Goal: Task Accomplishment & Management: Use online tool/utility

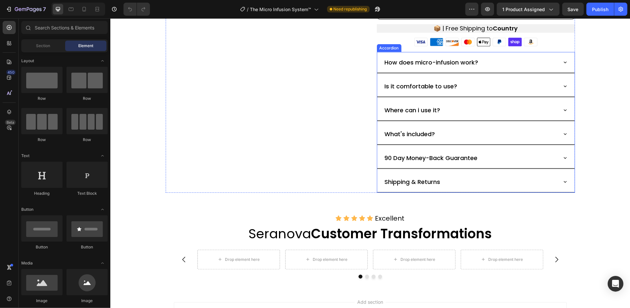
scroll to position [352, 0]
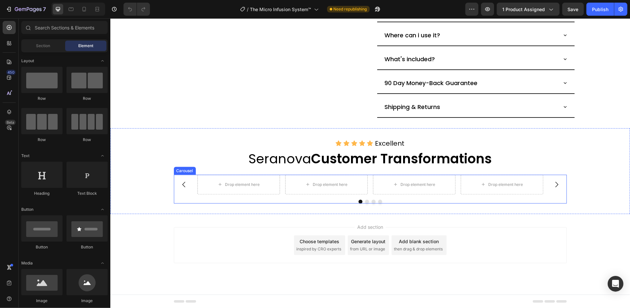
click at [188, 177] on button "Carousel Back Arrow" at bounding box center [184, 184] width 18 height 18
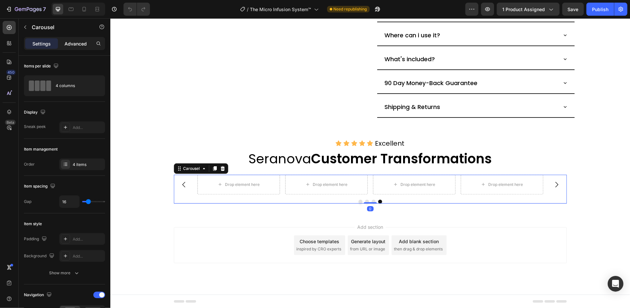
click at [77, 45] on p "Advanced" at bounding box center [75, 43] width 22 height 7
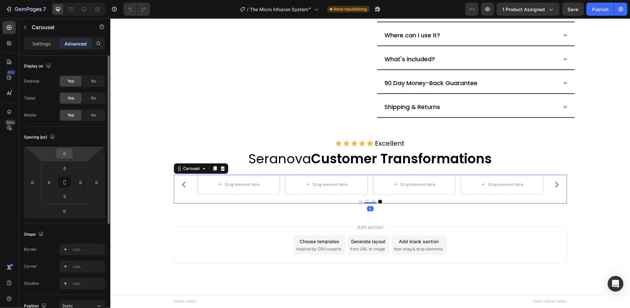
click at [67, 153] on input "0" at bounding box center [64, 154] width 13 height 10
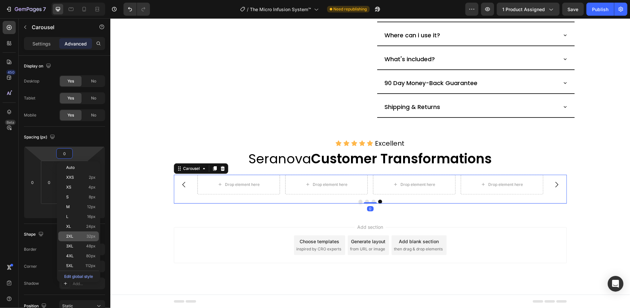
click at [85, 236] on p "2XL 32px" at bounding box center [80, 236] width 29 height 5
type input "32"
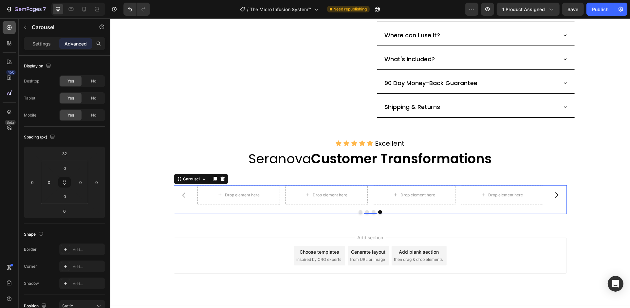
click at [9, 24] on icon at bounding box center [9, 27] width 7 height 7
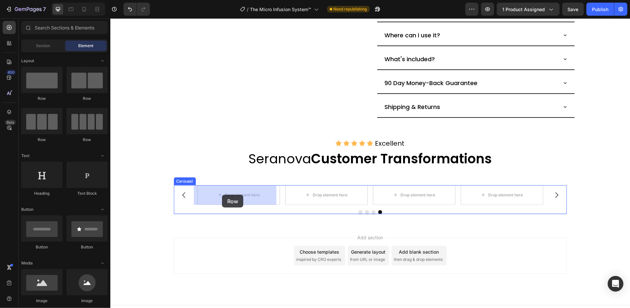
drag, startPoint x: 154, startPoint y: 96, endPoint x: 222, endPoint y: 194, distance: 119.8
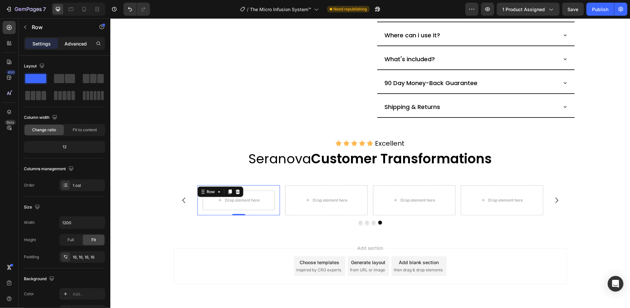
click at [81, 41] on p "Advanced" at bounding box center [75, 43] width 22 height 7
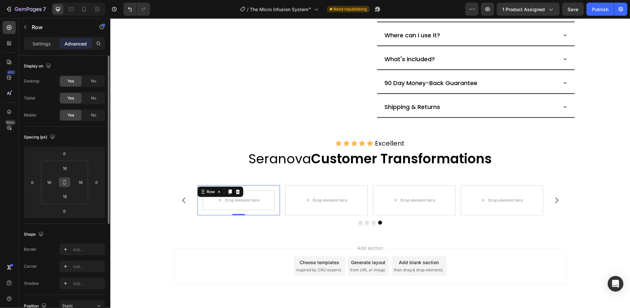
click at [64, 186] on button at bounding box center [64, 182] width 12 height 10
click at [50, 180] on input "16" at bounding box center [49, 182] width 10 height 10
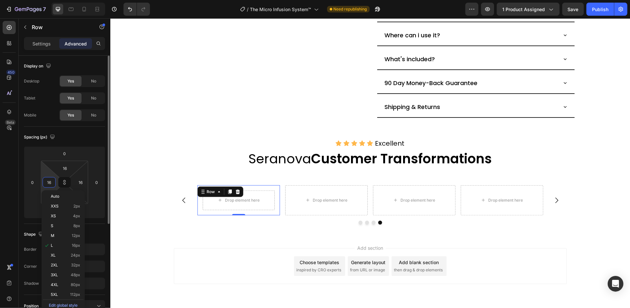
type input "1"
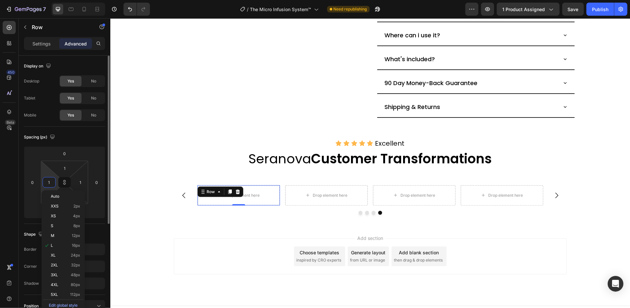
type input "10"
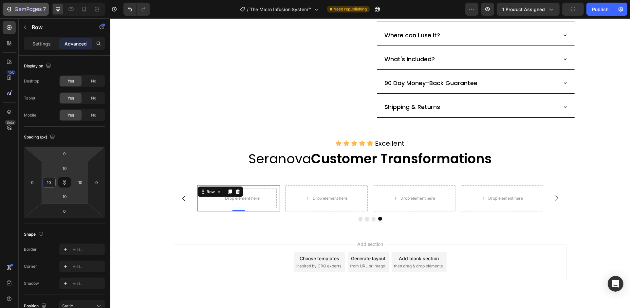
type input "10"
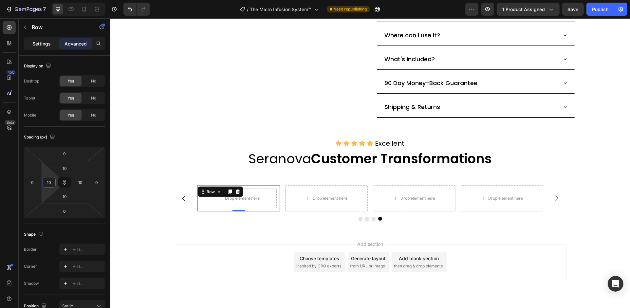
click at [44, 42] on p "Settings" at bounding box center [41, 43] width 18 height 7
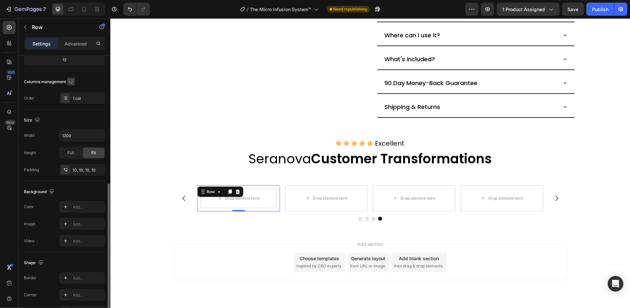
scroll to position [128, 0]
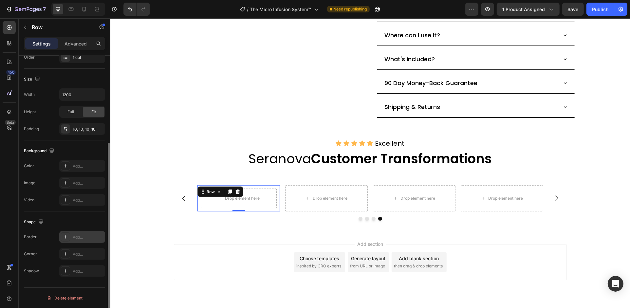
click at [80, 236] on div "Add..." at bounding box center [88, 237] width 31 height 6
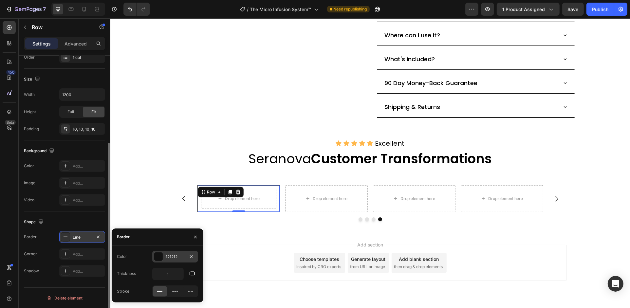
click at [179, 254] on div "121212" at bounding box center [175, 257] width 19 height 6
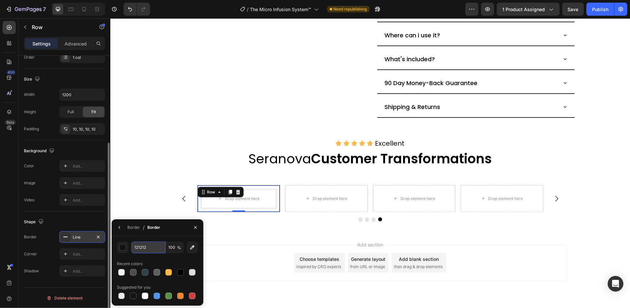
click at [155, 249] on input "121212" at bounding box center [148, 248] width 34 height 12
paste input "#84C1B9"
type input "#84C1B9"
click at [196, 229] on icon "button" at bounding box center [195, 227] width 5 height 5
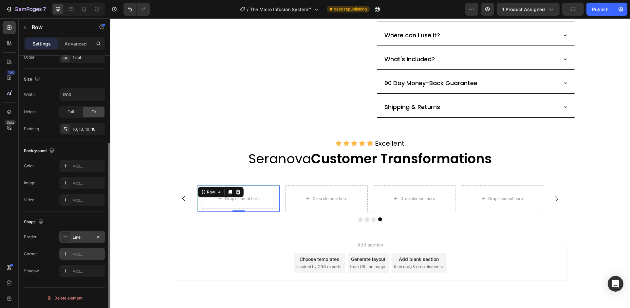
click at [79, 253] on div "Add..." at bounding box center [88, 254] width 31 height 6
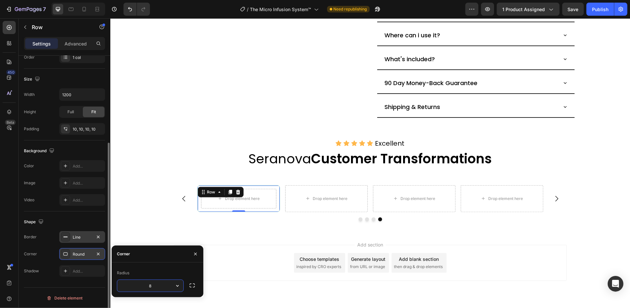
click at [157, 289] on input "8" at bounding box center [150, 286] width 66 height 12
type input "8"
click at [194, 283] on icon "button" at bounding box center [192, 285] width 7 height 7
type input "22"
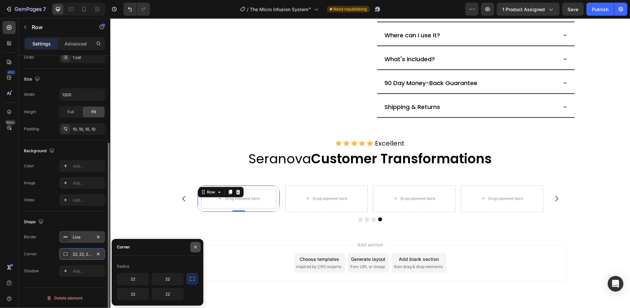
click at [194, 247] on icon "button" at bounding box center [195, 247] width 5 height 5
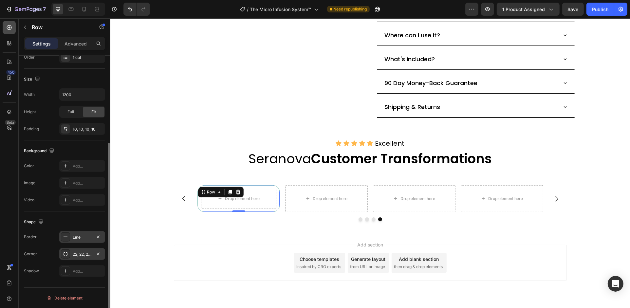
click at [9, 27] on icon at bounding box center [9, 27] width 7 height 7
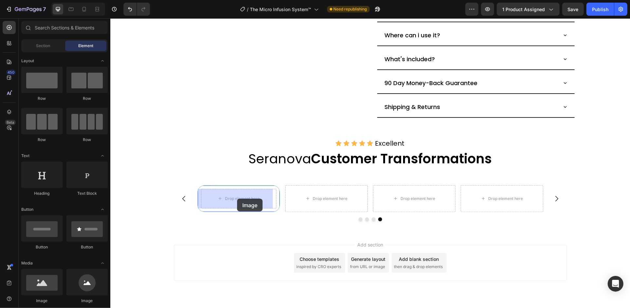
drag, startPoint x: 156, startPoint y: 308, endPoint x: 237, endPoint y: 199, distance: 136.2
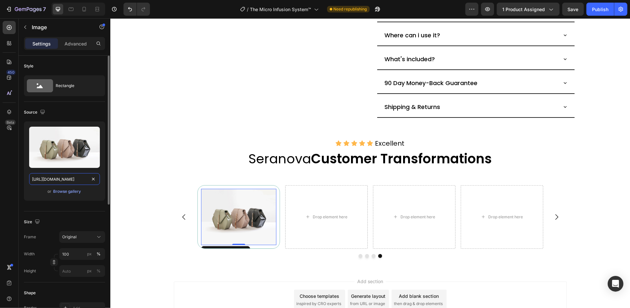
click at [76, 177] on input "[URL][DOMAIN_NAME]" at bounding box center [64, 179] width 71 height 12
paste input "[DOMAIN_NAME][URL]"
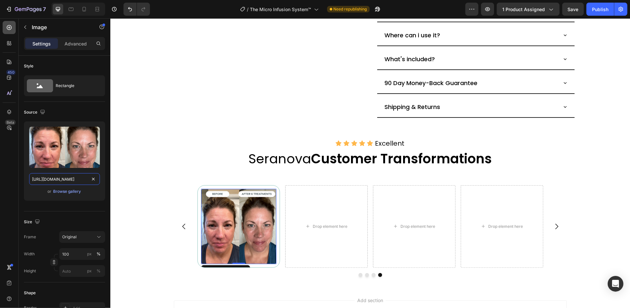
type input "[URL][DOMAIN_NAME]"
click at [6, 28] on icon at bounding box center [9, 27] width 7 height 7
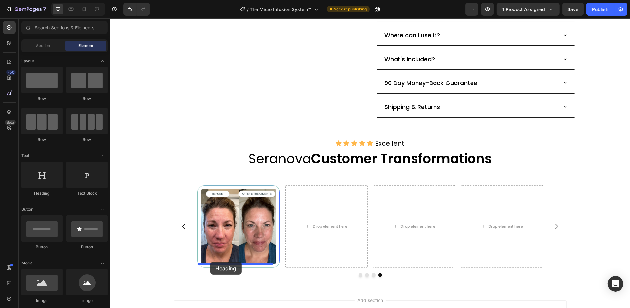
drag, startPoint x: 156, startPoint y: 192, endPoint x: 210, endPoint y: 262, distance: 88.7
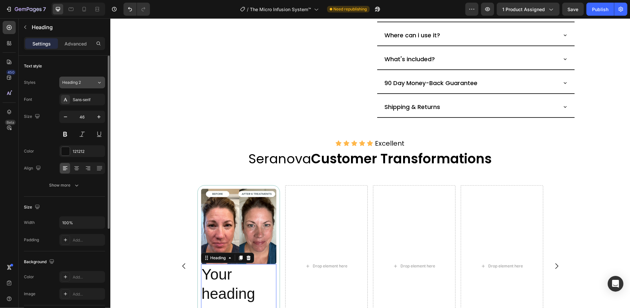
click at [93, 85] on button "Heading 2" at bounding box center [82, 83] width 46 height 12
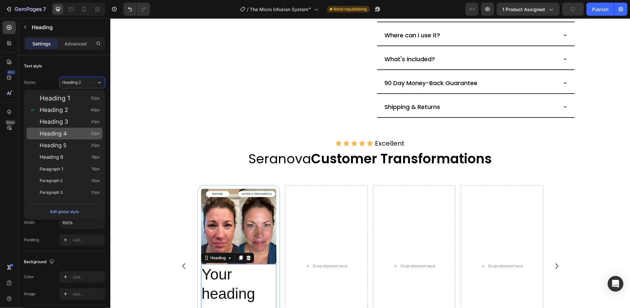
click at [78, 133] on div "Heading 4 32px" at bounding box center [70, 133] width 60 height 7
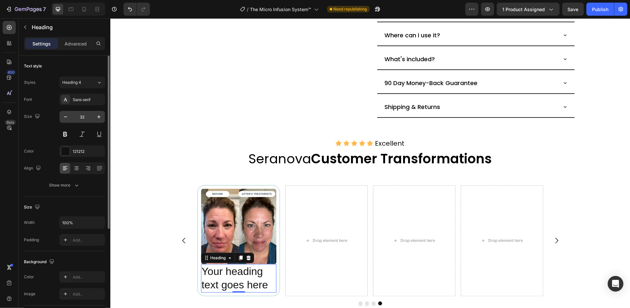
click at [90, 116] on input "32" at bounding box center [82, 117] width 22 height 12
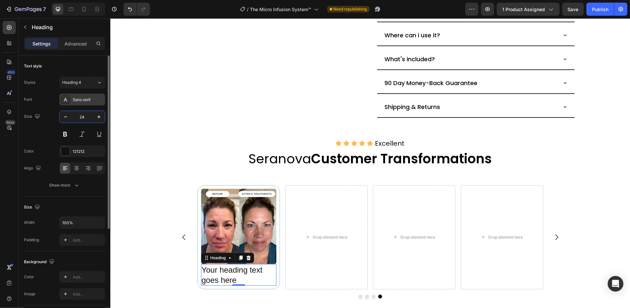
type input "24"
click at [99, 101] on div "Sans-serif" at bounding box center [88, 100] width 31 height 6
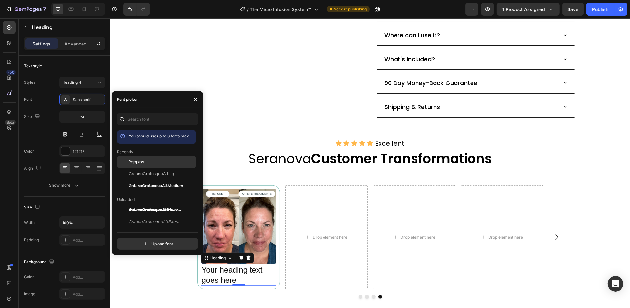
click at [153, 163] on div "Poppins" at bounding box center [162, 162] width 66 height 6
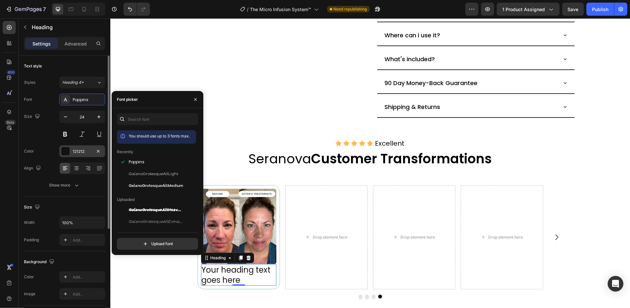
click at [89, 152] on div "121212" at bounding box center [82, 152] width 19 height 6
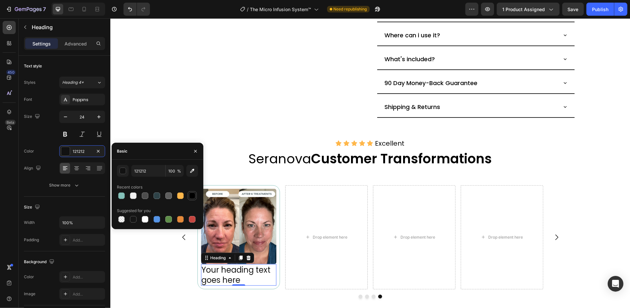
click at [188, 194] on div at bounding box center [192, 196] width 8 height 8
type input "000000"
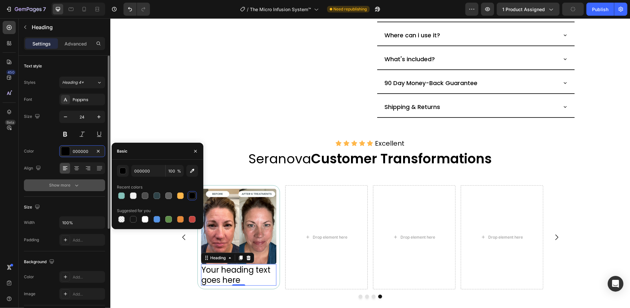
click at [88, 186] on button "Show more" at bounding box center [64, 185] width 81 height 12
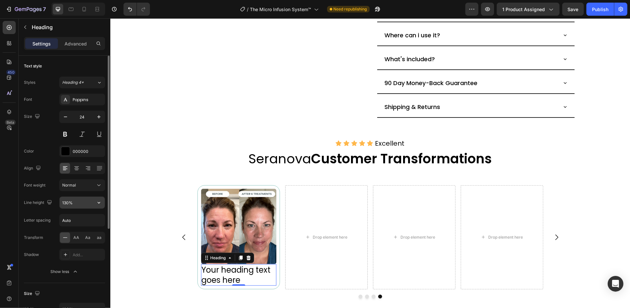
click at [81, 202] on input "130%" at bounding box center [82, 203] width 45 height 12
click at [78, 202] on input "130%" at bounding box center [82, 203] width 45 height 12
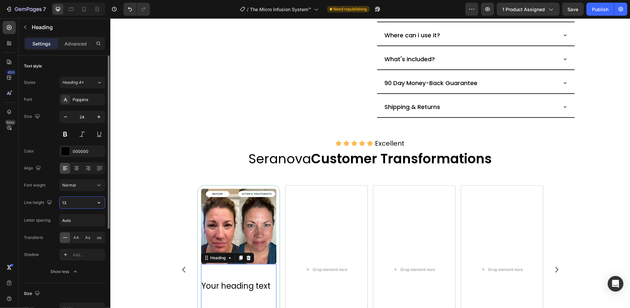
type input "1"
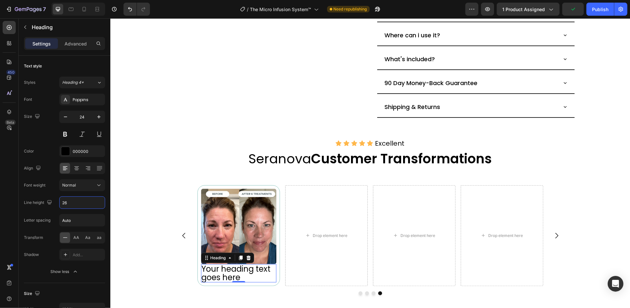
type input "26"
click at [244, 271] on h2 "Your heading text goes here" at bounding box center [238, 273] width 75 height 18
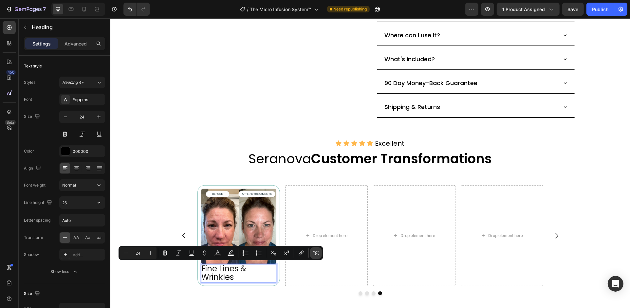
click at [313, 251] on icon "Editor contextual toolbar" at bounding box center [316, 253] width 7 height 7
click at [86, 184] on div "Normal" at bounding box center [78, 185] width 33 height 6
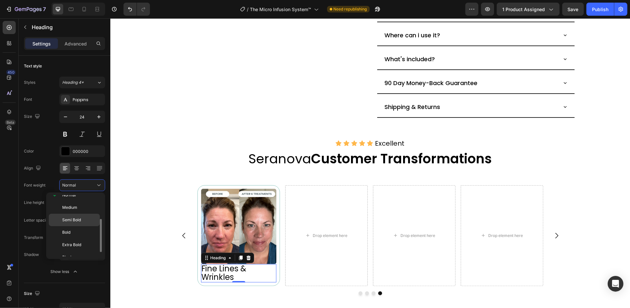
scroll to position [51, 0]
click at [81, 214] on span "Semi Bold" at bounding box center [71, 213] width 19 height 6
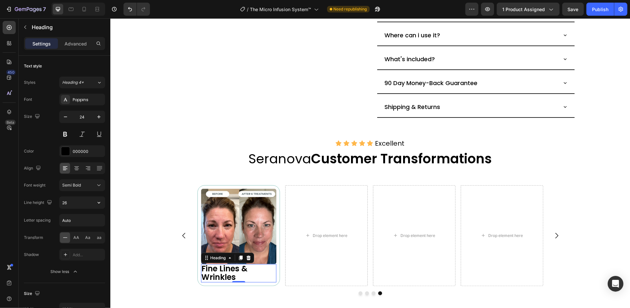
scroll to position [0, 0]
click at [201, 279] on p "Fine Lines & Wrinkles" at bounding box center [238, 273] width 74 height 17
click at [180, 199] on div "Drop element here Drop element here Drop element here Image Fine Lines & Wrinkl…" at bounding box center [370, 235] width 393 height 101
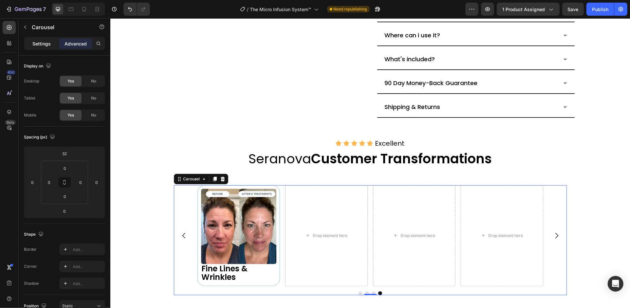
click at [44, 42] on p "Settings" at bounding box center [41, 43] width 18 height 7
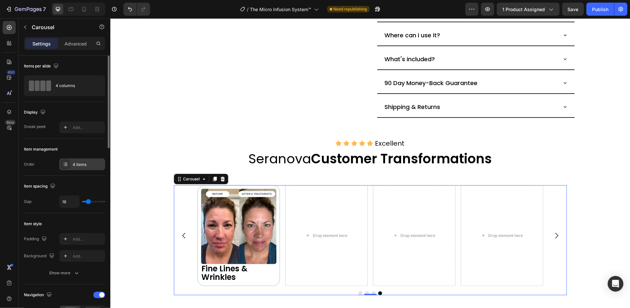
click at [89, 165] on div "4 items" at bounding box center [88, 165] width 31 height 6
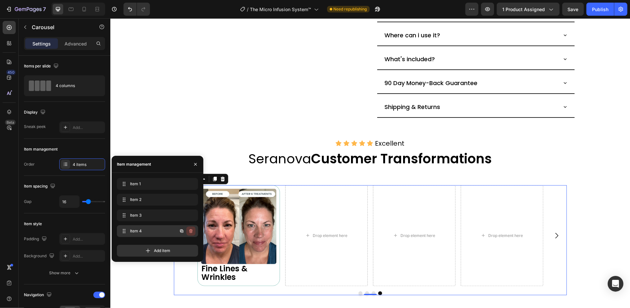
click at [191, 232] on icon "button" at bounding box center [190, 231] width 5 height 5
click at [191, 232] on div "Delete" at bounding box center [186, 231] width 12 height 6
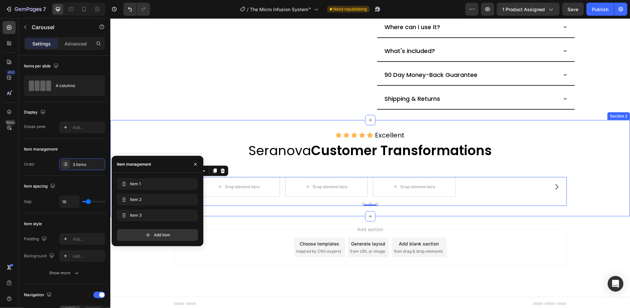
scroll to position [362, 0]
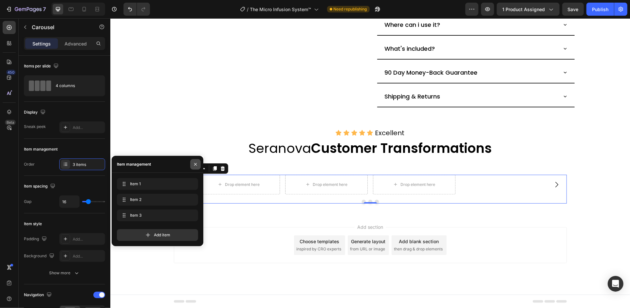
click at [195, 162] on icon "button" at bounding box center [195, 164] width 5 height 5
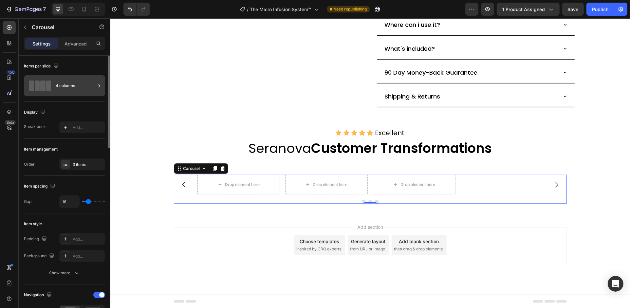
click at [81, 89] on div "4 columns" at bounding box center [76, 85] width 40 height 15
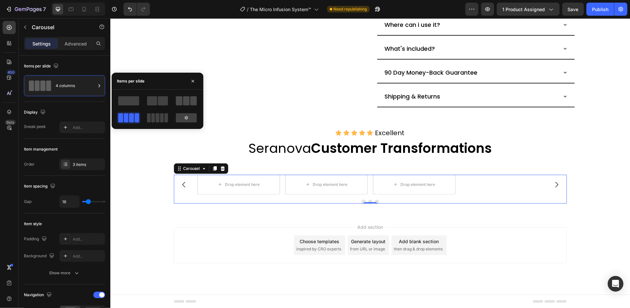
click at [184, 103] on span at bounding box center [186, 100] width 7 height 9
click at [194, 84] on button "button" at bounding box center [193, 81] width 10 height 10
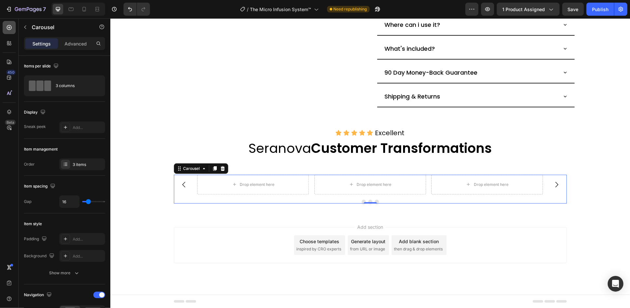
click at [13, 26] on div at bounding box center [9, 27] width 13 height 13
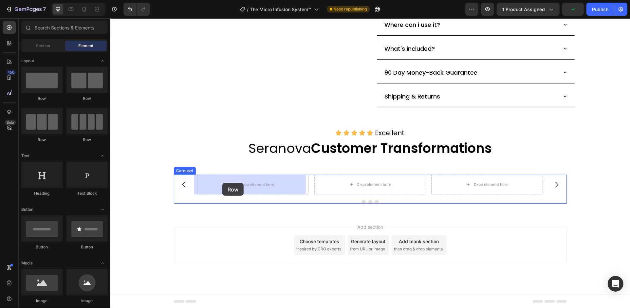
drag, startPoint x: 154, startPoint y: 97, endPoint x: 222, endPoint y: 182, distance: 109.0
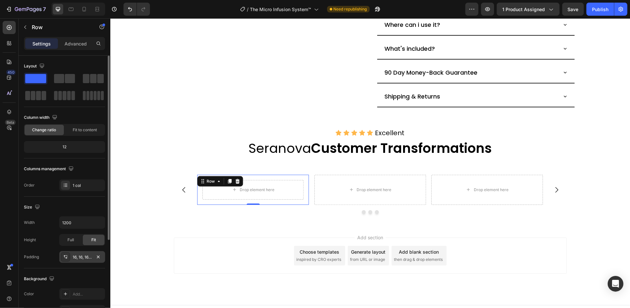
click at [89, 256] on div "16, 16, 16, 16" at bounding box center [82, 257] width 19 height 6
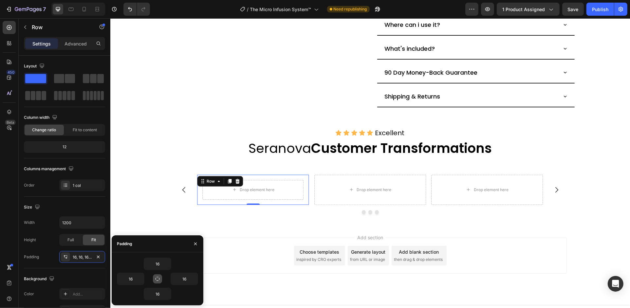
click at [158, 278] on icon "button" at bounding box center [157, 278] width 5 height 5
click at [161, 265] on input "16" at bounding box center [157, 264] width 27 height 12
type input "10"
click at [156, 280] on icon "button" at bounding box center [158, 279] width 4 height 4
type input "10"
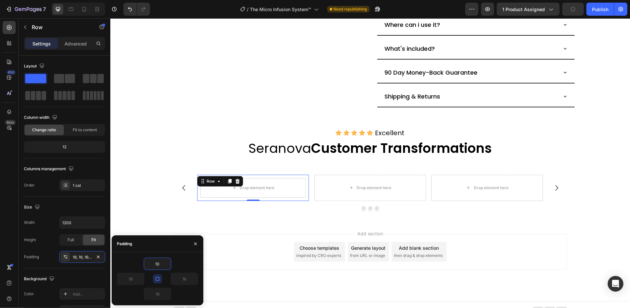
type input "10"
click at [195, 245] on icon "button" at bounding box center [195, 243] width 5 height 5
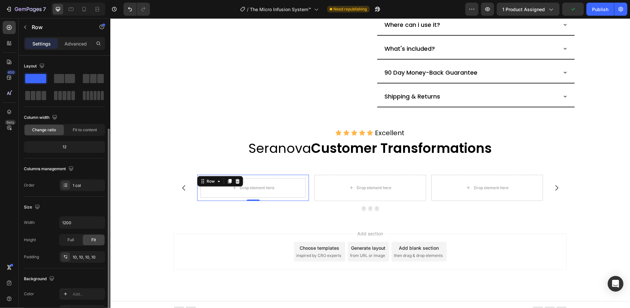
scroll to position [87, 0]
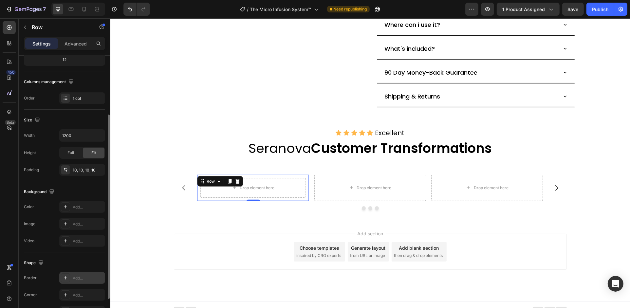
click at [78, 280] on div "Add..." at bounding box center [88, 278] width 31 height 6
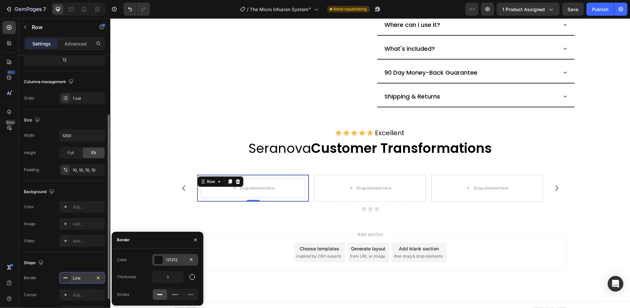
click at [180, 262] on div "121212" at bounding box center [175, 260] width 19 height 6
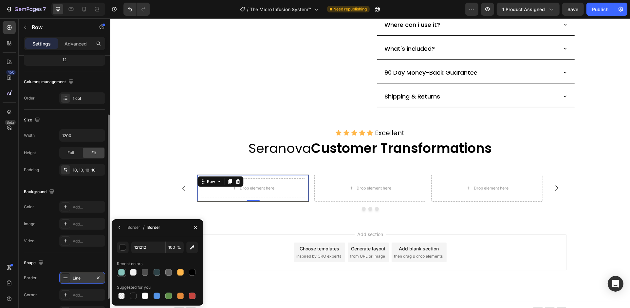
click at [123, 270] on div at bounding box center [121, 272] width 7 height 7
type input "84C1B9"
click at [193, 225] on icon "button" at bounding box center [195, 227] width 5 height 5
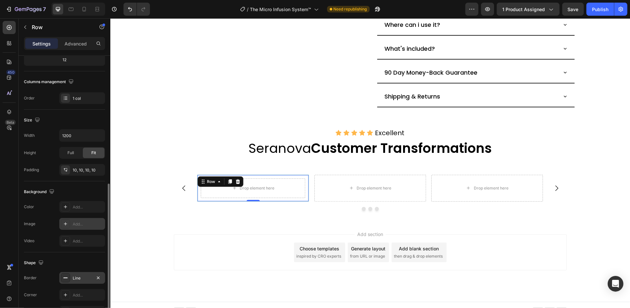
scroll to position [128, 0]
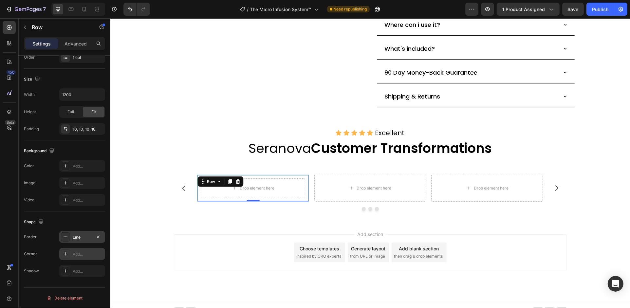
click at [80, 253] on div "Add..." at bounding box center [88, 254] width 31 height 6
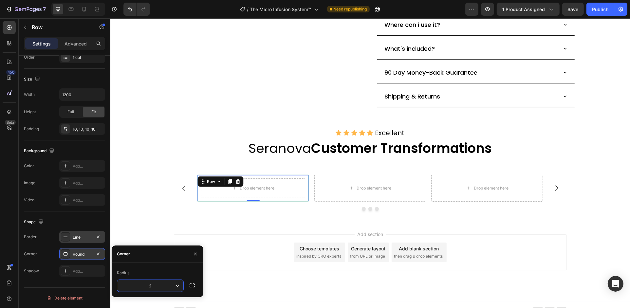
type input "22"
click at [194, 254] on icon "button" at bounding box center [195, 253] width 3 height 3
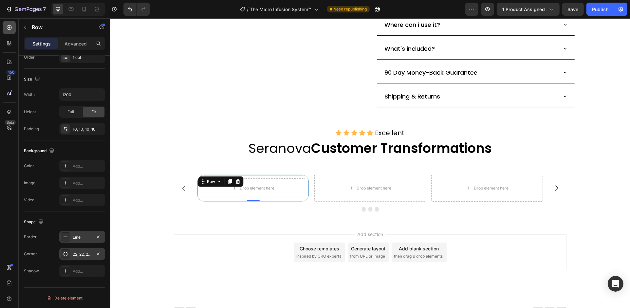
click at [14, 24] on div at bounding box center [9, 27] width 13 height 13
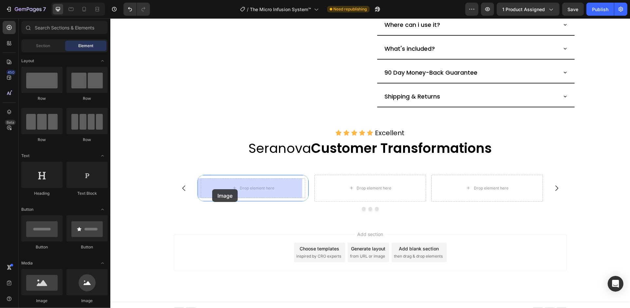
drag, startPoint x: 147, startPoint y: 311, endPoint x: 212, endPoint y: 189, distance: 137.8
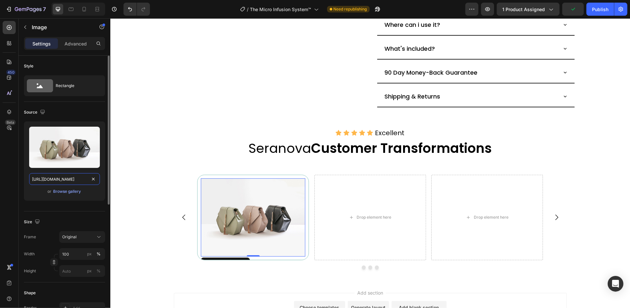
click at [72, 181] on input "[URL][DOMAIN_NAME]" at bounding box center [64, 179] width 71 height 12
paste input "[DOMAIN_NAME][URL]"
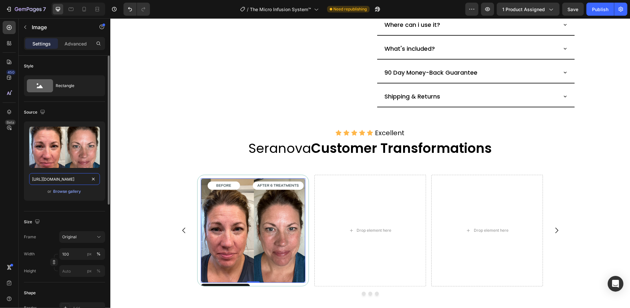
scroll to position [0, 255]
type input "[URL][DOMAIN_NAME]"
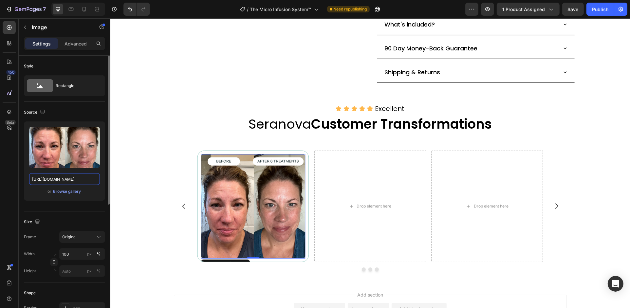
scroll to position [406, 0]
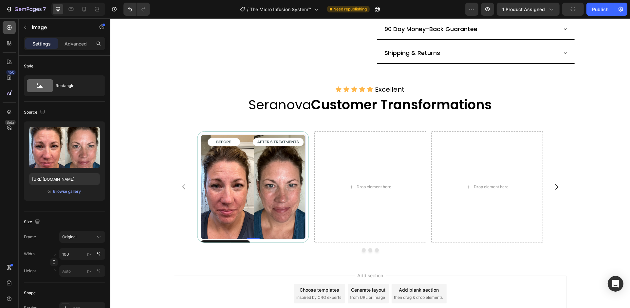
click at [11, 26] on icon at bounding box center [9, 27] width 5 height 5
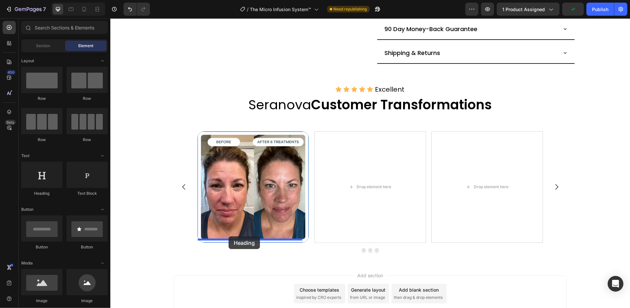
drag, startPoint x: 149, startPoint y: 190, endPoint x: 228, endPoint y: 236, distance: 91.4
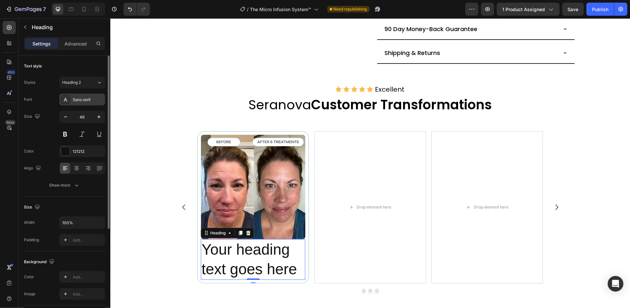
click at [90, 99] on div "Sans-serif" at bounding box center [88, 100] width 31 height 6
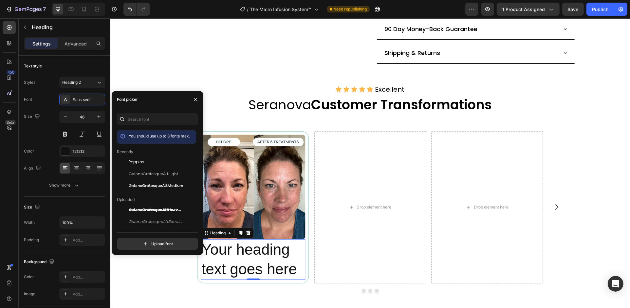
drag, startPoint x: 142, startPoint y: 165, endPoint x: 112, endPoint y: 132, distance: 45.2
click at [142, 164] on span "Poppins" at bounding box center [137, 162] width 16 height 6
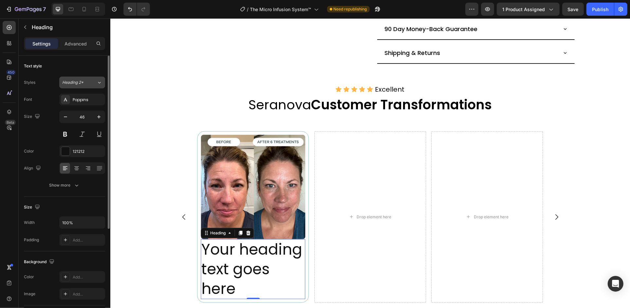
click at [93, 84] on div "Heading 2*" at bounding box center [79, 83] width 34 height 6
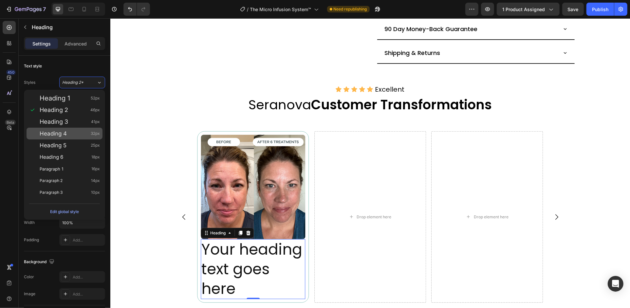
click at [82, 134] on div "Heading 4 32px" at bounding box center [70, 133] width 60 height 7
type input "32"
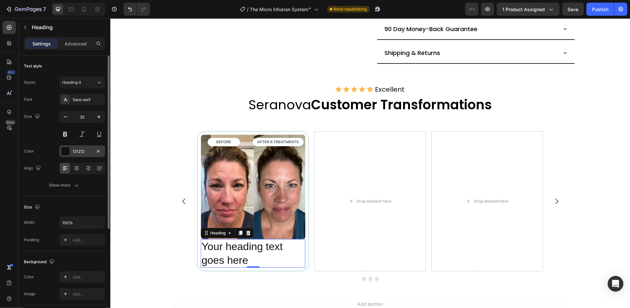
click at [91, 152] on div "121212" at bounding box center [82, 152] width 19 height 6
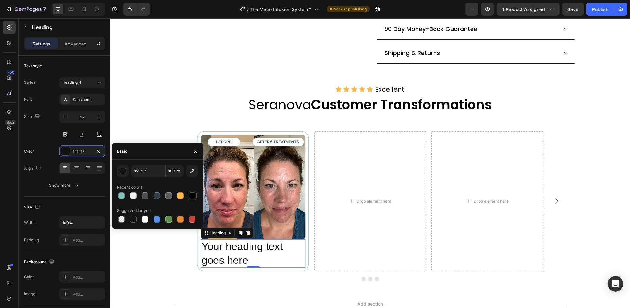
click at [193, 196] on div at bounding box center [192, 196] width 7 height 7
type input "000000"
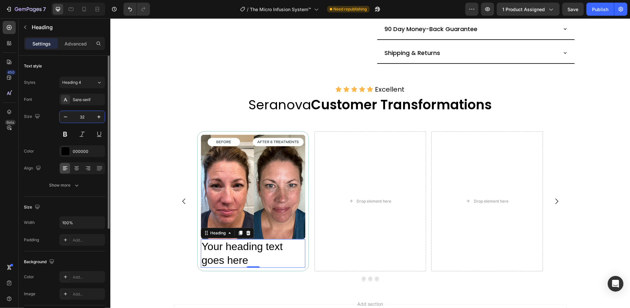
click at [88, 114] on input "32" at bounding box center [82, 117] width 22 height 12
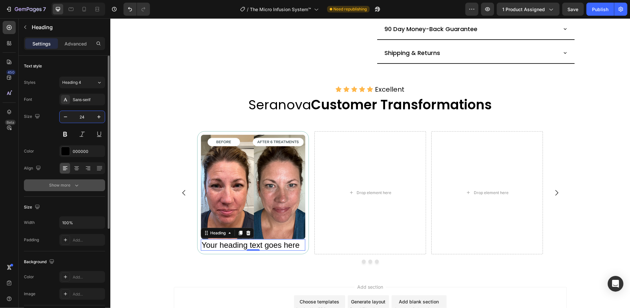
type input "24"
click at [87, 182] on button "Show more" at bounding box center [64, 185] width 81 height 12
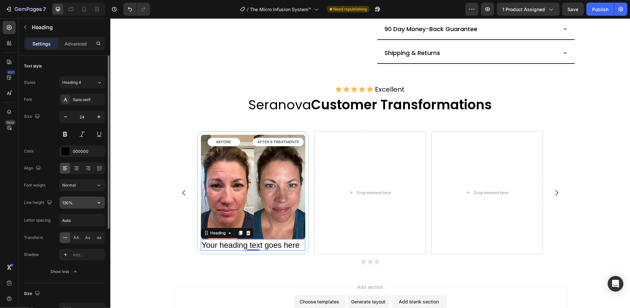
click at [91, 204] on input "130%" at bounding box center [82, 203] width 45 height 12
click at [70, 199] on input "130%" at bounding box center [82, 203] width 45 height 12
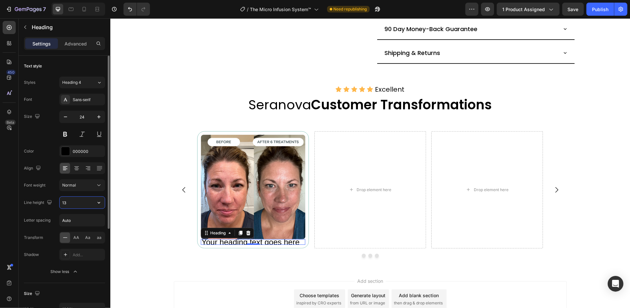
type input "1"
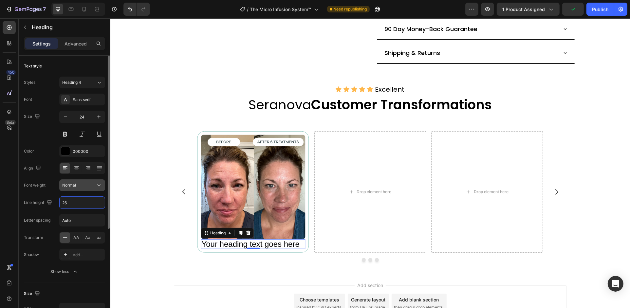
type input "26"
click at [98, 183] on icon at bounding box center [99, 185] width 7 height 7
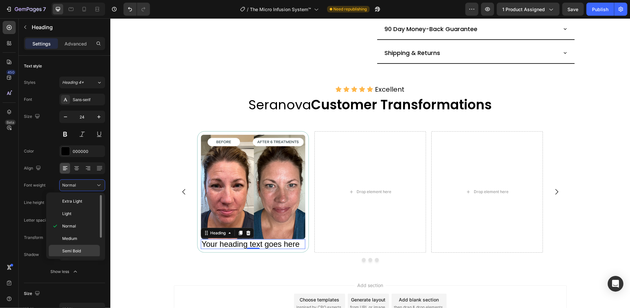
click at [83, 251] on p "Semi Bold" at bounding box center [79, 251] width 35 height 6
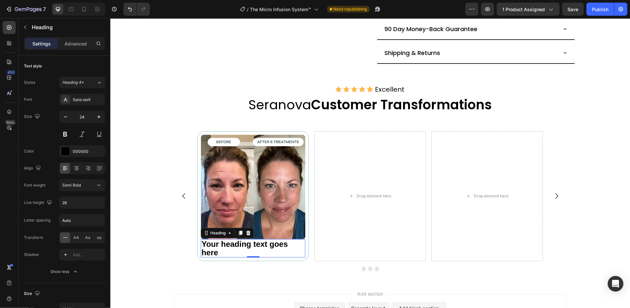
click at [227, 246] on h2 "Your heading text goes here" at bounding box center [252, 248] width 104 height 18
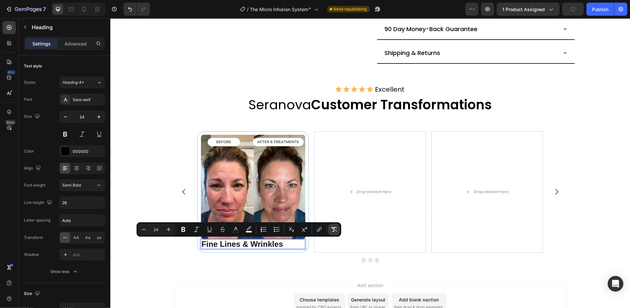
click at [331, 228] on icon "Editor contextual toolbar" at bounding box center [334, 229] width 7 height 7
click at [281, 245] on p "Fine Lines & Wrinkles" at bounding box center [252, 244] width 103 height 9
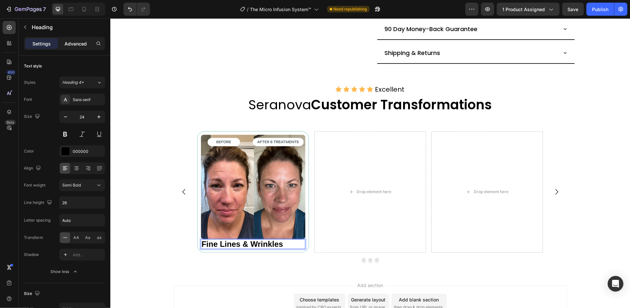
click at [80, 44] on p "Advanced" at bounding box center [75, 43] width 22 height 7
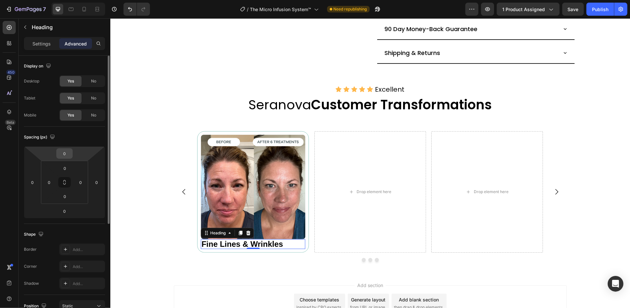
click at [66, 157] on input "0" at bounding box center [64, 154] width 13 height 10
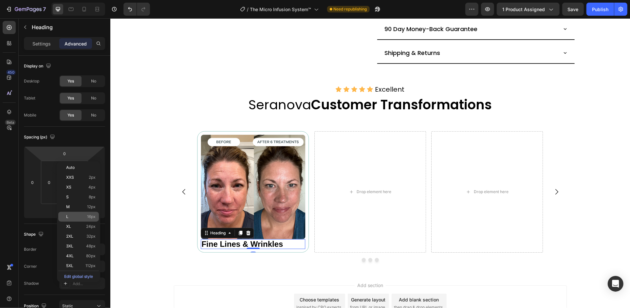
click at [92, 217] on span "16px" at bounding box center [91, 216] width 9 height 5
type input "16"
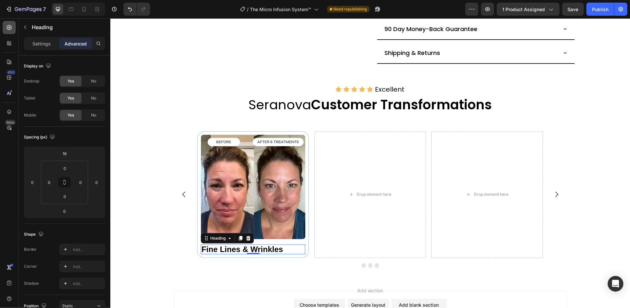
click at [9, 28] on icon at bounding box center [9, 27] width 5 height 5
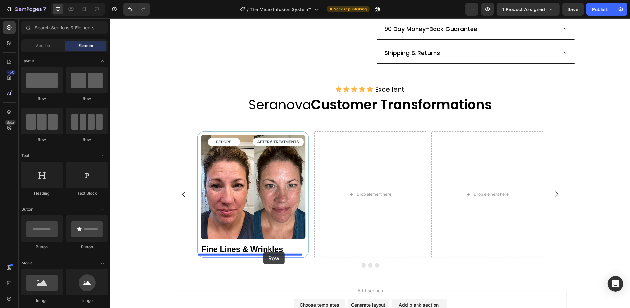
drag, startPoint x: 181, startPoint y: 118, endPoint x: 263, endPoint y: 252, distance: 157.1
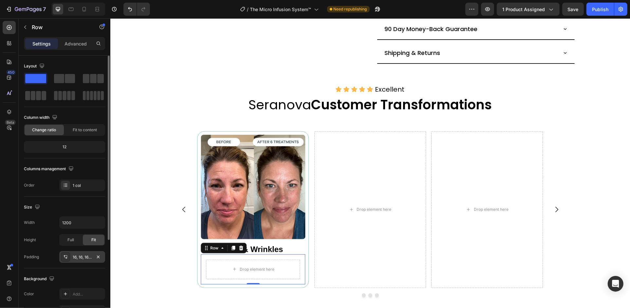
click at [91, 257] on div "16, 16, 16, 16" at bounding box center [82, 257] width 19 height 6
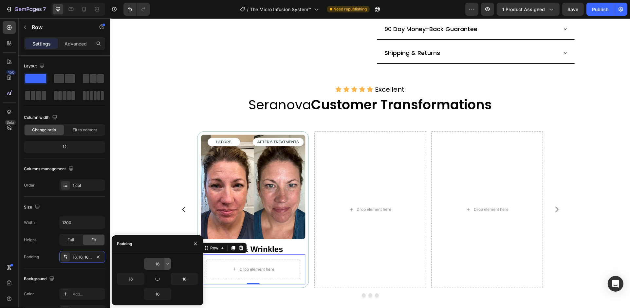
click at [165, 264] on icon "button" at bounding box center [167, 263] width 5 height 5
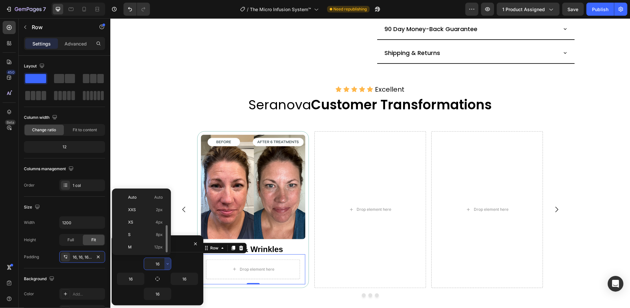
scroll to position [24, 0]
click at [156, 263] on input "16" at bounding box center [157, 264] width 27 height 12
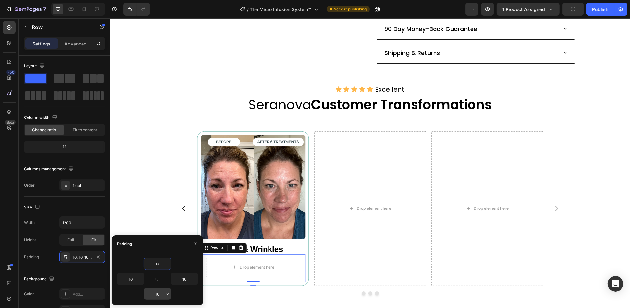
type input "10"
click at [159, 291] on input "16" at bounding box center [157, 294] width 27 height 12
type input "10"
click at [133, 278] on input "16" at bounding box center [130, 279] width 27 height 12
type input "0"
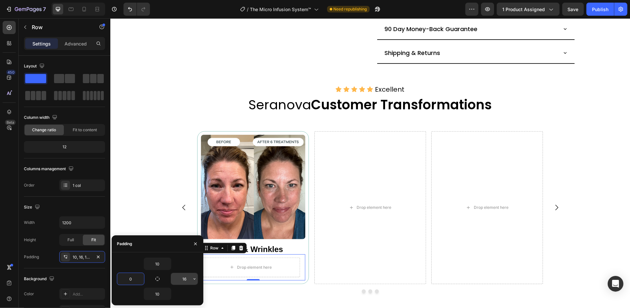
click at [186, 280] on input "16" at bounding box center [184, 279] width 27 height 12
type input "0"
click at [194, 245] on icon "button" at bounding box center [195, 243] width 5 height 5
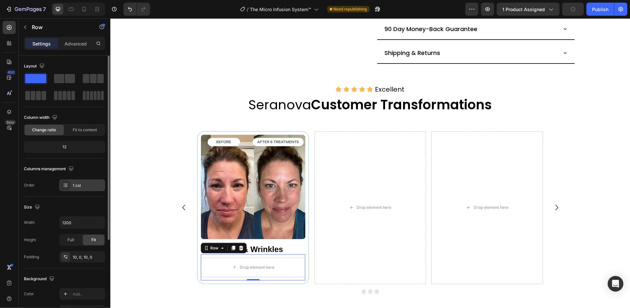
click at [96, 186] on div "1 col" at bounding box center [88, 186] width 31 height 6
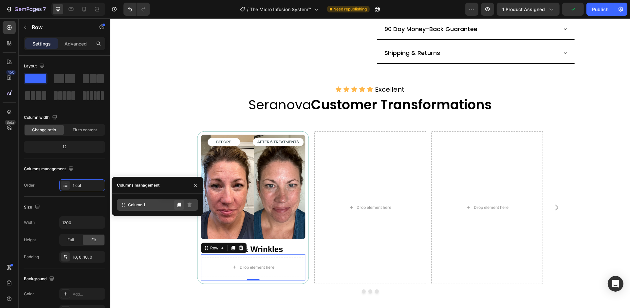
click at [182, 209] on button at bounding box center [179, 205] width 10 height 10
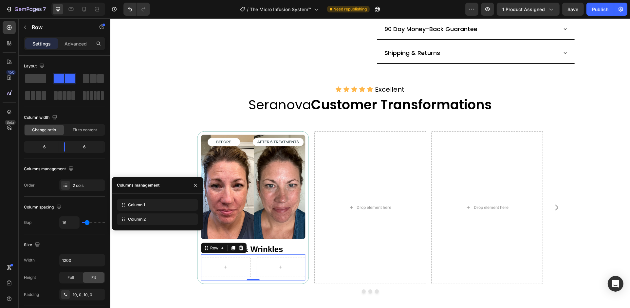
drag, startPoint x: 9, startPoint y: 26, endPoint x: 19, endPoint y: 39, distance: 16.5
click at [9, 26] on icon at bounding box center [9, 27] width 7 height 7
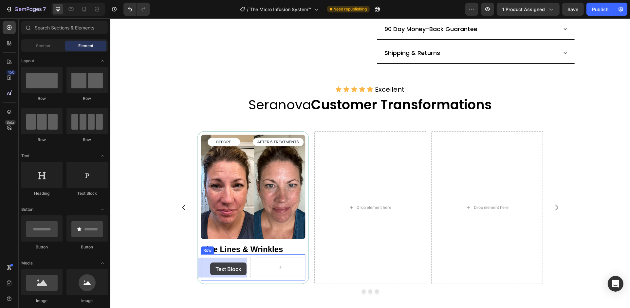
drag, startPoint x: 192, startPoint y: 191, endPoint x: 210, endPoint y: 263, distance: 73.7
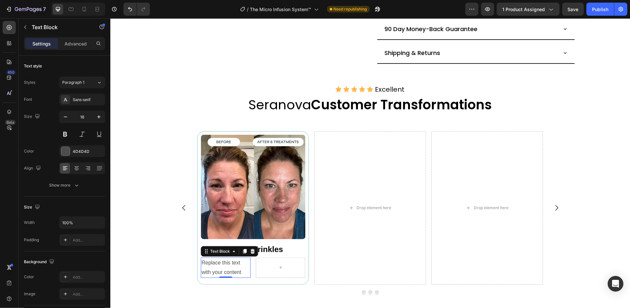
click at [230, 268] on div "Replace this text with your content" at bounding box center [225, 268] width 50 height 20
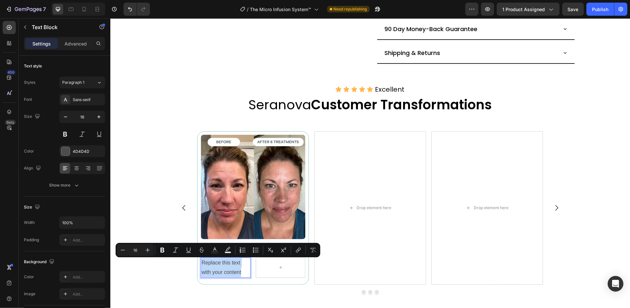
type input "14"
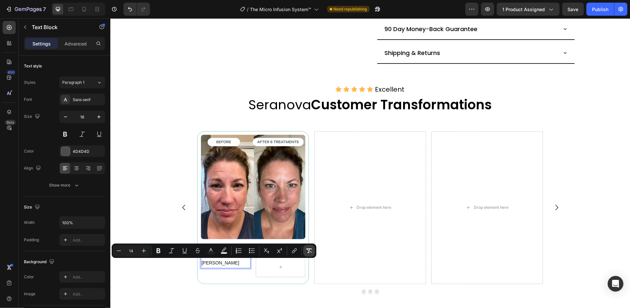
click at [311, 249] on icon "Editor contextual toolbar" at bounding box center [309, 251] width 6 height 5
type input "16"
click at [96, 97] on div "Sans-serif" at bounding box center [88, 100] width 31 height 6
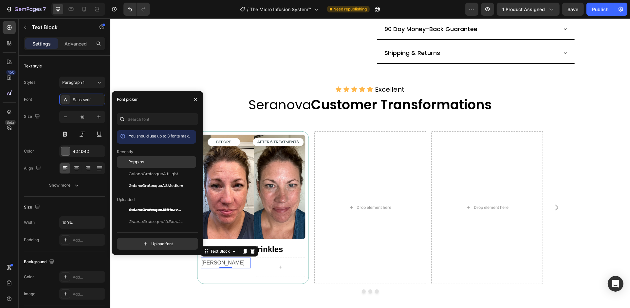
click at [136, 162] on span "Poppins" at bounding box center [137, 162] width 16 height 6
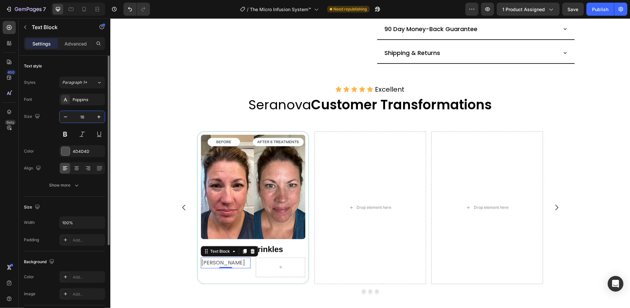
click at [85, 117] on input "16" at bounding box center [82, 117] width 22 height 12
click at [64, 117] on icon "button" at bounding box center [65, 117] width 7 height 7
type input "14"
click at [86, 150] on div "4D4D4D" at bounding box center [82, 152] width 19 height 6
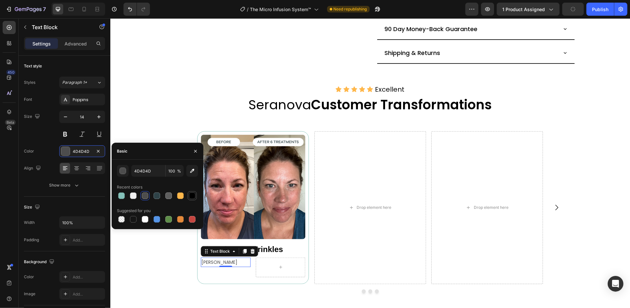
click at [190, 194] on div at bounding box center [192, 196] width 7 height 7
type input "000000"
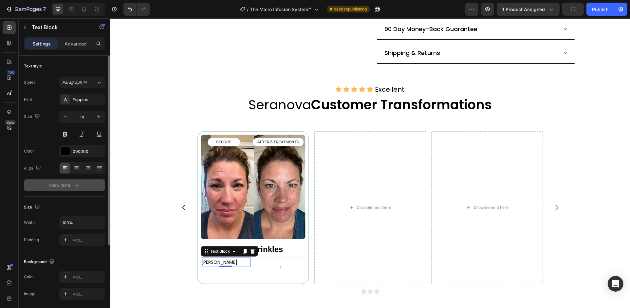
click at [85, 185] on button "Show more" at bounding box center [64, 185] width 81 height 12
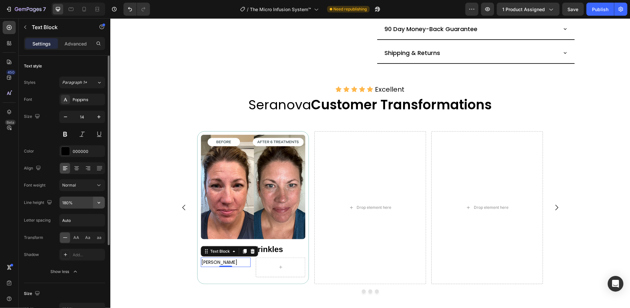
click at [100, 201] on icon "button" at bounding box center [99, 202] width 7 height 7
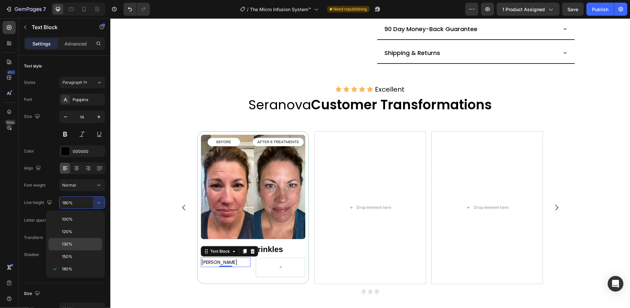
click at [81, 243] on p "130%" at bounding box center [80, 244] width 37 height 6
type input "130%"
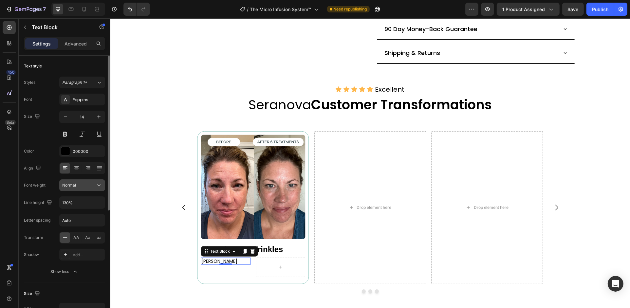
click at [92, 182] on div "Normal" at bounding box center [78, 185] width 33 height 6
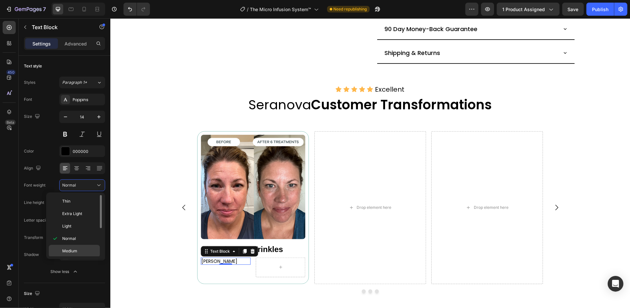
click at [85, 257] on div "Medium" at bounding box center [74, 263] width 51 height 12
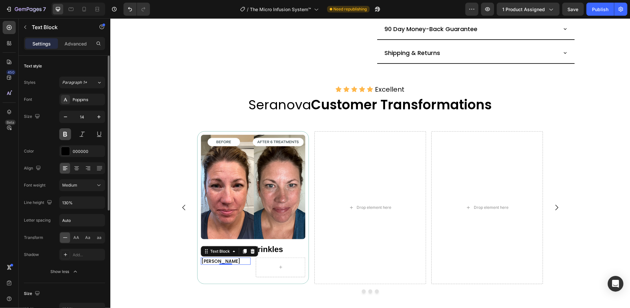
click at [68, 136] on button at bounding box center [65, 134] width 12 height 12
click at [10, 28] on icon at bounding box center [9, 27] width 7 height 7
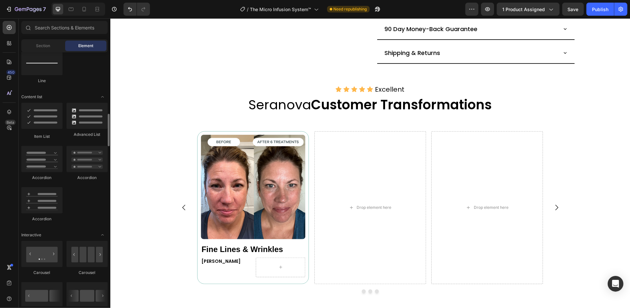
scroll to position [436, 0]
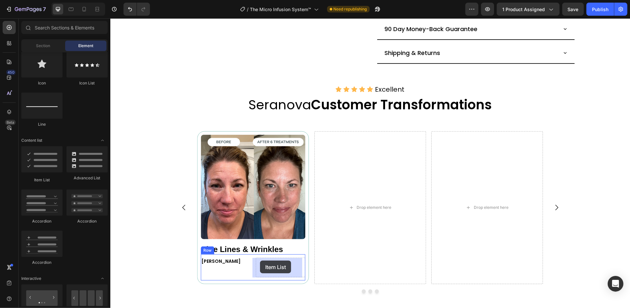
drag, startPoint x: 157, startPoint y: 183, endPoint x: 260, endPoint y: 261, distance: 129.2
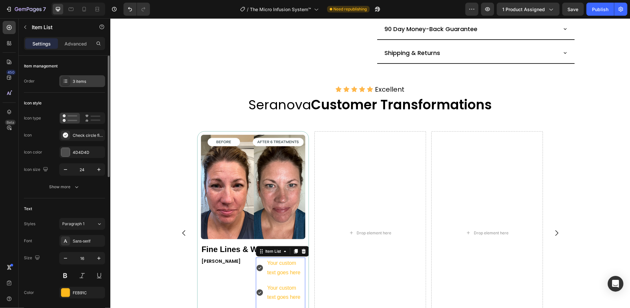
click at [90, 81] on div "3 items" at bounding box center [88, 82] width 31 height 6
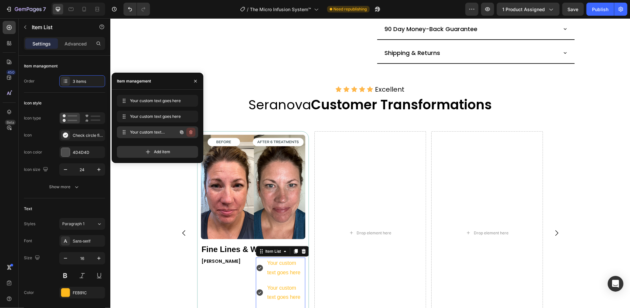
click at [192, 134] on icon "button" at bounding box center [190, 132] width 3 height 4
click at [192, 134] on div "Delete" at bounding box center [186, 132] width 12 height 6
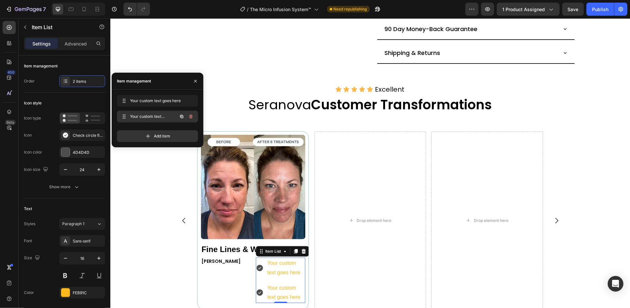
click at [193, 117] on icon "button" at bounding box center [190, 116] width 5 height 5
click at [193, 117] on button "Delete" at bounding box center [186, 116] width 18 height 9
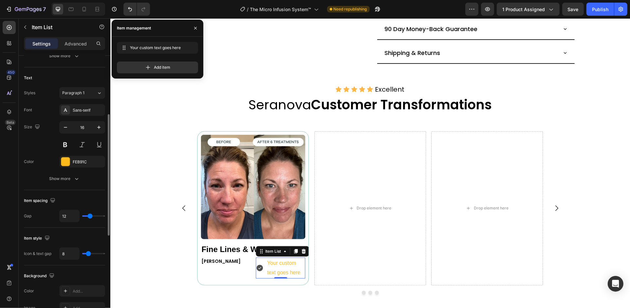
scroll to position [218, 0]
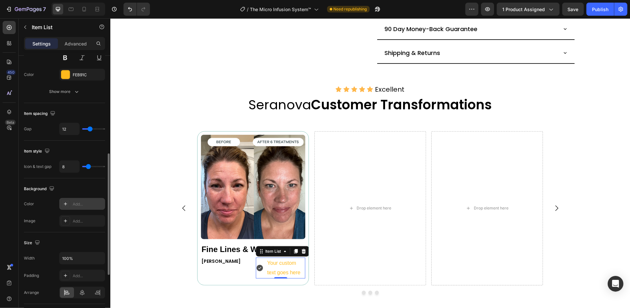
click at [87, 204] on div "Add..." at bounding box center [88, 204] width 31 height 6
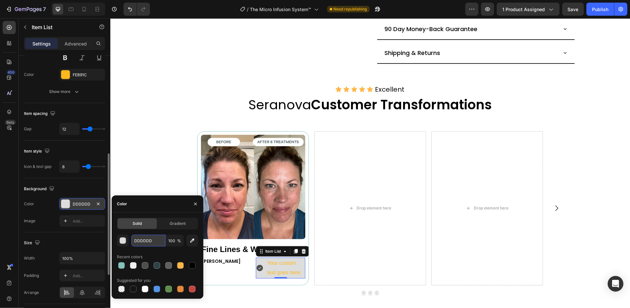
click at [163, 246] on input "DDDDDD" at bounding box center [148, 241] width 34 height 12
paste input "#00b67b"
type input "#00b67b"
click at [198, 202] on button "button" at bounding box center [195, 204] width 10 height 10
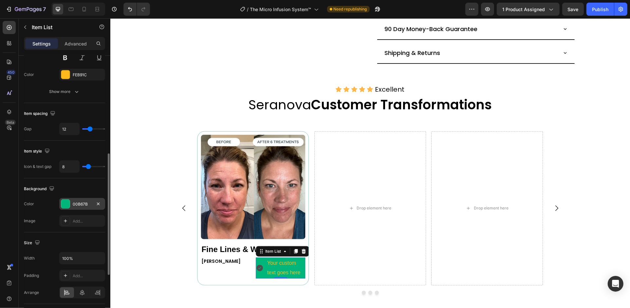
scroll to position [131, 0]
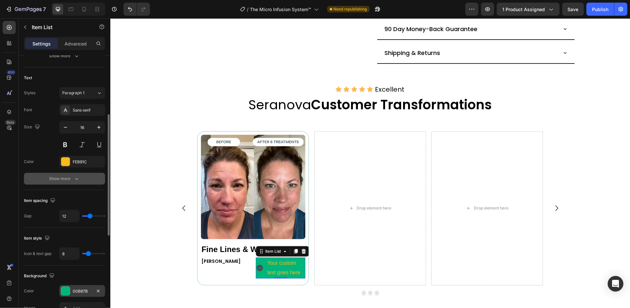
click at [75, 176] on icon "button" at bounding box center [76, 178] width 7 height 7
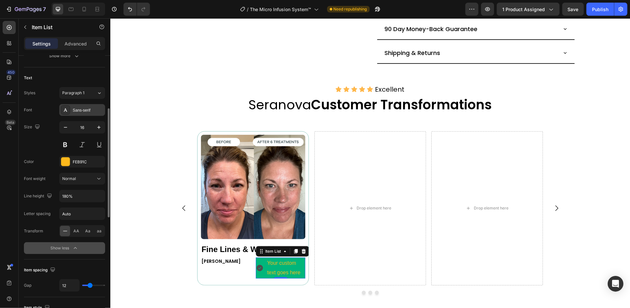
click at [94, 110] on div "Sans-serif" at bounding box center [88, 110] width 31 height 6
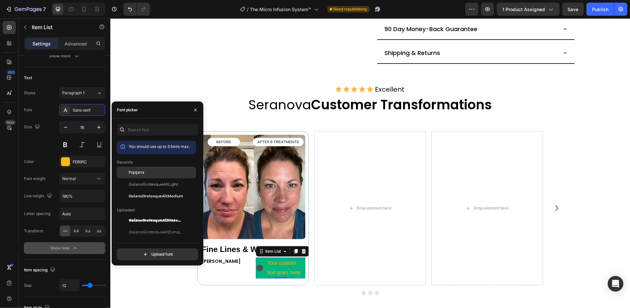
click at [160, 172] on div "Poppins" at bounding box center [162, 173] width 66 height 6
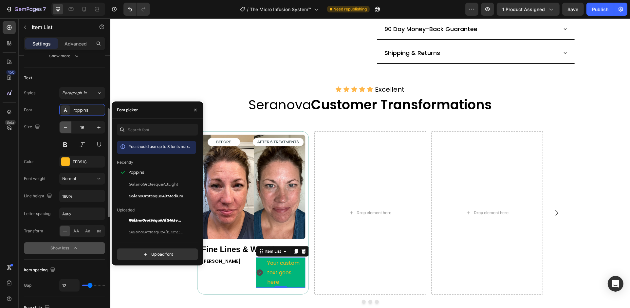
click at [69, 127] on button "button" at bounding box center [66, 127] width 12 height 12
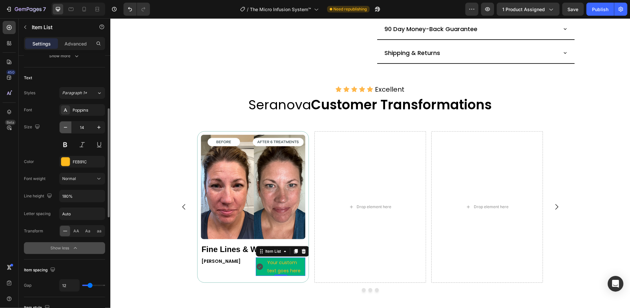
click at [69, 127] on button "button" at bounding box center [66, 127] width 12 height 12
type input "12"
click at [88, 161] on div "FEB91C" at bounding box center [82, 162] width 19 height 6
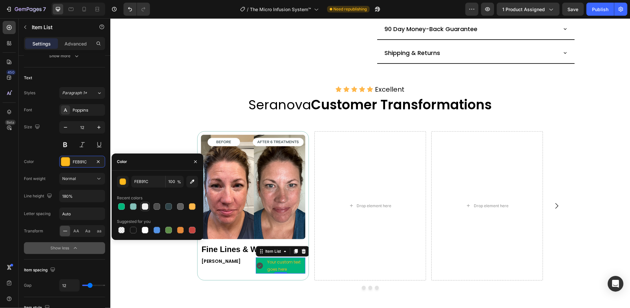
click at [144, 202] on div at bounding box center [144, 206] width 9 height 9
click at [144, 231] on div at bounding box center [145, 230] width 7 height 7
type input "FFFFFF"
click at [98, 199] on icon "button" at bounding box center [99, 196] width 7 height 7
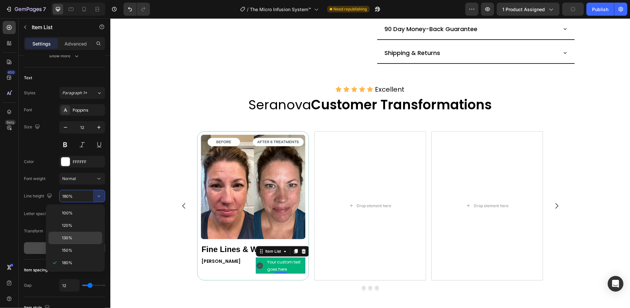
click at [76, 237] on p "130%" at bounding box center [80, 238] width 37 height 6
type input "130%"
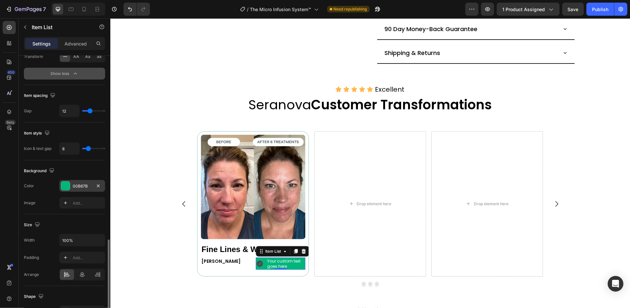
scroll to position [349, 0]
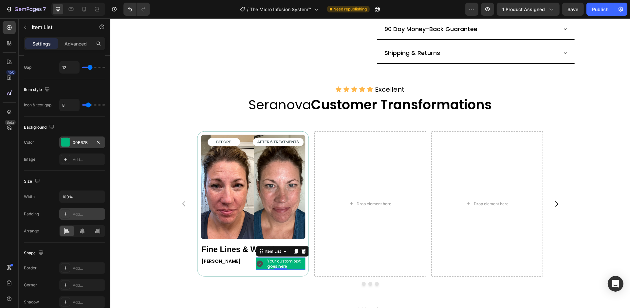
click at [83, 217] on div "Add..." at bounding box center [88, 215] width 31 height 6
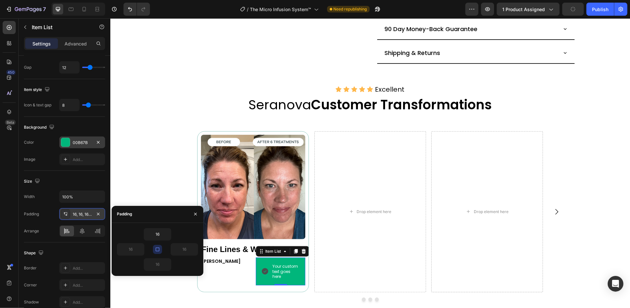
click at [158, 251] on icon "button" at bounding box center [158, 250] width 4 height 4
click at [158, 236] on input "16" at bounding box center [157, 235] width 27 height 12
type input "1"
type input "5"
click at [157, 252] on button "button" at bounding box center [157, 249] width 9 height 9
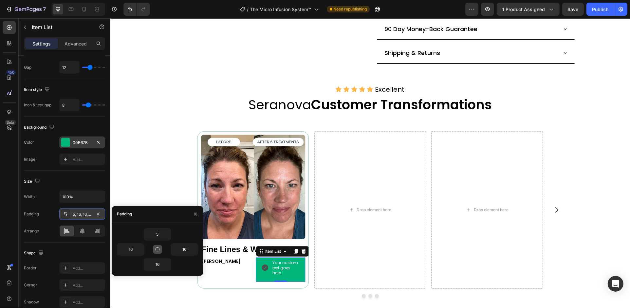
type input "5"
click at [193, 213] on icon "button" at bounding box center [195, 214] width 5 height 5
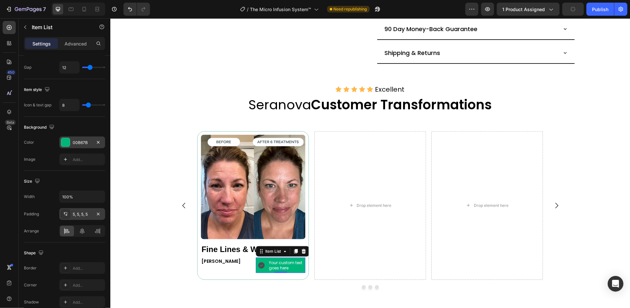
scroll to position [393, 0]
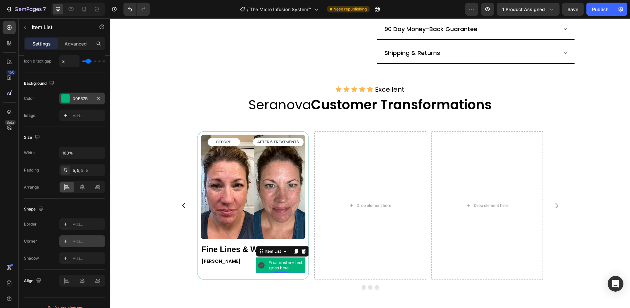
click at [82, 241] on div "Add..." at bounding box center [88, 242] width 31 height 6
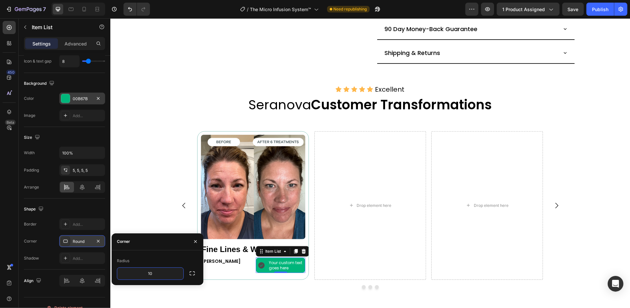
type input "100"
click at [195, 241] on icon "button" at bounding box center [195, 241] width 5 height 5
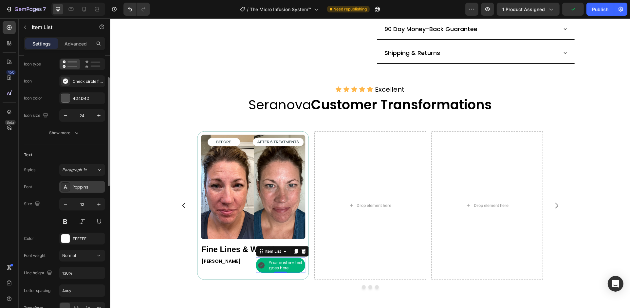
scroll to position [0, 0]
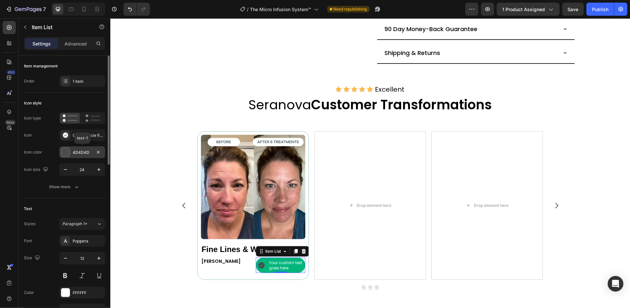
click at [92, 152] on div "4D4D4D" at bounding box center [82, 152] width 46 height 12
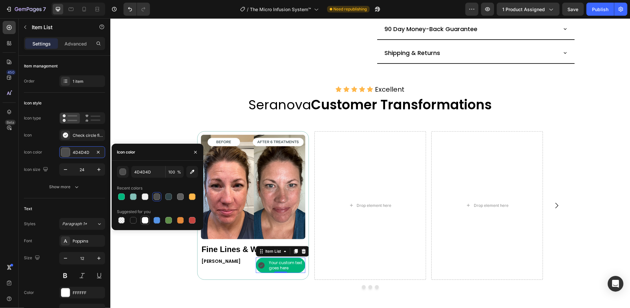
click at [145, 220] on div at bounding box center [145, 220] width 7 height 7
type input "FFFFFF"
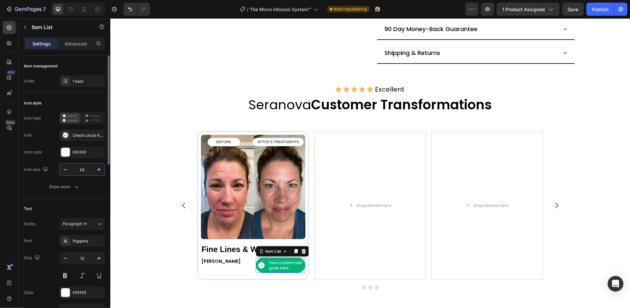
click at [80, 170] on input "24" at bounding box center [82, 170] width 22 height 12
type input "16"
click at [246, 268] on div "[PERSON_NAME] Text Block" at bounding box center [225, 265] width 50 height 15
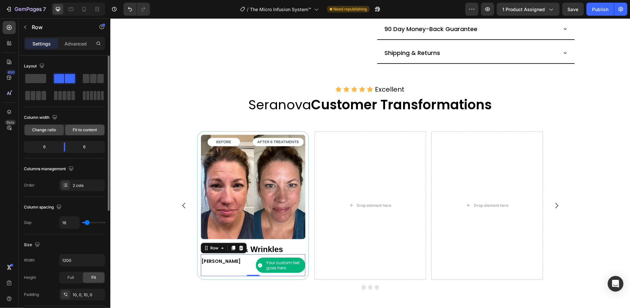
click at [85, 129] on span "Fit to content" at bounding box center [85, 130] width 24 height 6
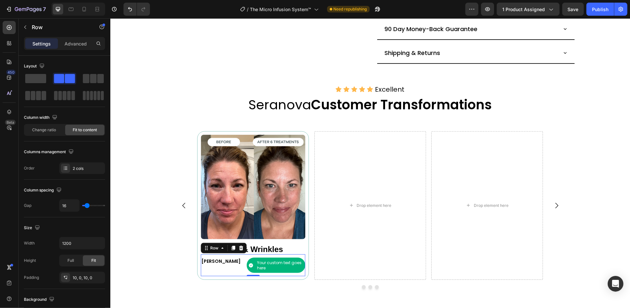
click at [230, 269] on div "[PERSON_NAME] Text Block Your custom text goes here Item List Row 0" at bounding box center [252, 265] width 104 height 22
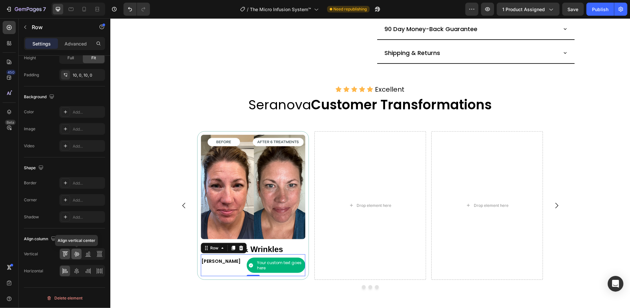
click at [77, 253] on icon at bounding box center [76, 254] width 7 height 7
click at [263, 262] on div "Your custom text goes here" at bounding box center [279, 265] width 47 height 12
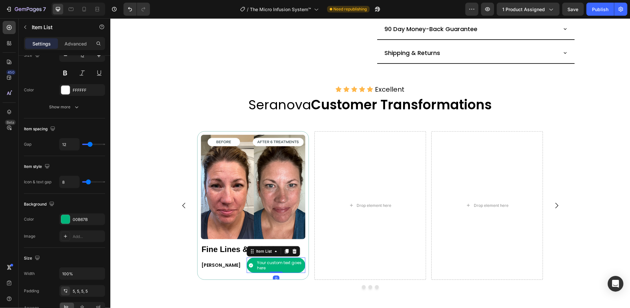
scroll to position [0, 0]
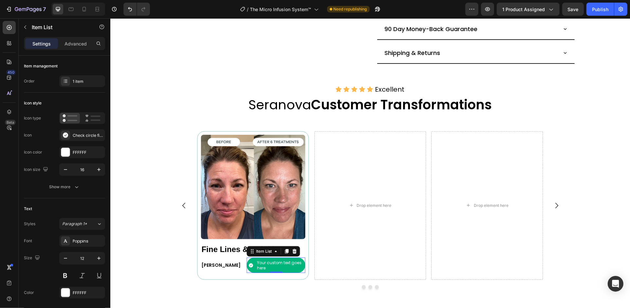
click at [264, 263] on div "Your custom text goes here" at bounding box center [279, 265] width 47 height 12
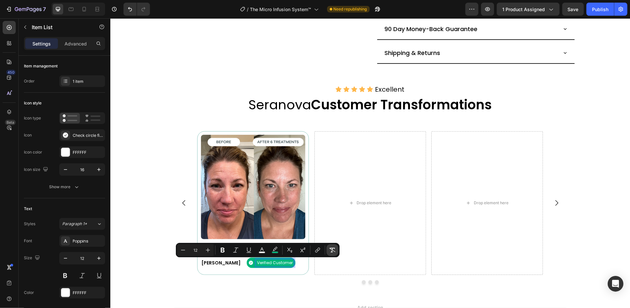
click at [331, 249] on icon "Editor contextual toolbar" at bounding box center [332, 250] width 6 height 5
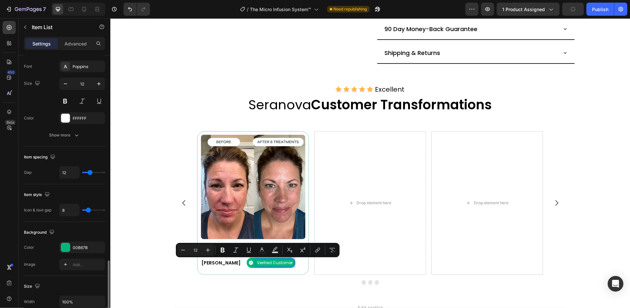
scroll to position [262, 0]
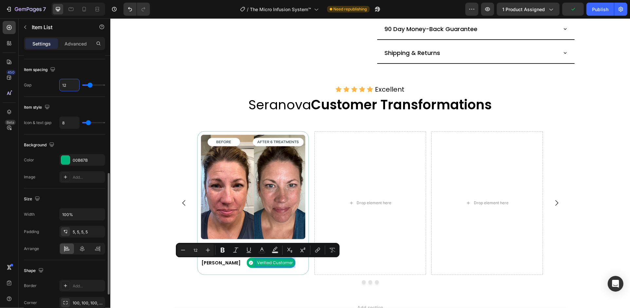
click at [70, 86] on input "12" at bounding box center [70, 85] width 20 height 12
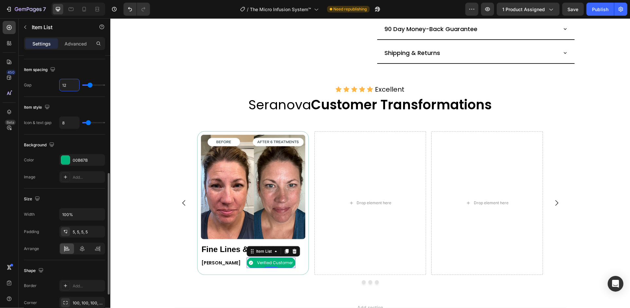
type input "11"
type input "10"
type input "9"
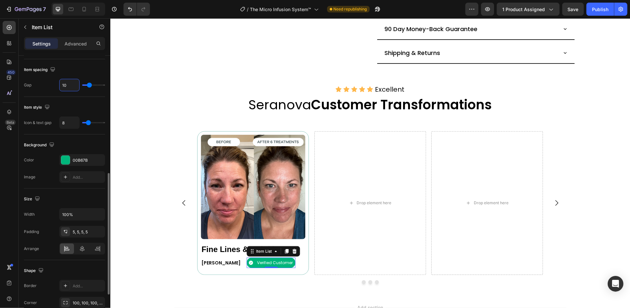
type input "9"
type input "8"
type input "7"
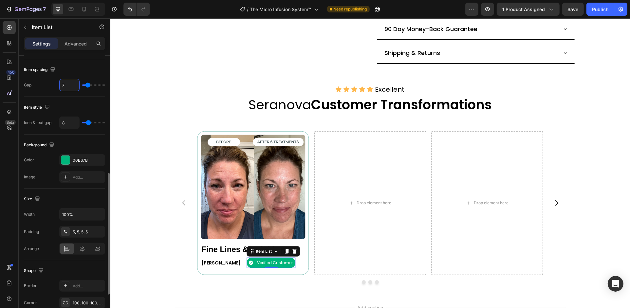
type input "6"
type input "5"
type input "4"
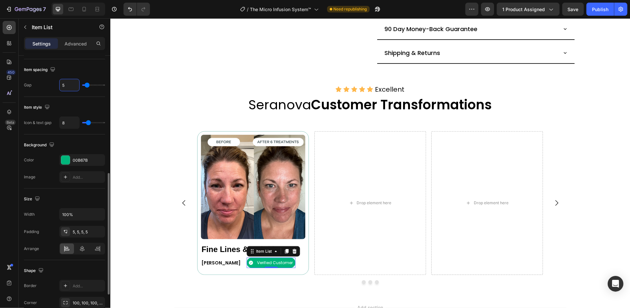
type input "4"
type input "3"
type input "2"
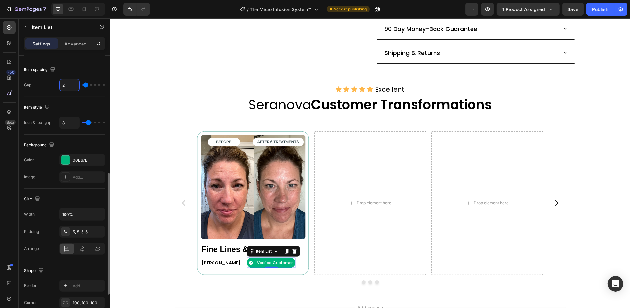
type input "1"
type input "0"
type input "1"
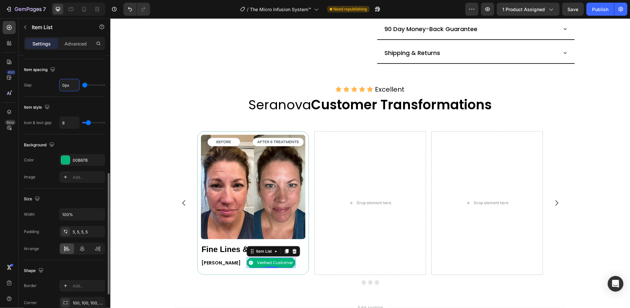
type input "1"
type input "2"
type input "1"
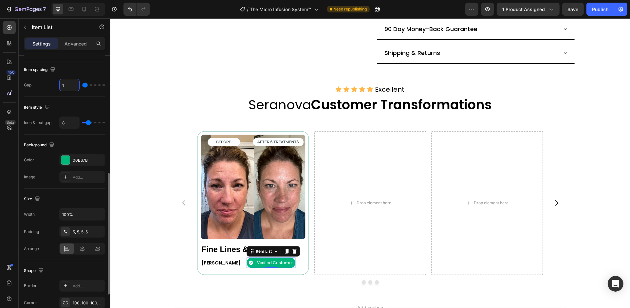
type input "0"
type input "1"
type input "2"
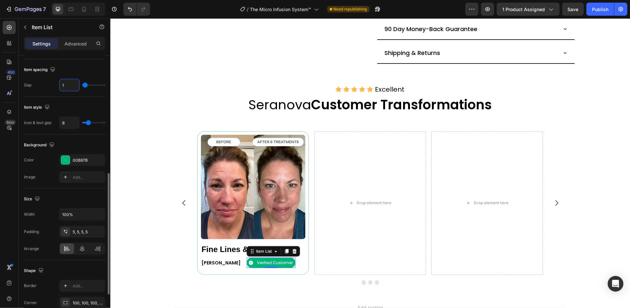
type input "2"
type input "1"
type input "0"
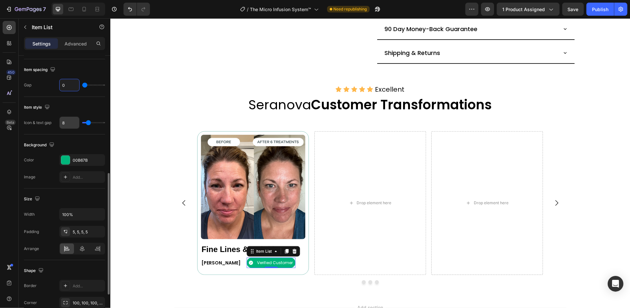
click at [65, 123] on input "8" at bounding box center [70, 123] width 20 height 12
type input "7"
type input "6"
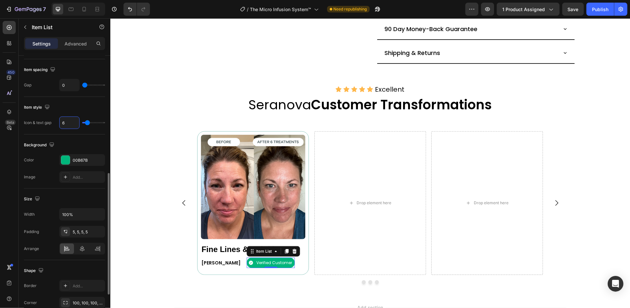
type input "5"
type input "4"
type input "3"
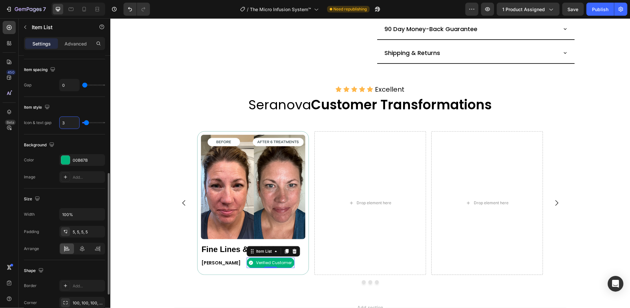
type input "3"
type input "2"
type input "1"
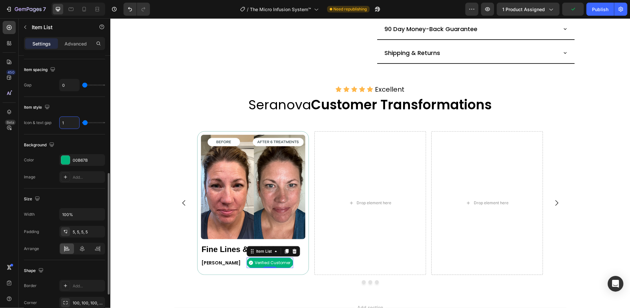
type input "2"
click at [227, 266] on div "[PERSON_NAME] Text Block Verified Customer Item List 0 Row" at bounding box center [252, 262] width 104 height 17
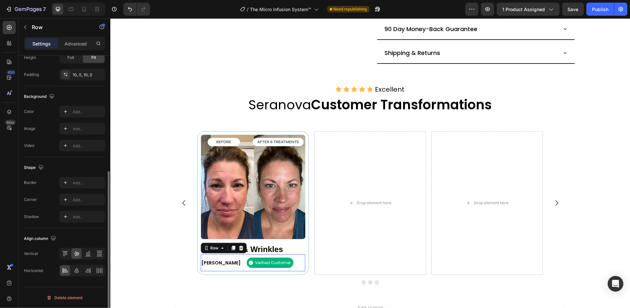
scroll to position [0, 0]
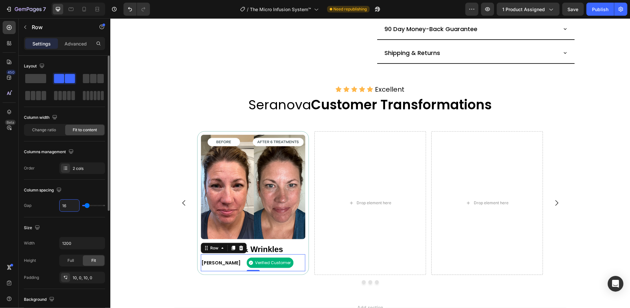
click at [69, 204] on input "16" at bounding box center [70, 206] width 20 height 12
type input "15"
type input "14"
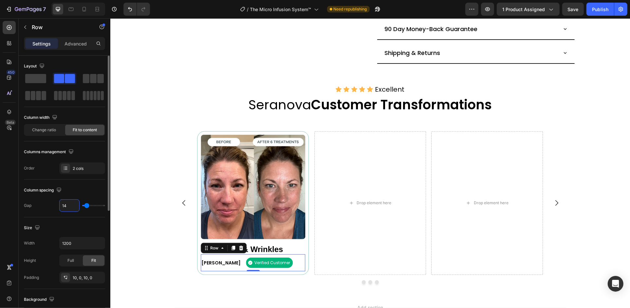
type input "13"
type input "12"
type input "11"
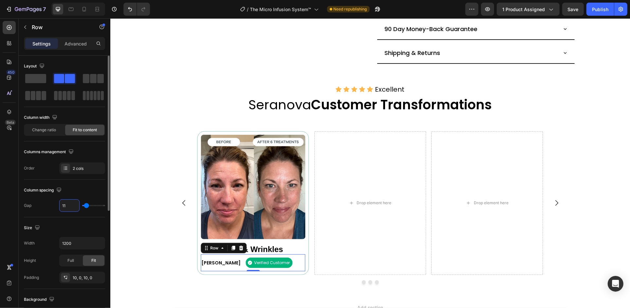
type input "11"
type input "10"
type input "9"
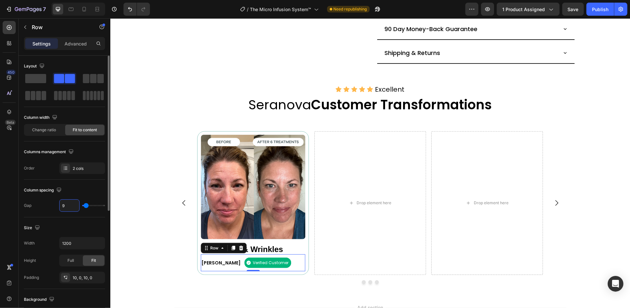
type input "8"
type input "7"
type input "6"
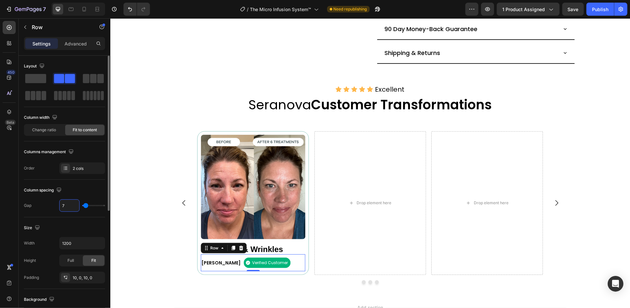
type input "6"
type input "5"
type input "4"
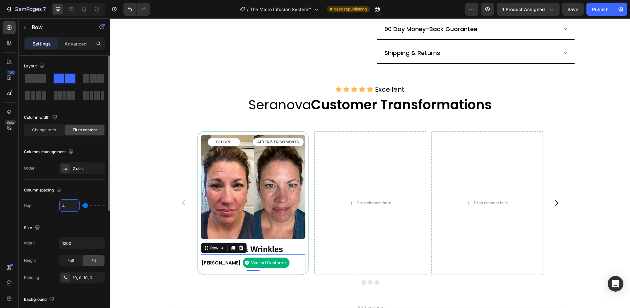
type input "3"
type input "2"
type input "3"
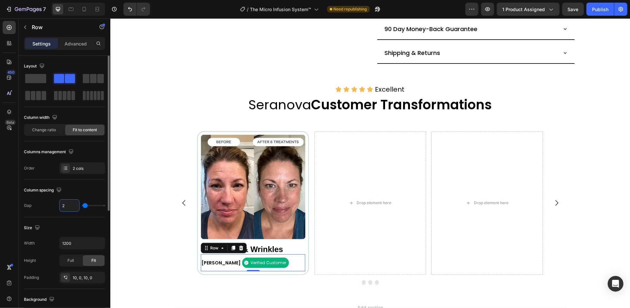
type input "3"
type input "4"
type input "5"
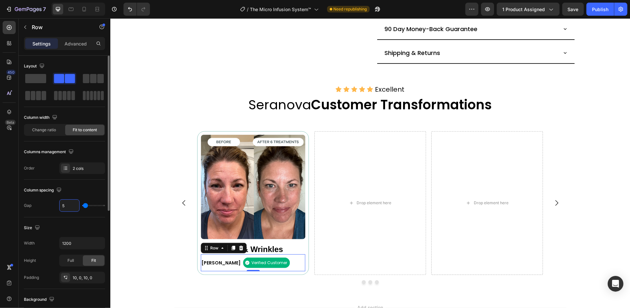
type input "6"
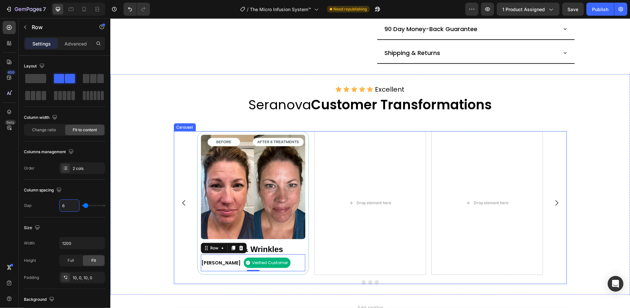
type input "7"
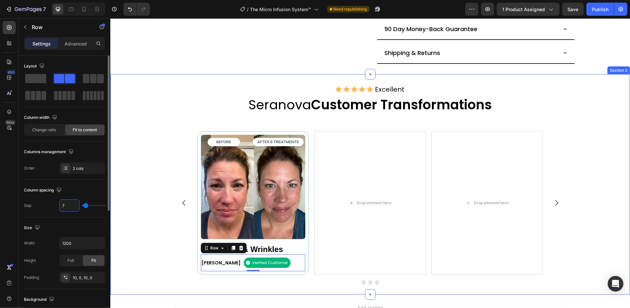
type input "8"
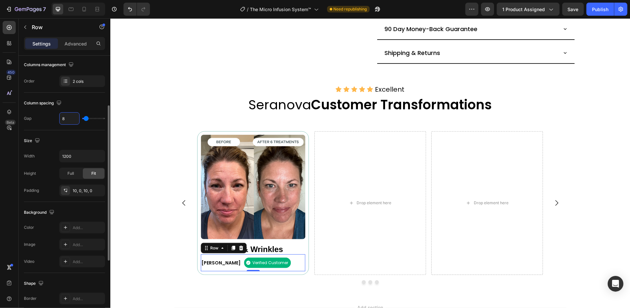
scroll to position [131, 0]
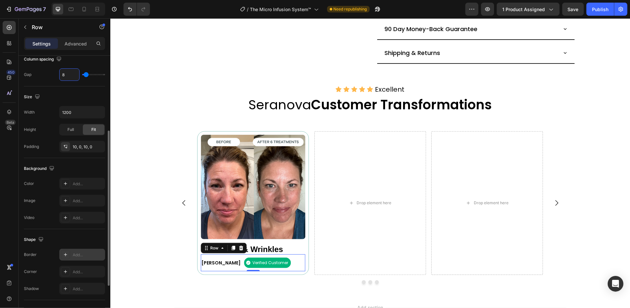
click at [84, 256] on div "Add..." at bounding box center [88, 255] width 31 height 6
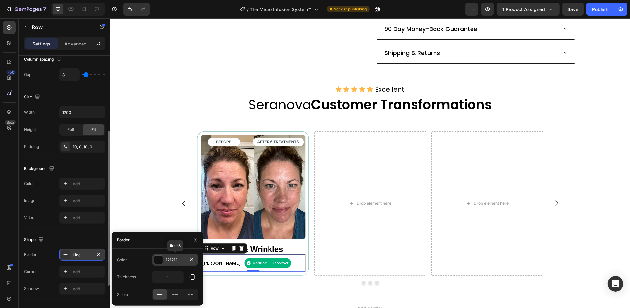
click at [175, 263] on div "121212" at bounding box center [175, 260] width 19 height 6
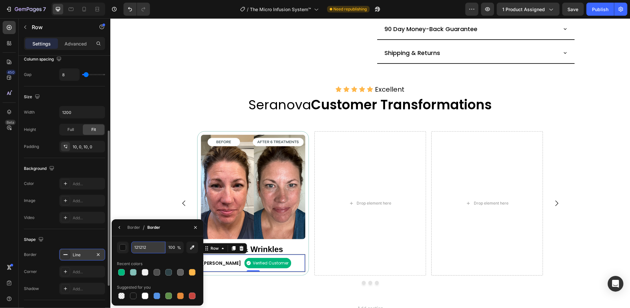
click at [151, 248] on input "121212" at bounding box center [148, 248] width 34 height 12
paste input "#"
type input "#121212"
click at [127, 227] on div "Border" at bounding box center [133, 228] width 13 height 6
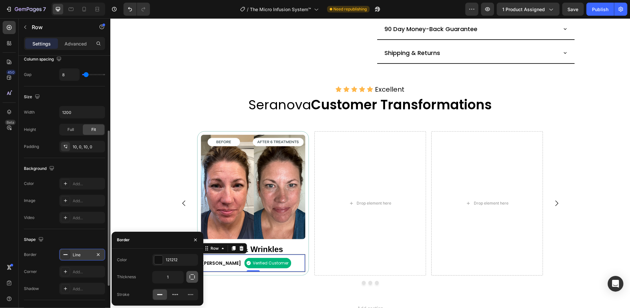
click at [193, 280] on icon "button" at bounding box center [192, 277] width 7 height 7
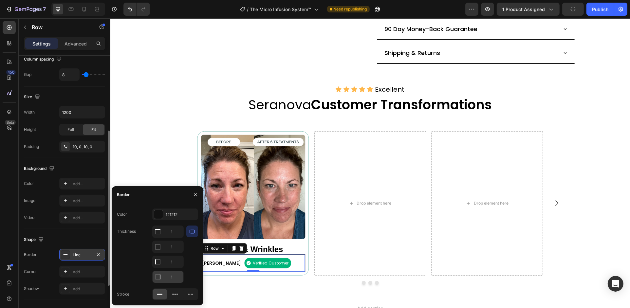
click at [169, 238] on input "1" at bounding box center [168, 232] width 31 height 12
type input "0"
click at [172, 238] on input "1" at bounding box center [168, 232] width 31 height 12
type input "0"
click at [195, 190] on button "button" at bounding box center [195, 195] width 10 height 10
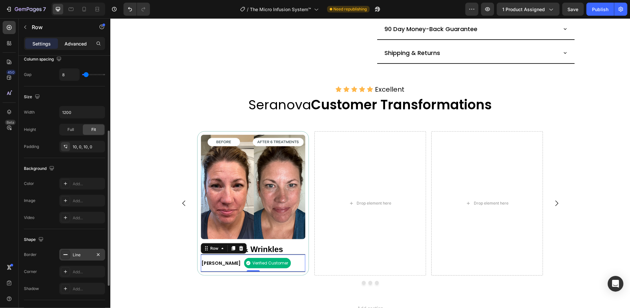
click at [80, 40] on p "Advanced" at bounding box center [75, 43] width 22 height 7
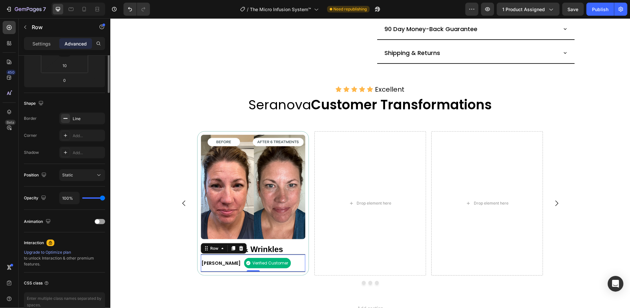
scroll to position [0, 0]
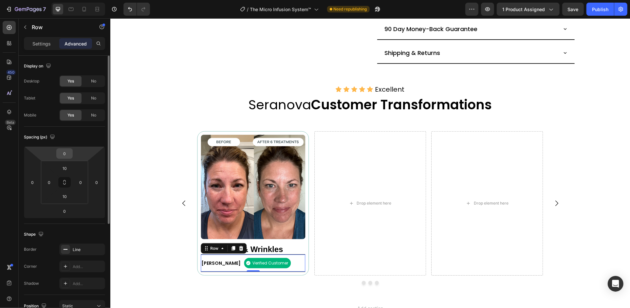
click at [66, 151] on input "0" at bounding box center [64, 154] width 13 height 10
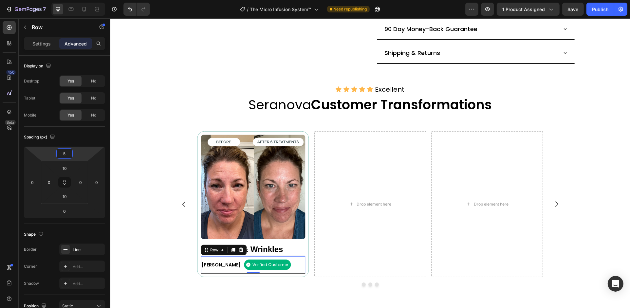
type input "5"
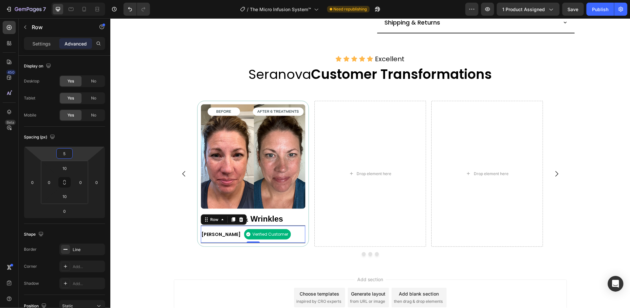
scroll to position [450, 0]
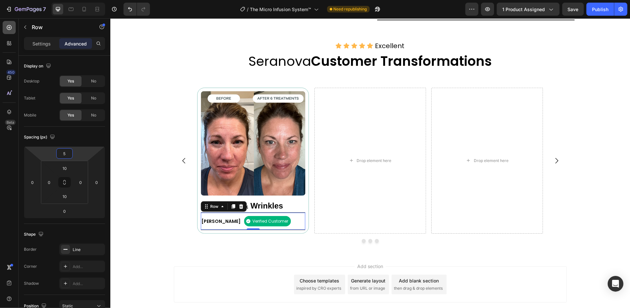
click at [8, 27] on icon at bounding box center [9, 27] width 7 height 7
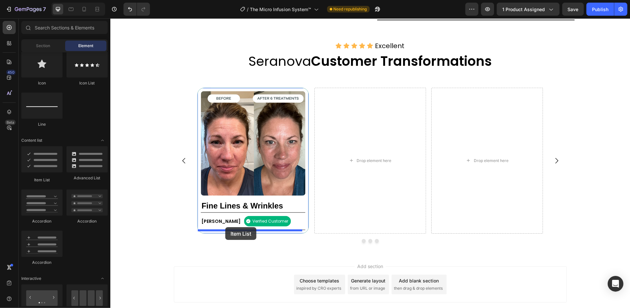
drag, startPoint x: 155, startPoint y: 184, endPoint x: 225, endPoint y: 227, distance: 82.8
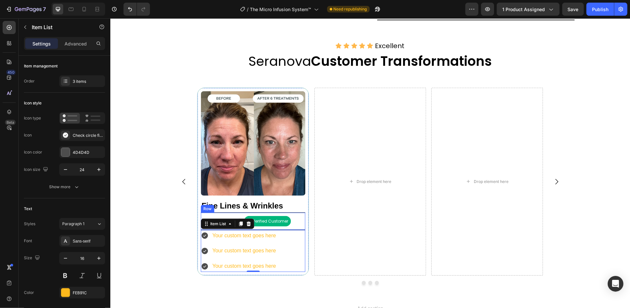
click at [282, 218] on div "[PERSON_NAME] Text Block Verified Customer Item List Row" at bounding box center [252, 221] width 104 height 18
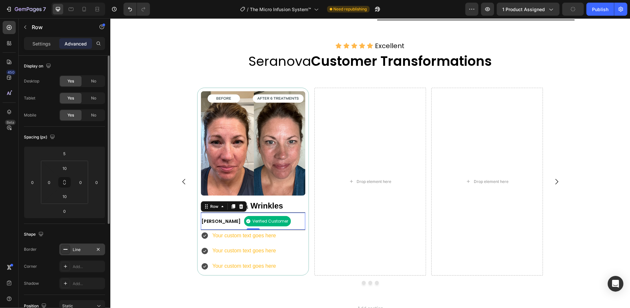
click at [86, 251] on div "Line" at bounding box center [82, 250] width 19 height 6
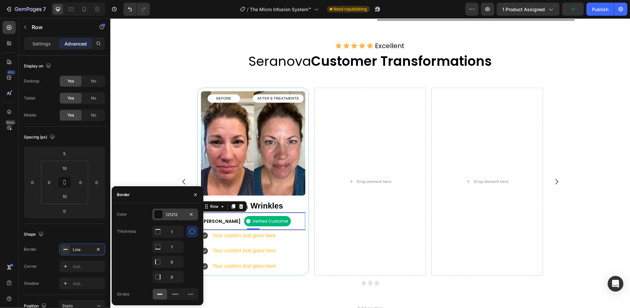
click at [179, 216] on div "121212" at bounding box center [175, 215] width 19 height 6
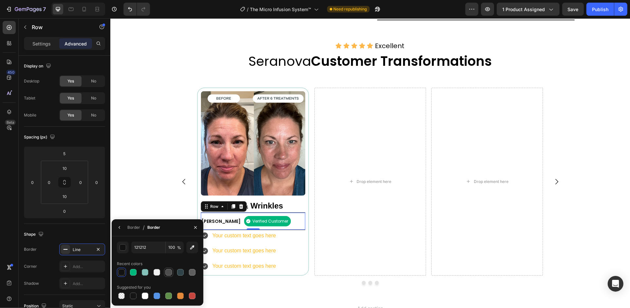
click at [171, 271] on div at bounding box center [168, 272] width 7 height 7
type input "4D4D4D"
click at [196, 226] on icon "button" at bounding box center [195, 227] width 5 height 5
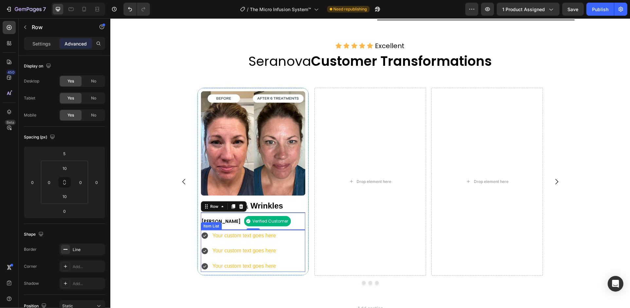
click at [280, 246] on div "Your custom text goes here Your custom text goes here Your custom text goes here" at bounding box center [252, 251] width 104 height 42
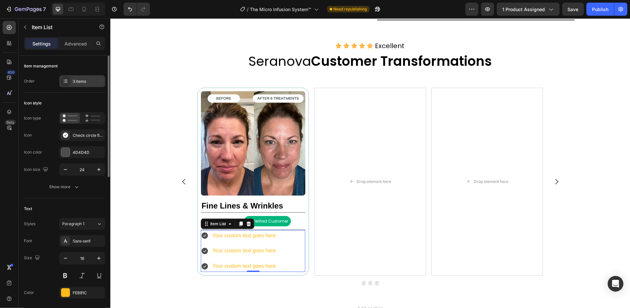
click at [88, 82] on div "3 items" at bounding box center [88, 82] width 31 height 6
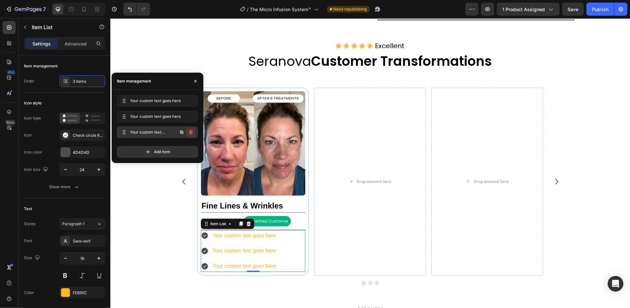
click at [191, 131] on icon "button" at bounding box center [190, 132] width 5 height 5
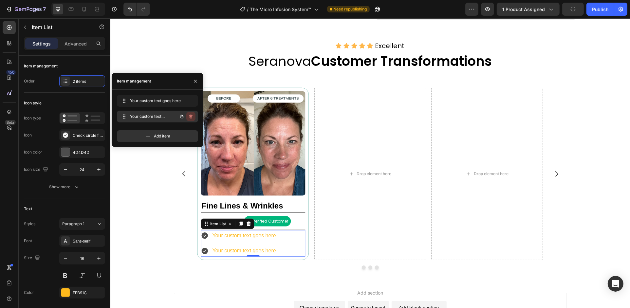
click at [188, 117] on icon "button" at bounding box center [190, 116] width 5 height 5
click at [188, 117] on div "Delete" at bounding box center [186, 117] width 12 height 6
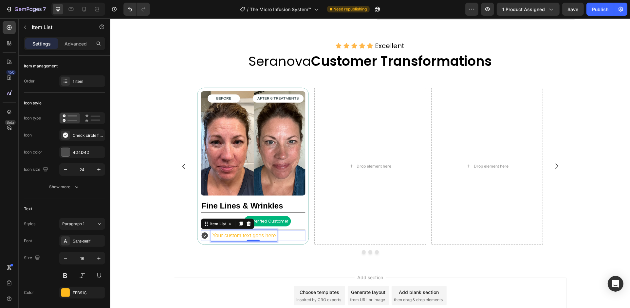
click at [224, 235] on div "Your custom text goes here" at bounding box center [243, 235] width 65 height 11
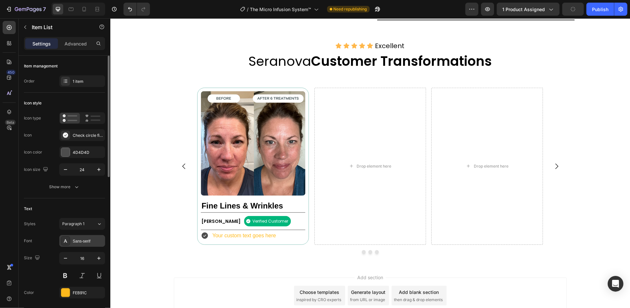
click at [91, 242] on div "Sans-serif" at bounding box center [88, 241] width 31 height 6
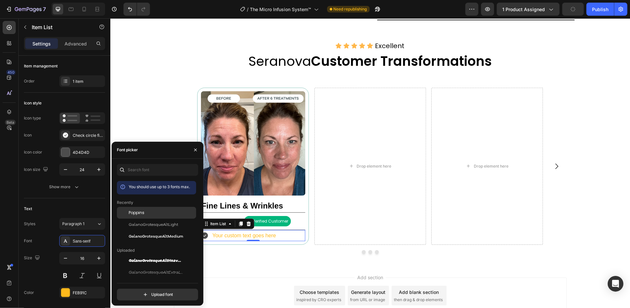
click at [142, 214] on span "Poppins" at bounding box center [137, 213] width 16 height 6
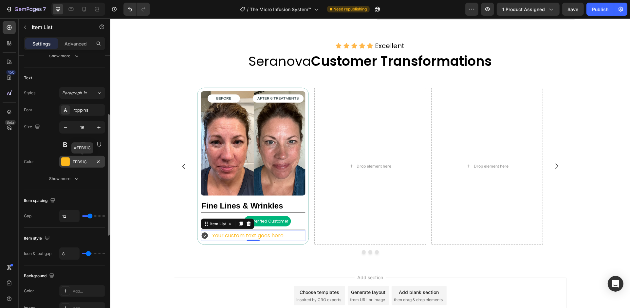
click at [91, 162] on div "FEB91C" at bounding box center [82, 162] width 19 height 6
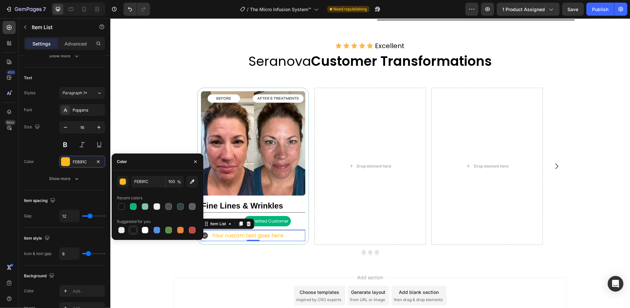
click at [134, 228] on div at bounding box center [133, 230] width 7 height 7
click at [121, 209] on div at bounding box center [121, 206] width 7 height 7
type input "121212"
click at [196, 161] on icon "button" at bounding box center [195, 161] width 5 height 5
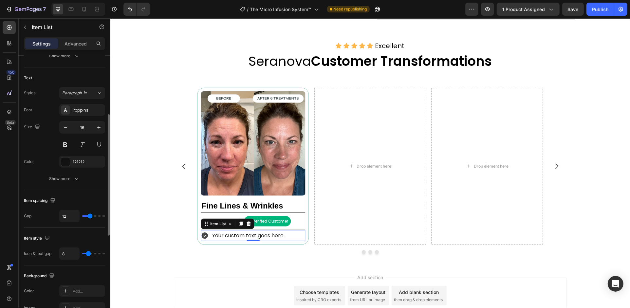
click at [85, 170] on div "Font Poppins Size 16 Color 121212 Show more" at bounding box center [64, 144] width 81 height 81
click at [91, 181] on button "Show more" at bounding box center [64, 179] width 81 height 12
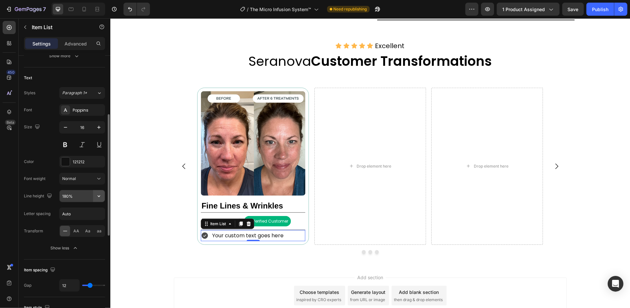
click at [100, 197] on icon "button" at bounding box center [99, 196] width 7 height 7
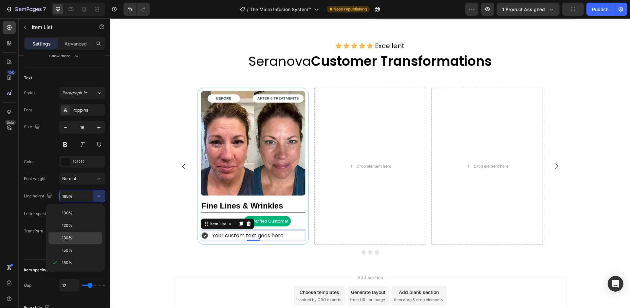
click at [84, 244] on div "130%" at bounding box center [75, 250] width 54 height 12
type input "130%"
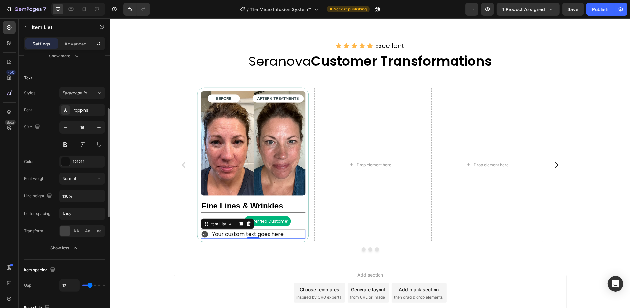
scroll to position [0, 0]
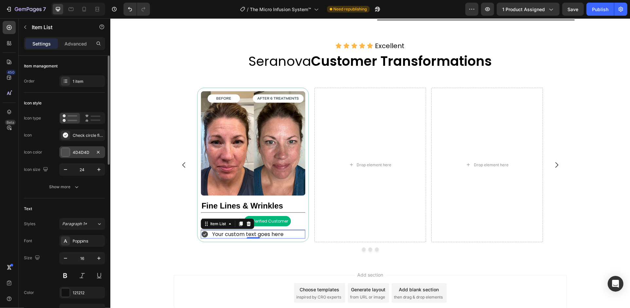
click at [83, 150] on div "4D4D4D" at bounding box center [82, 153] width 19 height 6
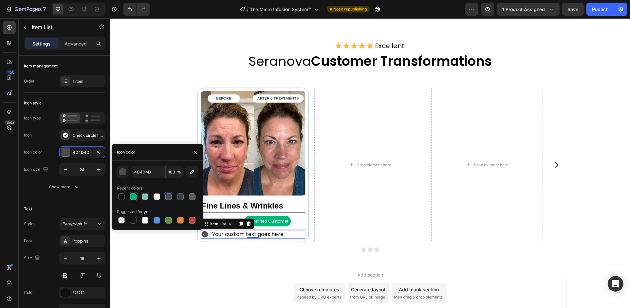
click at [133, 195] on div at bounding box center [133, 196] width 7 height 7
type input "00B67B"
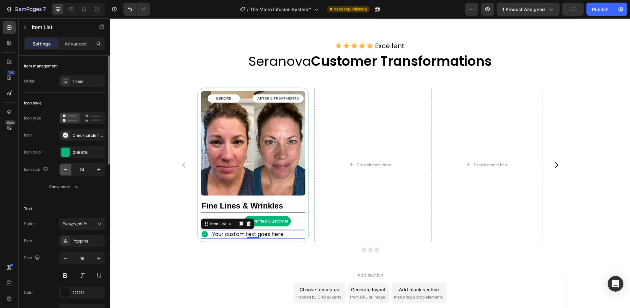
click at [64, 171] on icon "button" at bounding box center [65, 169] width 7 height 7
type input "20"
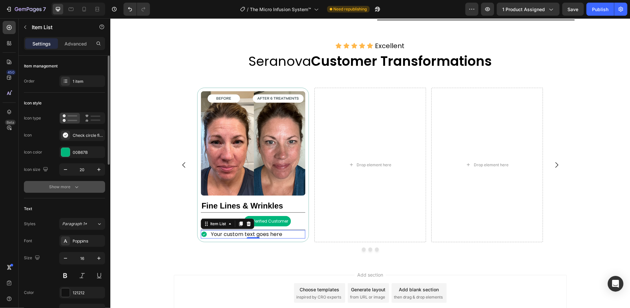
click at [85, 188] on button "Show more" at bounding box center [64, 187] width 81 height 12
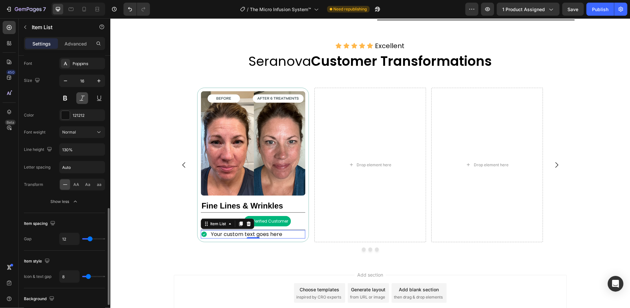
scroll to position [305, 0]
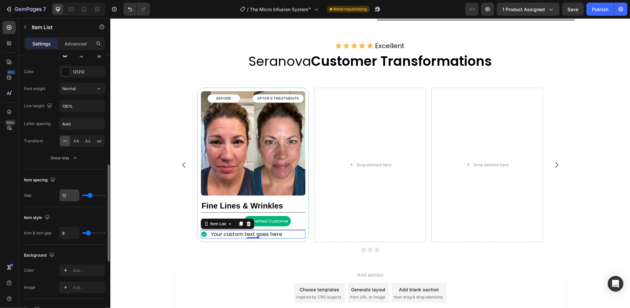
click at [70, 195] on input "12" at bounding box center [70, 196] width 20 height 12
type input "6"
click at [72, 232] on input "8" at bounding box center [70, 233] width 20 height 12
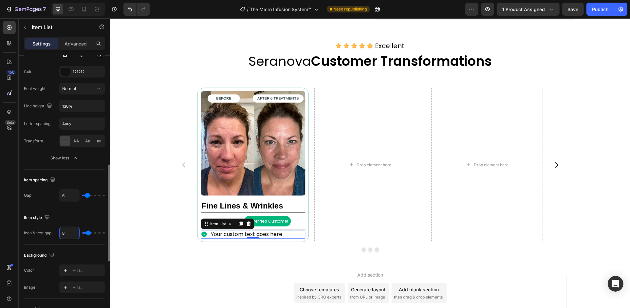
type input "7"
type input "6"
type input "5"
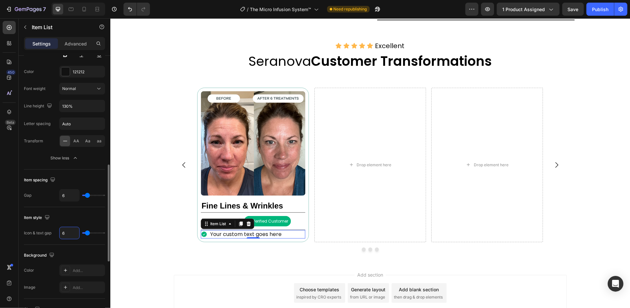
type input "5"
type input "4"
type input "3"
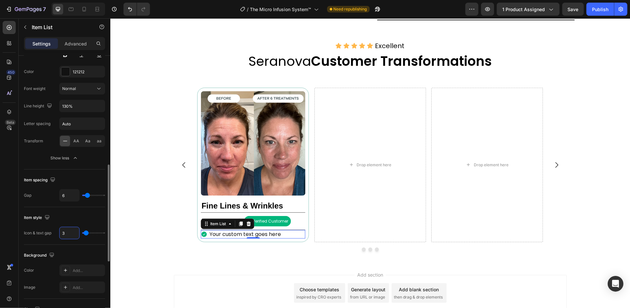
type input "2"
type input "1"
type input "2"
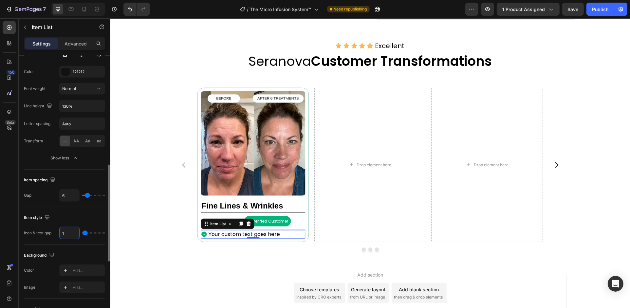
type input "2"
click at [240, 235] on p "Your custom text goes here" at bounding box center [244, 234] width 71 height 7
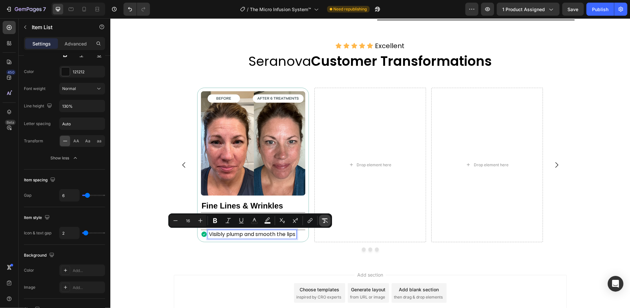
click at [327, 219] on icon "Editor contextual toolbar" at bounding box center [325, 220] width 6 height 5
click at [64, 232] on input "2" at bounding box center [70, 233] width 20 height 12
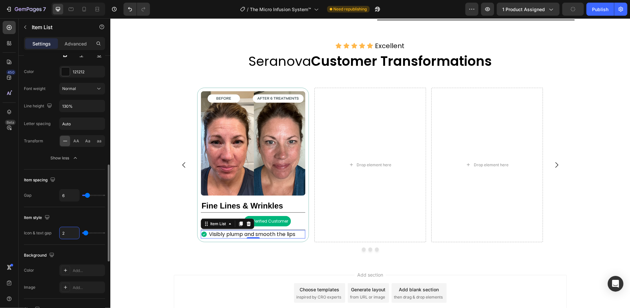
type input "3"
type input "4"
type input "5"
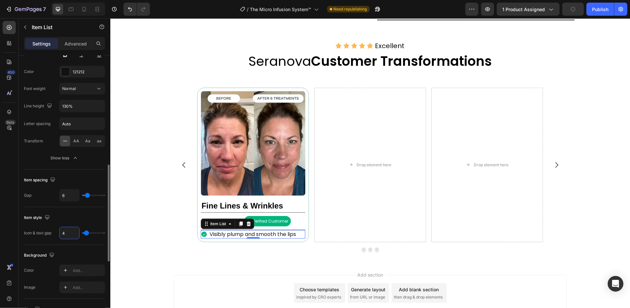
type input "5"
type input "4"
type input "3"
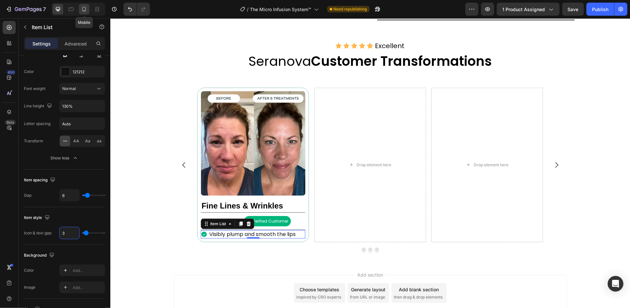
click at [84, 11] on icon at bounding box center [84, 9] width 7 height 7
type input "14"
type input "180%"
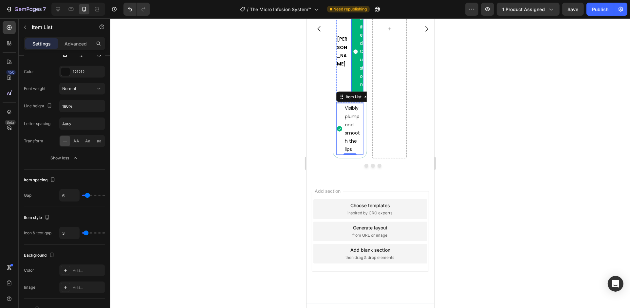
scroll to position [785, 0]
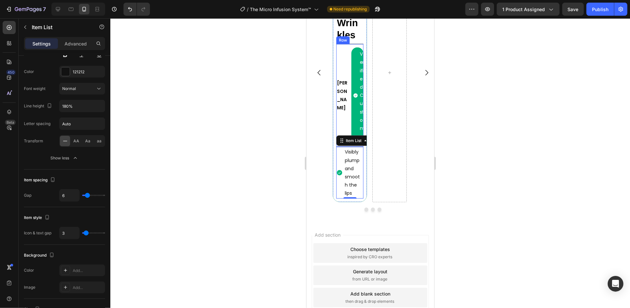
click at [344, 67] on div "[PERSON_NAME] Text Block" at bounding box center [342, 95] width 12 height 96
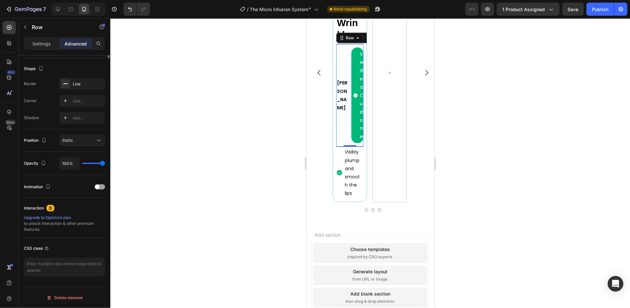
scroll to position [0, 0]
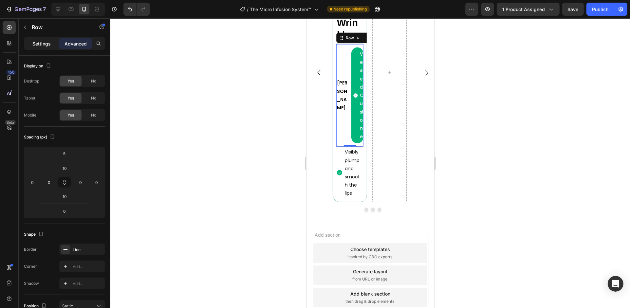
click at [43, 45] on p "Settings" at bounding box center [41, 43] width 18 height 7
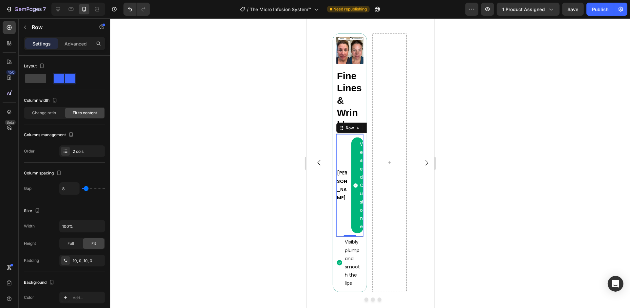
scroll to position [654, 0]
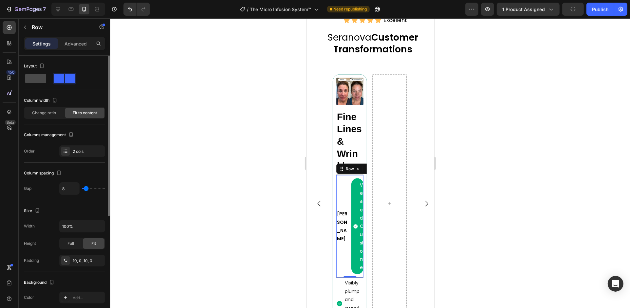
click at [32, 81] on span at bounding box center [35, 78] width 21 height 9
type input "0"
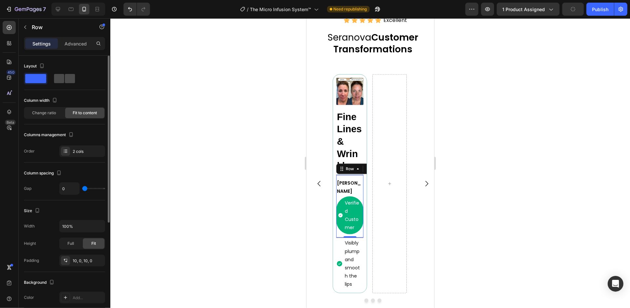
click at [65, 81] on span at bounding box center [70, 78] width 10 height 9
type input "8"
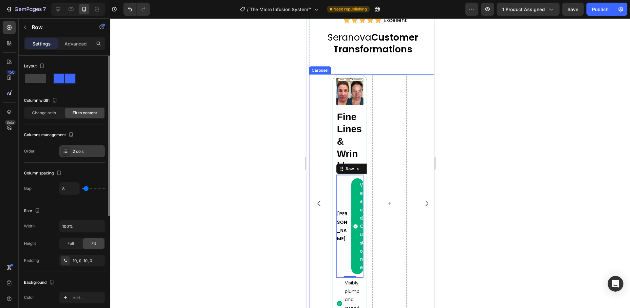
click at [89, 151] on div "2 cols" at bounding box center [88, 152] width 31 height 6
click at [36, 79] on span at bounding box center [35, 78] width 21 height 9
type input "0"
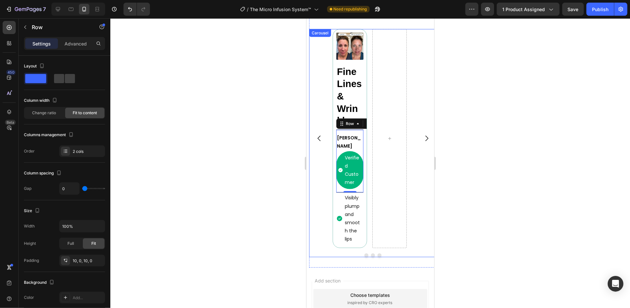
scroll to position [662, 0]
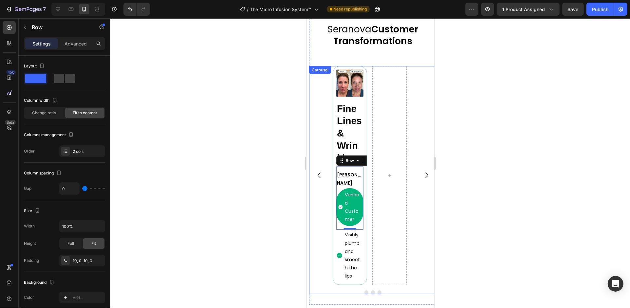
click at [323, 123] on div "Image Fine Lines & Wrinkles Heading [PERSON_NAME] Text Block Verified Customer …" at bounding box center [373, 175] width 128 height 219
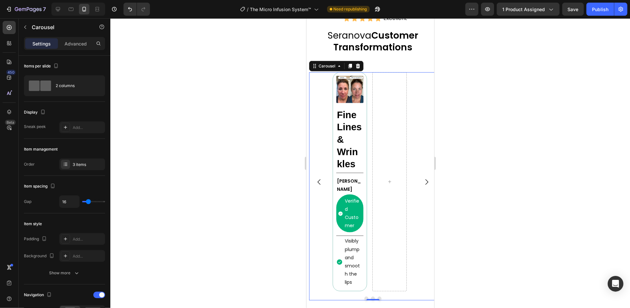
scroll to position [612, 0]
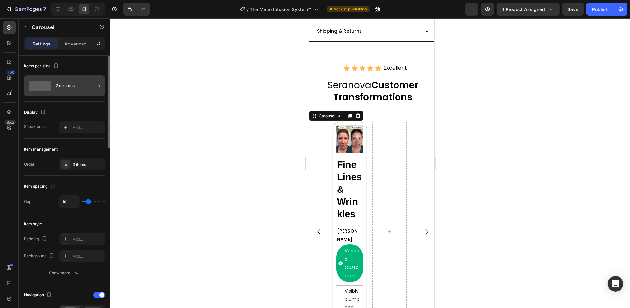
click at [86, 90] on div "2 columns" at bounding box center [76, 85] width 40 height 15
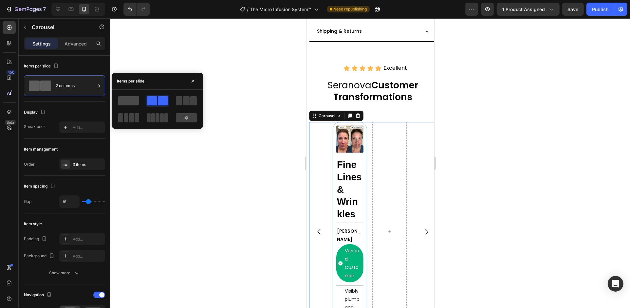
click at [135, 101] on span at bounding box center [128, 100] width 21 height 9
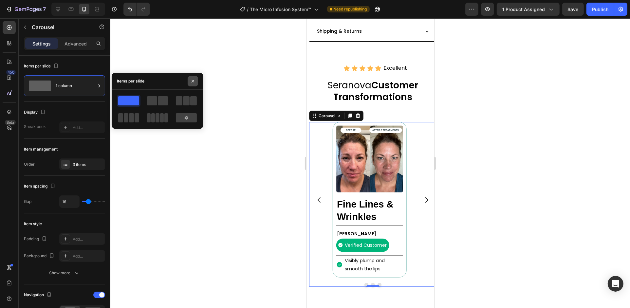
click at [194, 79] on icon "button" at bounding box center [192, 81] width 5 height 5
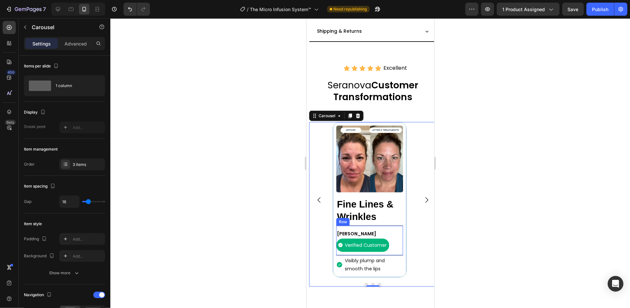
click at [393, 237] on div "[PERSON_NAME] Text Block Verified Customer Item List Row" at bounding box center [369, 241] width 67 height 30
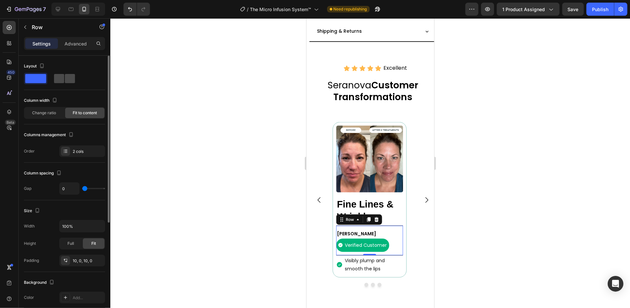
click at [67, 79] on span at bounding box center [70, 78] width 10 height 9
type input "8"
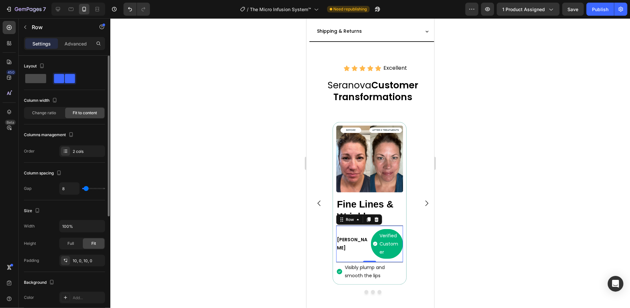
click at [42, 76] on span at bounding box center [35, 78] width 21 height 9
type input "0"
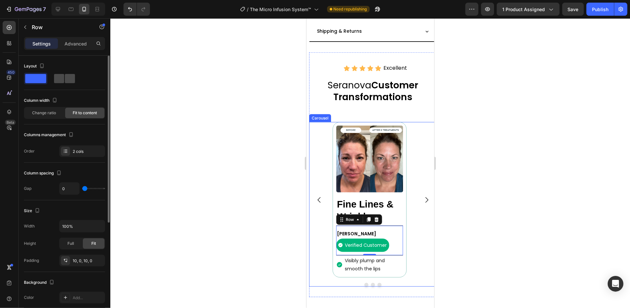
click at [66, 76] on span at bounding box center [70, 78] width 10 height 9
type input "8"
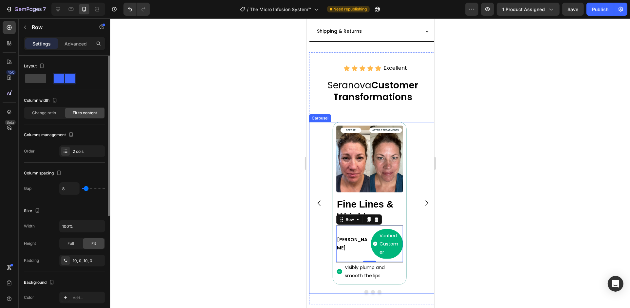
click at [86, 113] on span "Fit to content" at bounding box center [85, 113] width 24 height 6
click at [57, 113] on div "Change ratio" at bounding box center [44, 113] width 39 height 10
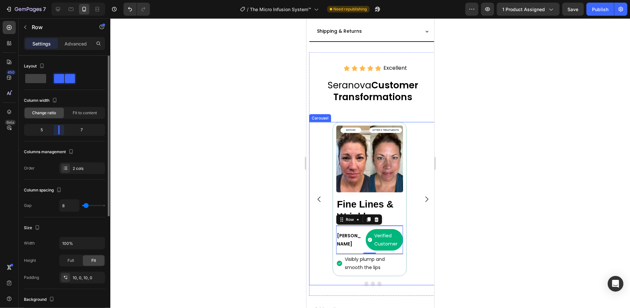
drag, startPoint x: 65, startPoint y: 130, endPoint x: 70, endPoint y: 120, distance: 10.7
click at [61, 0] on body "7 Version history / The Micro Infusion System™ Need republishing Preview 1 prod…" at bounding box center [315, 0] width 630 height 0
click at [81, 112] on span "Fit to content" at bounding box center [85, 113] width 24 height 6
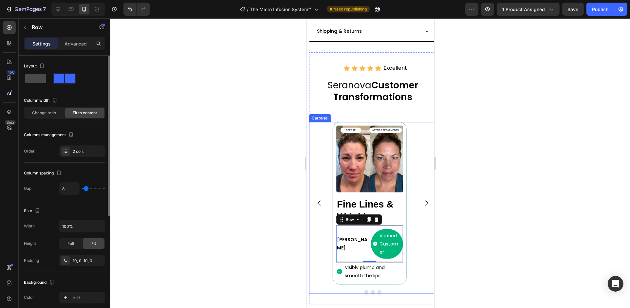
click at [44, 77] on span at bounding box center [35, 78] width 21 height 9
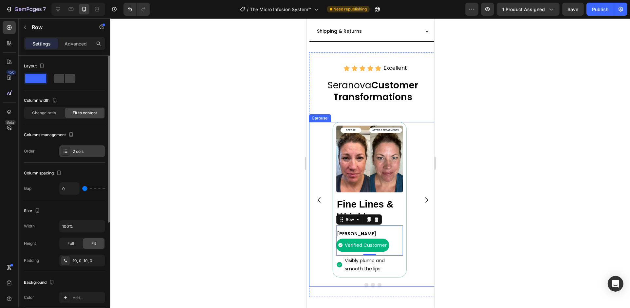
click at [91, 151] on div "2 cols" at bounding box center [88, 152] width 31 height 6
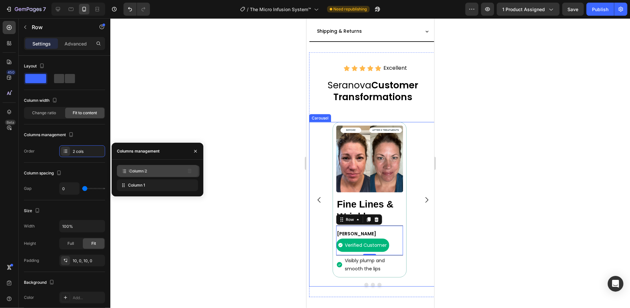
drag, startPoint x: 150, startPoint y: 187, endPoint x: 152, endPoint y: 173, distance: 14.5
drag, startPoint x: 147, startPoint y: 184, endPoint x: 149, endPoint y: 173, distance: 11.4
click at [67, 81] on span at bounding box center [70, 78] width 10 height 9
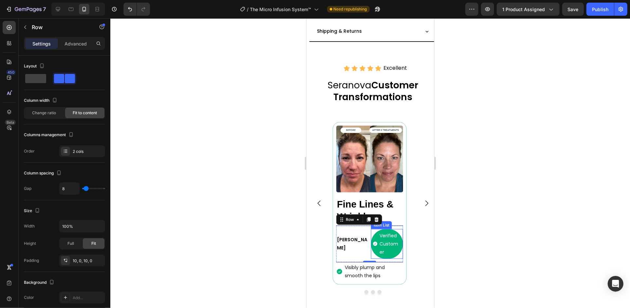
click at [382, 232] on p "Verified Customer" at bounding box center [389, 244] width 21 height 25
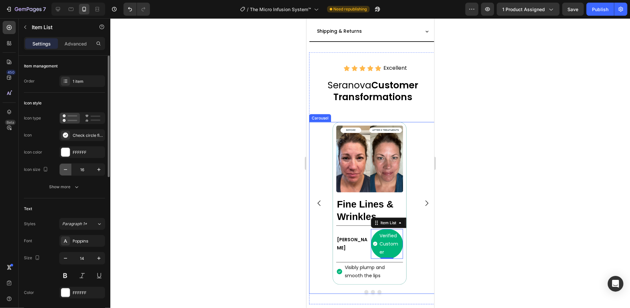
click at [61, 168] on button "button" at bounding box center [66, 170] width 12 height 12
click at [96, 169] on icon "button" at bounding box center [99, 169] width 7 height 7
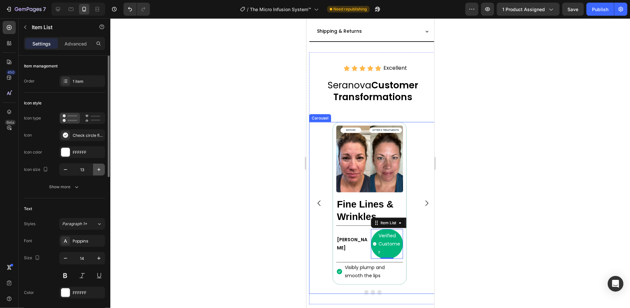
click at [97, 169] on icon "button" at bounding box center [99, 169] width 7 height 7
click at [69, 260] on button "button" at bounding box center [66, 258] width 12 height 12
click at [63, 256] on icon "button" at bounding box center [65, 258] width 7 height 7
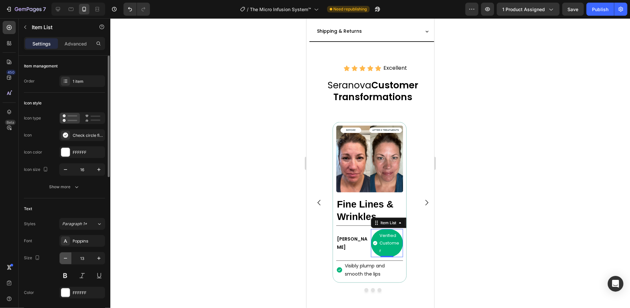
click at [63, 256] on icon "button" at bounding box center [65, 258] width 7 height 7
click at [62, 256] on icon "button" at bounding box center [65, 258] width 7 height 7
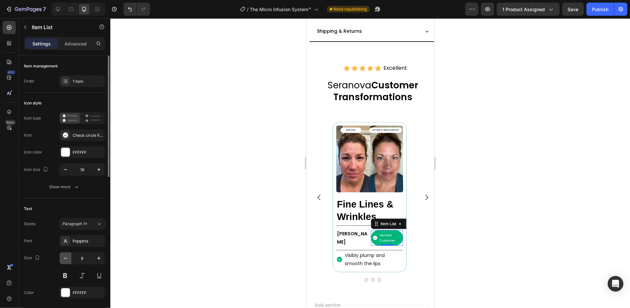
click at [62, 256] on icon "button" at bounding box center [65, 258] width 7 height 7
click at [98, 259] on icon "button" at bounding box center [99, 258] width 7 height 7
click at [69, 258] on button "button" at bounding box center [66, 258] width 12 height 12
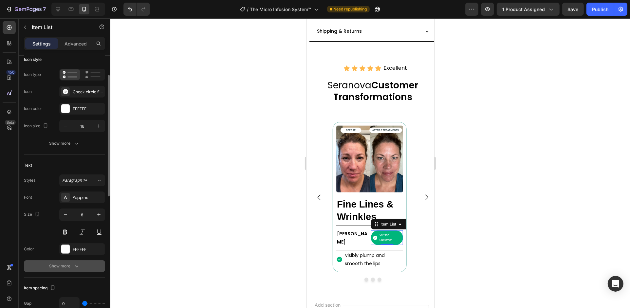
click at [91, 267] on button "Show more" at bounding box center [64, 266] width 81 height 12
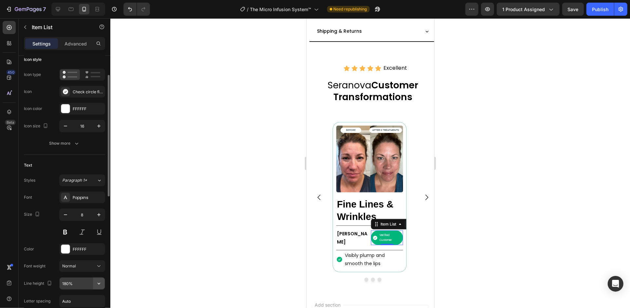
click at [98, 284] on icon "button" at bounding box center [99, 283] width 7 height 7
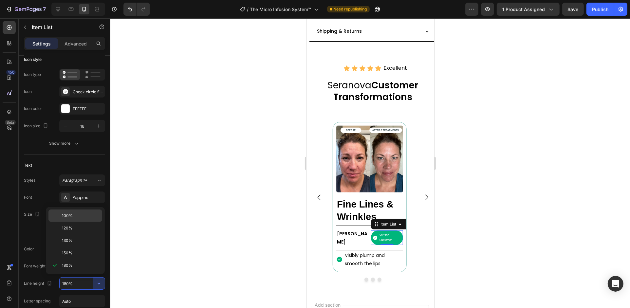
click at [80, 218] on p "100%" at bounding box center [80, 216] width 37 height 6
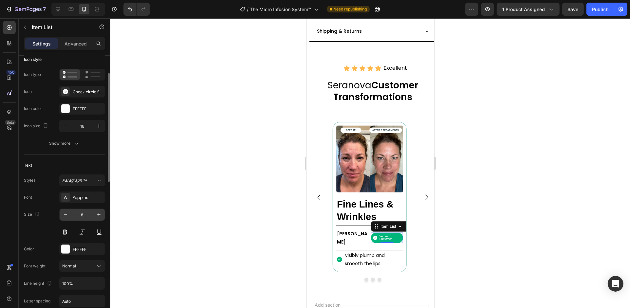
scroll to position [87, 0]
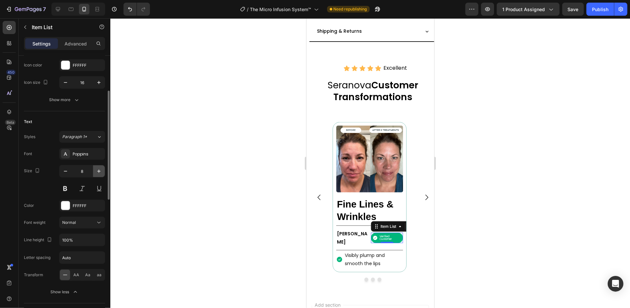
click at [96, 173] on icon "button" at bounding box center [99, 171] width 7 height 7
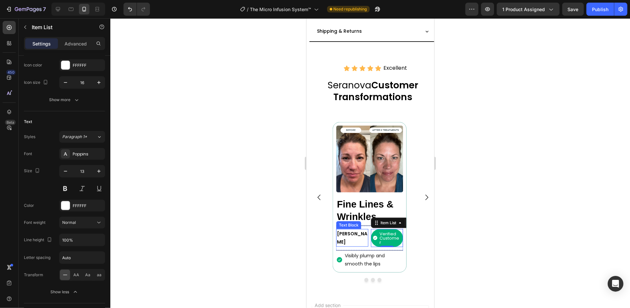
click at [353, 231] on p "[PERSON_NAME]" at bounding box center [352, 238] width 31 height 16
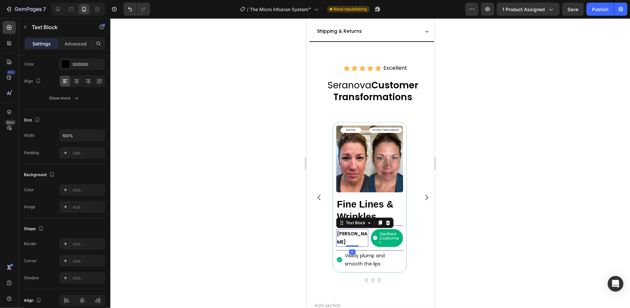
scroll to position [0, 0]
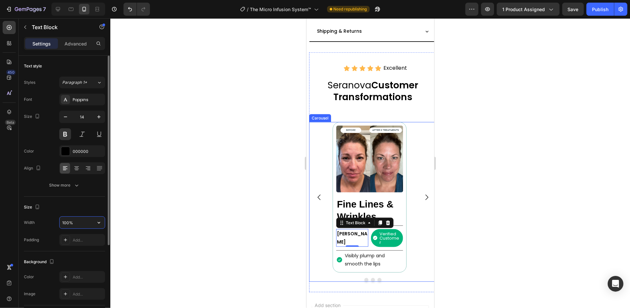
click at [64, 221] on input "100%" at bounding box center [82, 223] width 45 height 12
click at [383, 200] on p "Fine Lines & Wrinkles" at bounding box center [369, 210] width 65 height 25
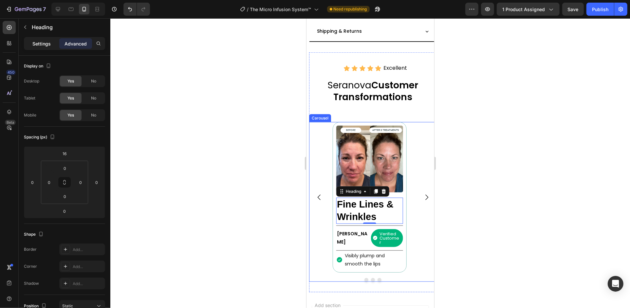
click at [41, 41] on p "Settings" at bounding box center [41, 43] width 18 height 7
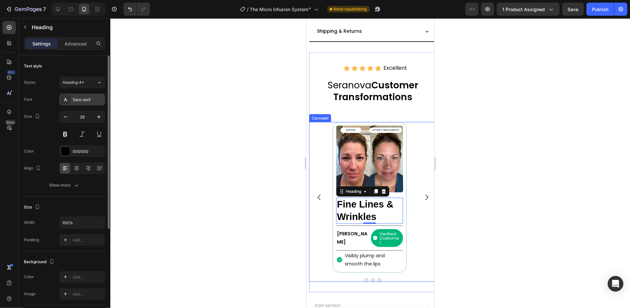
click at [91, 100] on div "Sans-serif" at bounding box center [88, 100] width 31 height 6
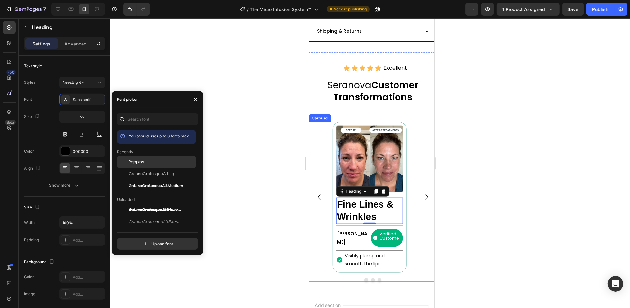
click at [140, 161] on span "Poppins" at bounding box center [137, 162] width 16 height 6
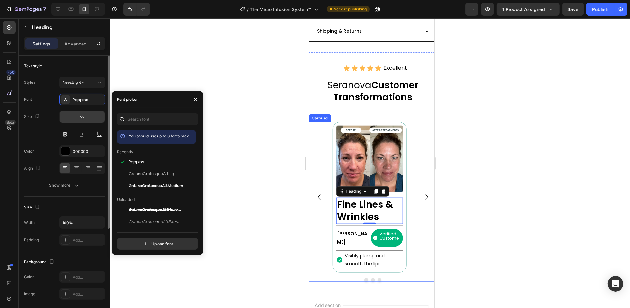
click at [84, 118] on input "29" at bounding box center [82, 117] width 22 height 12
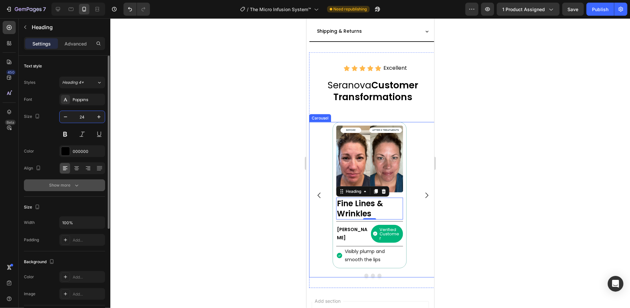
click at [85, 186] on button "Show more" at bounding box center [64, 185] width 81 height 12
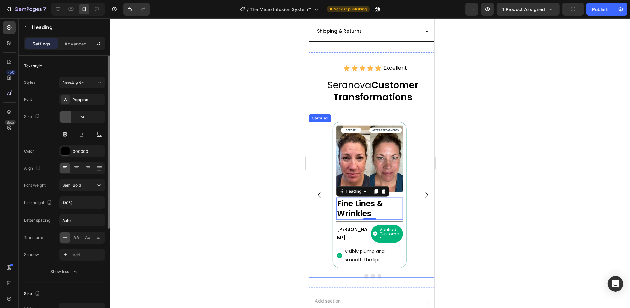
click at [65, 115] on icon "button" at bounding box center [65, 117] width 7 height 7
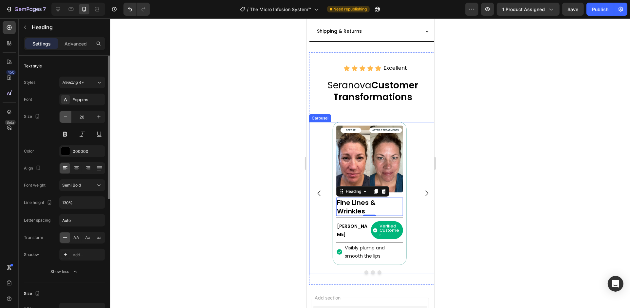
click at [65, 115] on icon "button" at bounding box center [65, 117] width 7 height 7
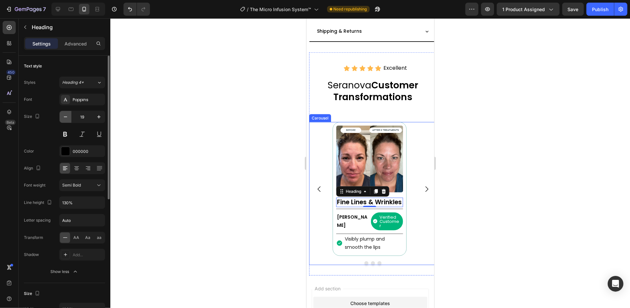
click at [65, 115] on icon "button" at bounding box center [65, 117] width 7 height 7
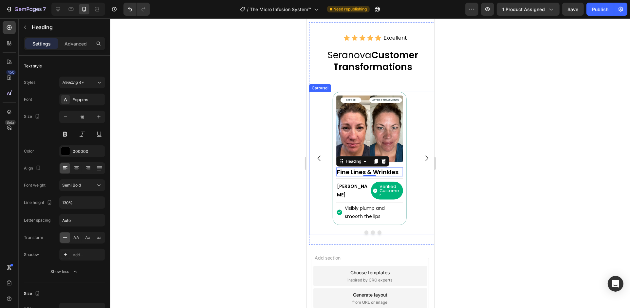
scroll to position [657, 0]
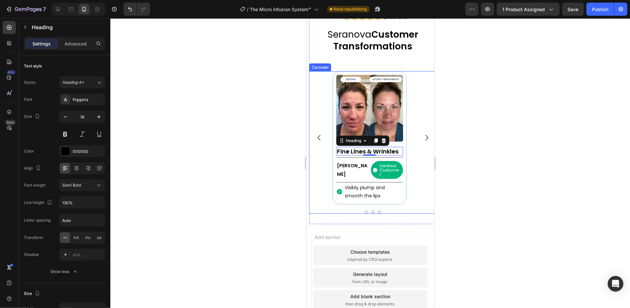
click at [60, 111] on button "button" at bounding box center [66, 117] width 12 height 12
click at [351, 168] on p "[PERSON_NAME]" at bounding box center [352, 169] width 31 height 16
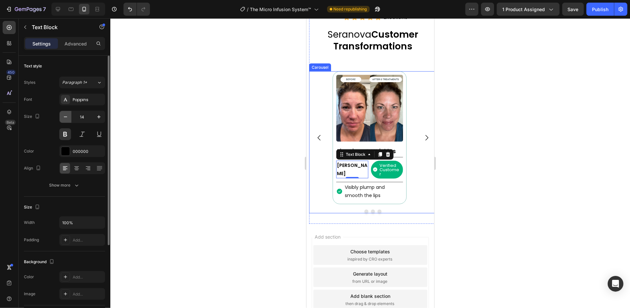
click at [67, 119] on icon "button" at bounding box center [65, 117] width 7 height 7
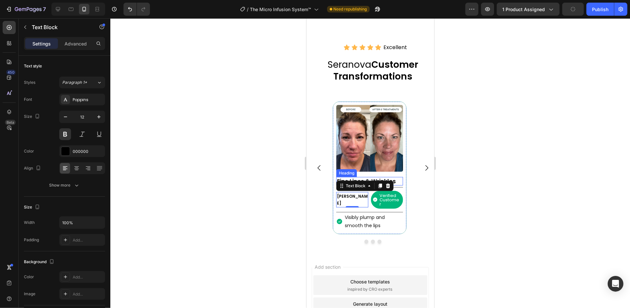
scroll to position [666, 0]
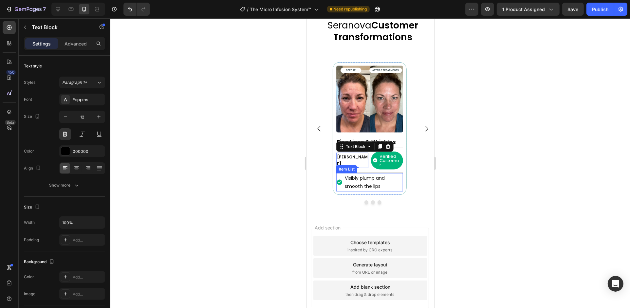
click at [355, 177] on p "Visibly plump and smooth the lips" at bounding box center [372, 182] width 57 height 16
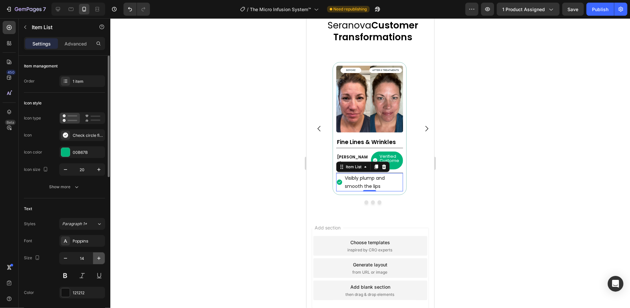
click at [101, 259] on icon "button" at bounding box center [99, 258] width 7 height 7
click at [337, 173] on div "Visibly plump and smooth the lips" at bounding box center [369, 183] width 67 height 20
click at [71, 42] on p "Advanced" at bounding box center [75, 43] width 22 height 7
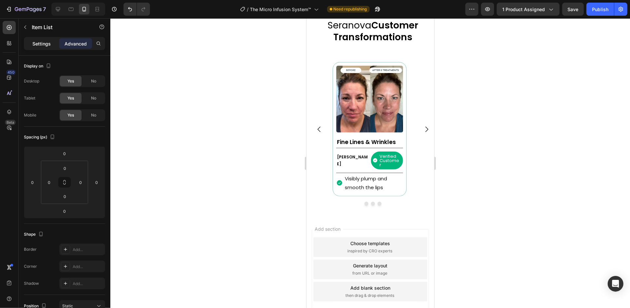
click at [38, 41] on p "Settings" at bounding box center [41, 43] width 18 height 7
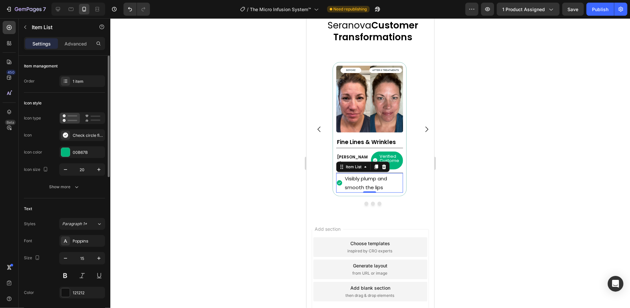
scroll to position [44, 0]
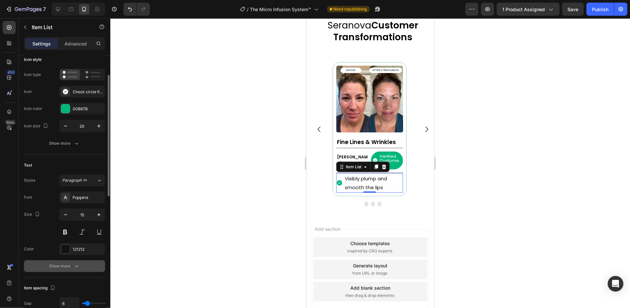
click at [92, 262] on button "Show more" at bounding box center [64, 266] width 81 height 12
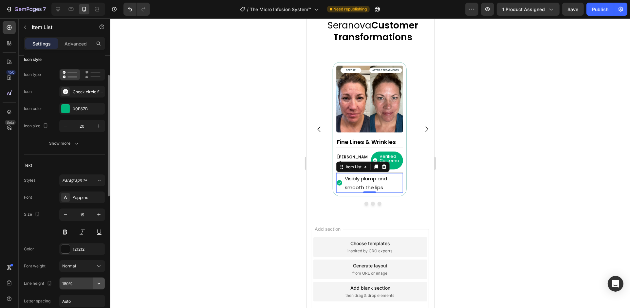
click at [97, 283] on icon "button" at bounding box center [99, 283] width 7 height 7
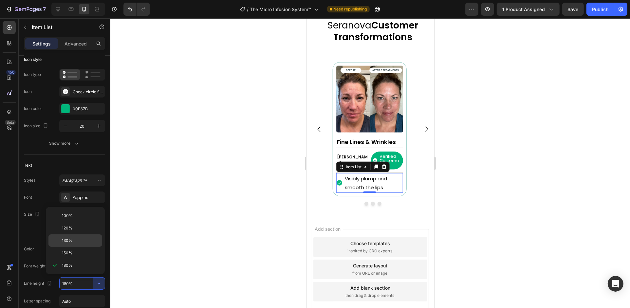
click at [85, 247] on div "130%" at bounding box center [75, 253] width 54 height 12
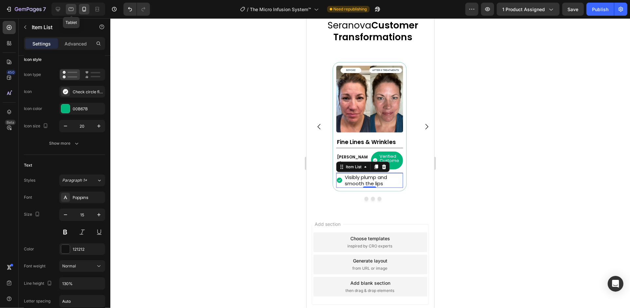
click at [74, 11] on icon at bounding box center [71, 9] width 7 height 7
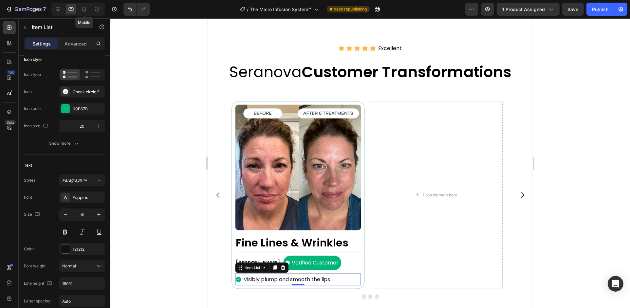
scroll to position [538, 0]
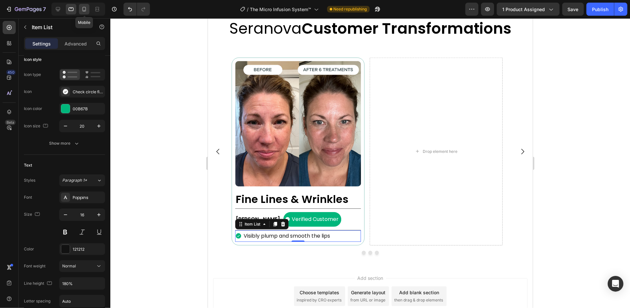
click at [85, 12] on icon at bounding box center [84, 9] width 7 height 7
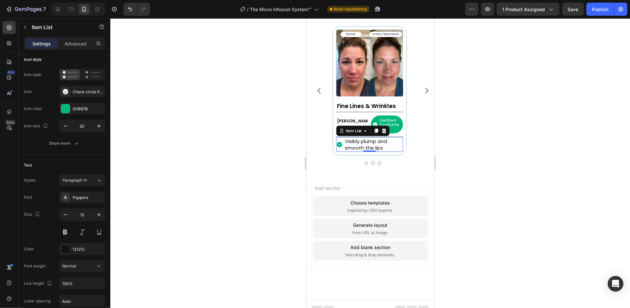
scroll to position [572, 0]
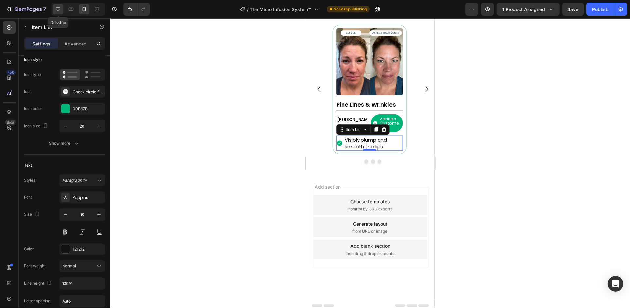
click at [55, 10] on icon at bounding box center [58, 9] width 7 height 7
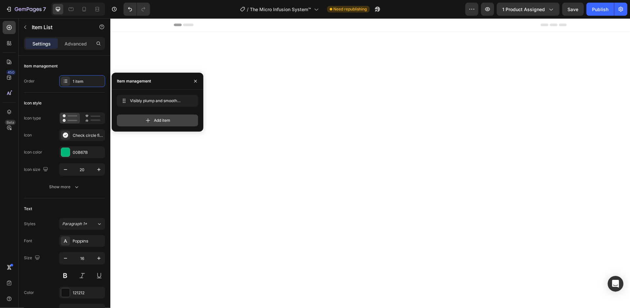
scroll to position [544, 0]
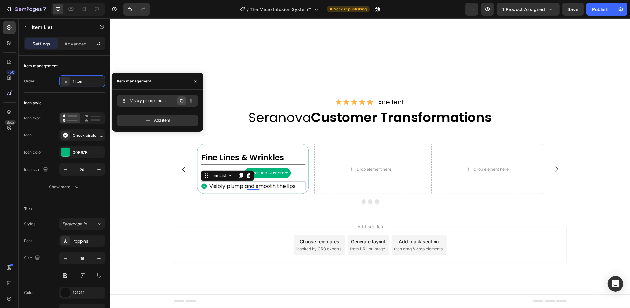
click at [182, 100] on icon "button" at bounding box center [181, 100] width 5 height 5
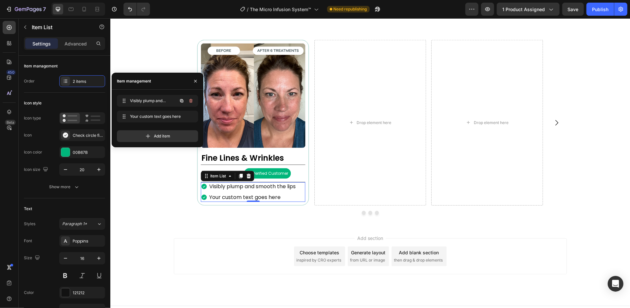
scroll to position [555, 0]
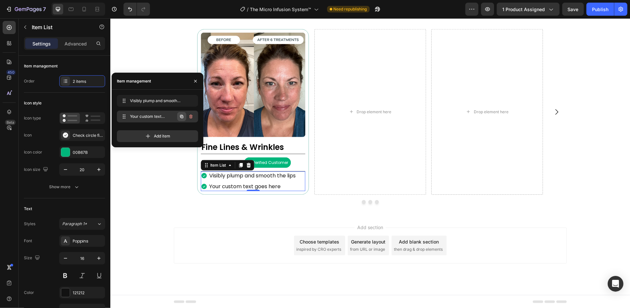
click at [183, 116] on icon "button" at bounding box center [181, 116] width 3 height 3
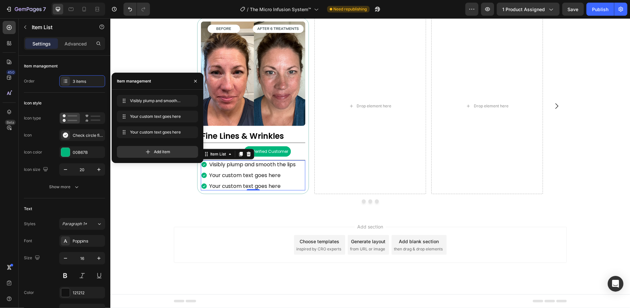
click at [239, 174] on div "Your custom text goes here" at bounding box center [252, 175] width 88 height 9
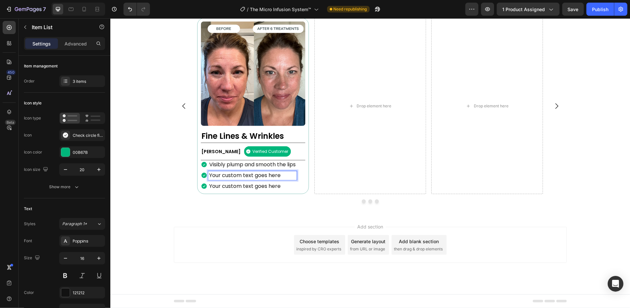
click at [239, 174] on p "Your custom text goes here" at bounding box center [252, 175] width 86 height 7
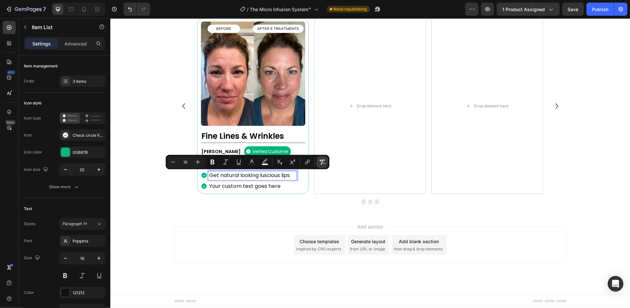
click at [321, 160] on icon "Editor contextual toolbar" at bounding box center [322, 162] width 6 height 5
click at [258, 186] on p "Your custom text goes here" at bounding box center [252, 186] width 86 height 7
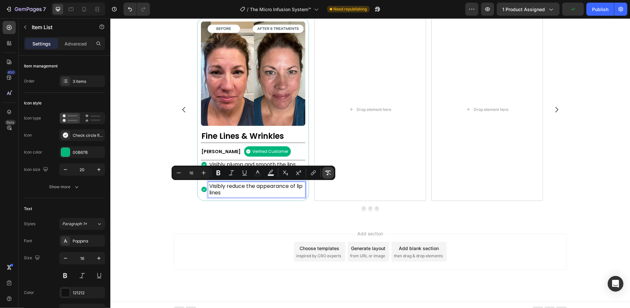
click at [326, 172] on icon "Editor contextual toolbar" at bounding box center [328, 173] width 7 height 7
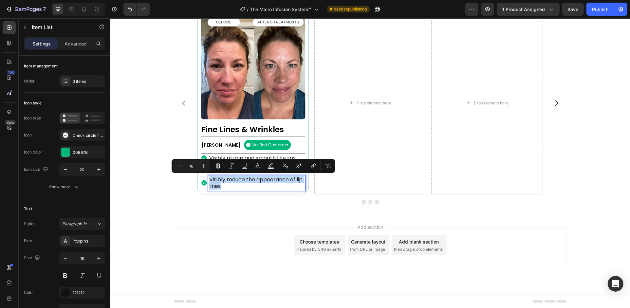
click at [247, 186] on p "Visibly reduce the appearance of lip lines" at bounding box center [256, 183] width 95 height 14
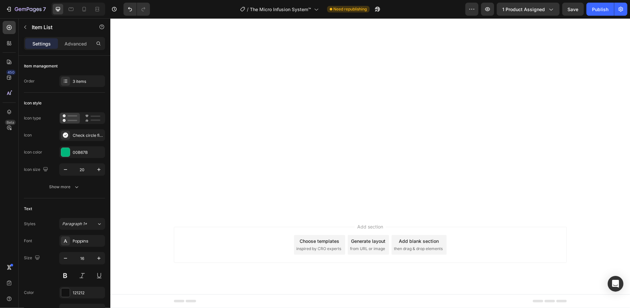
scroll to position [36, 0]
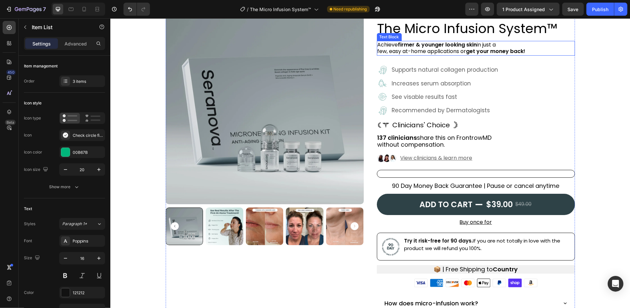
click at [425, 43] on strong "firmer & younger looking skin" at bounding box center [437, 45] width 79 height 8
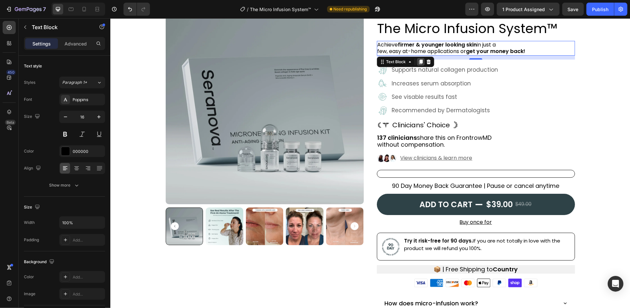
click at [418, 64] on icon at bounding box center [420, 62] width 4 height 5
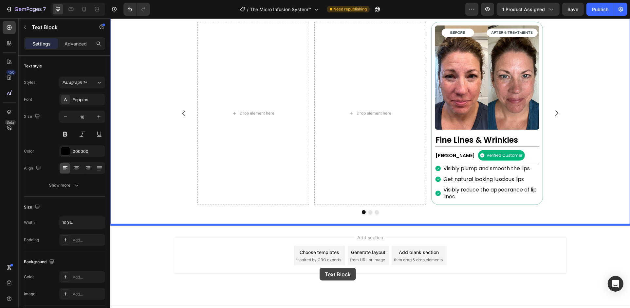
scroll to position [545, 0]
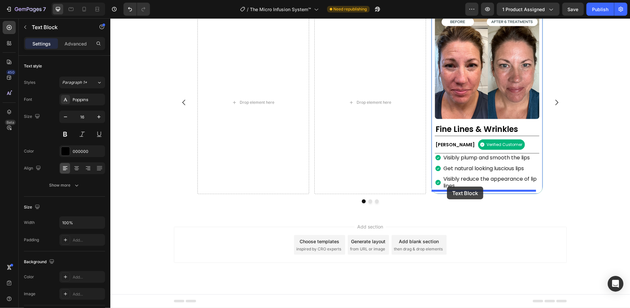
drag, startPoint x: 394, startPoint y: 53, endPoint x: 447, endPoint y: 187, distance: 143.6
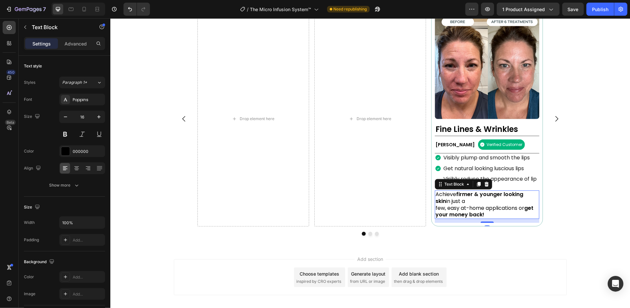
scroll to position [562, 0]
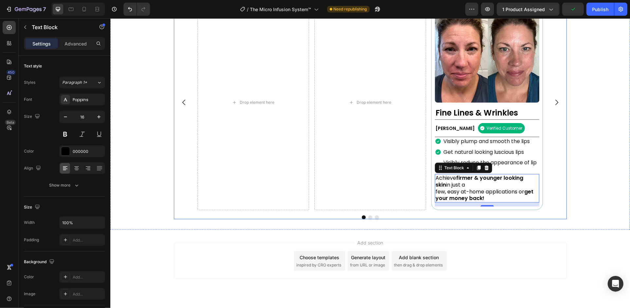
click at [552, 102] on icon "Carousel Next Arrow" at bounding box center [556, 103] width 8 height 8
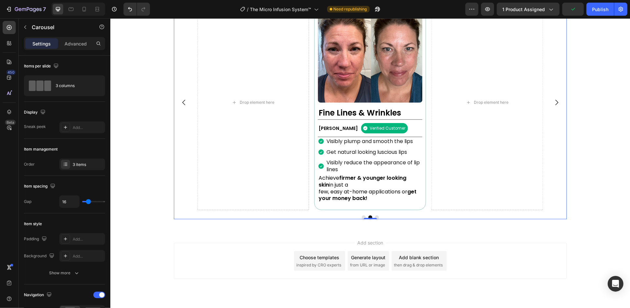
click at [552, 102] on icon "Carousel Next Arrow" at bounding box center [556, 103] width 8 height 8
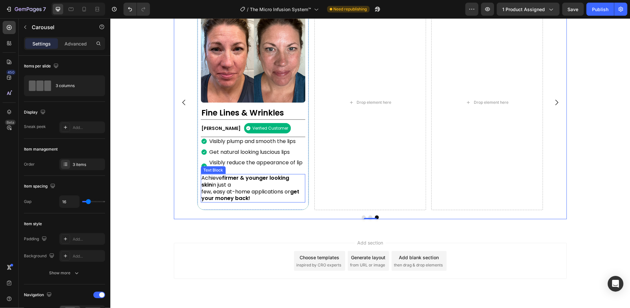
click at [230, 196] on strong "get your money back!" at bounding box center [250, 195] width 98 height 14
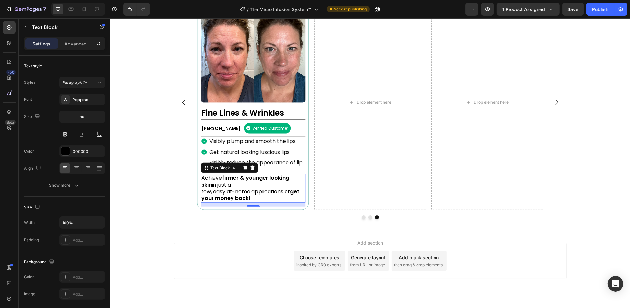
click at [238, 194] on p "few, easy at-home applications or get your money back!" at bounding box center [252, 196] width 103 height 14
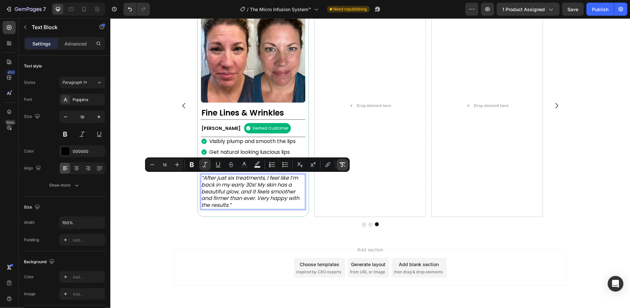
click at [340, 162] on icon "Editor contextual toolbar" at bounding box center [342, 164] width 7 height 7
click at [203, 162] on icon "Editor contextual toolbar" at bounding box center [205, 164] width 7 height 7
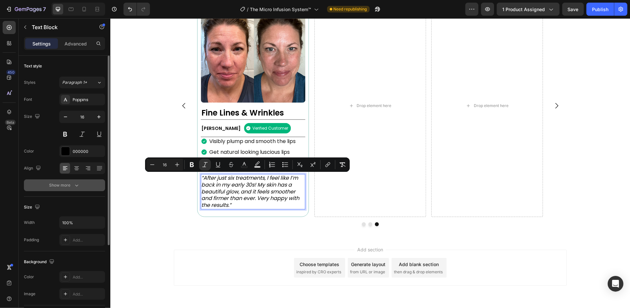
click at [92, 185] on button "Show more" at bounding box center [64, 185] width 81 height 12
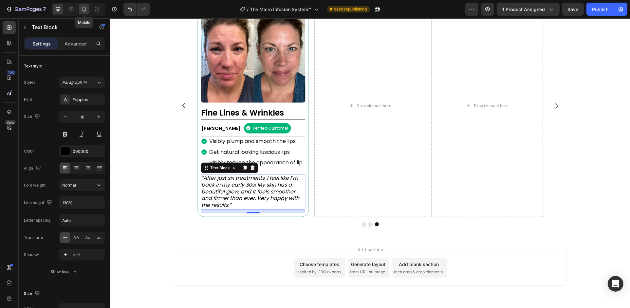
click at [85, 9] on icon at bounding box center [84, 9] width 7 height 7
type input "14"
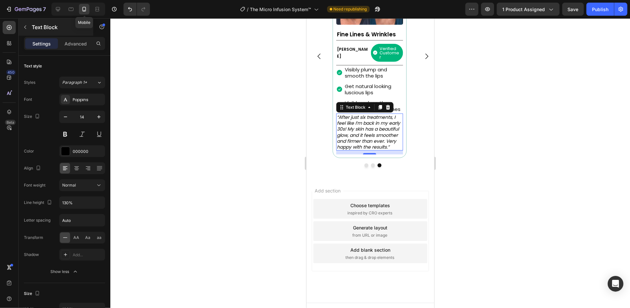
scroll to position [619, 0]
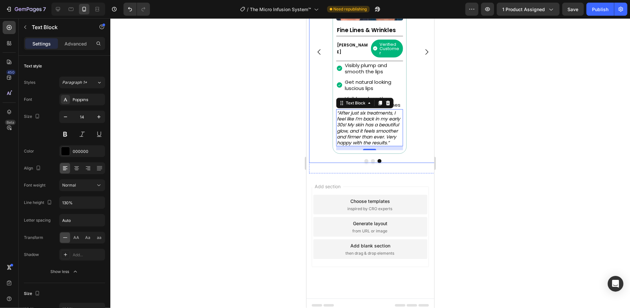
click at [411, 88] on div "Drop element here Drop element here Image Fine Lines & Wrinkles Heading Rebecca…" at bounding box center [373, 52] width 128 height 204
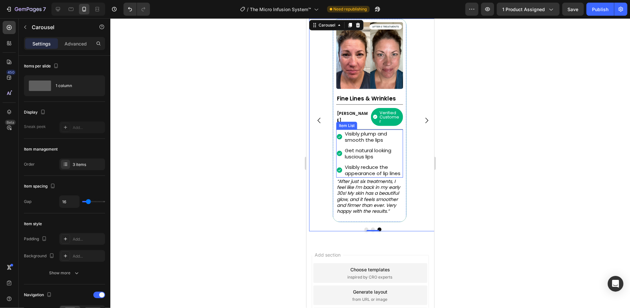
scroll to position [531, 0]
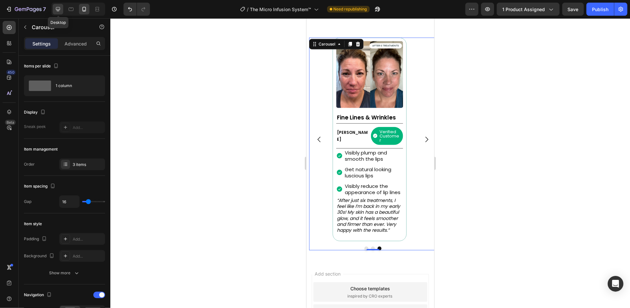
click at [60, 8] on icon at bounding box center [58, 9] width 4 height 4
type input "1200"
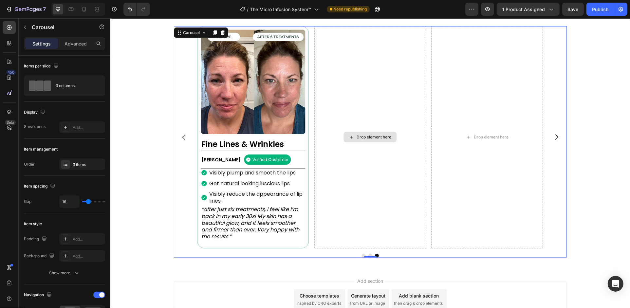
scroll to position [515, 0]
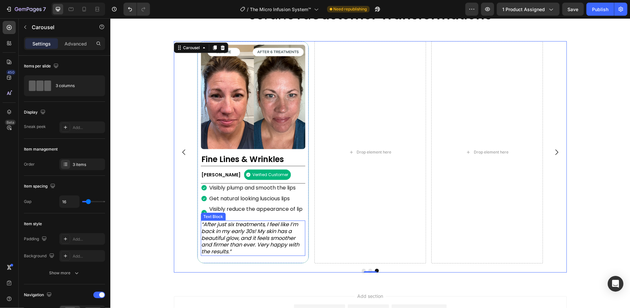
click at [275, 231] on icon "“After just six treatments, I feel like I’m back in my early 30s! My skin has a…" at bounding box center [250, 238] width 98 height 35
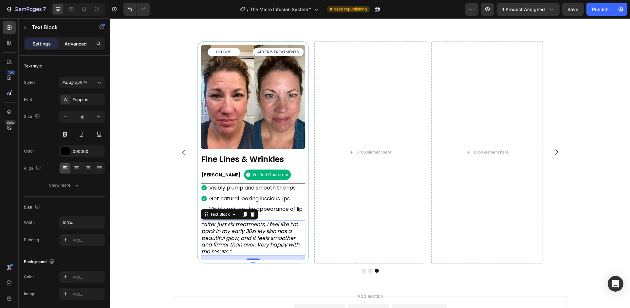
click at [75, 45] on p "Advanced" at bounding box center [75, 43] width 22 height 7
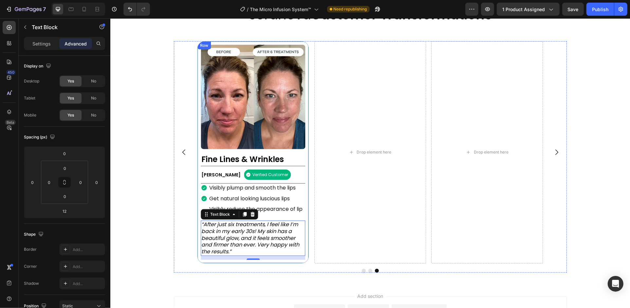
click at [197, 152] on div "Image Fine Lines & Wrinkles Heading Rebecca S. Text Block Verified Customer Ite…" at bounding box center [253, 152] width 112 height 222
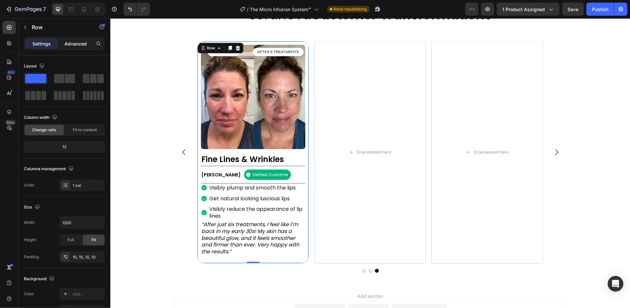
click at [74, 44] on p "Advanced" at bounding box center [75, 43] width 22 height 7
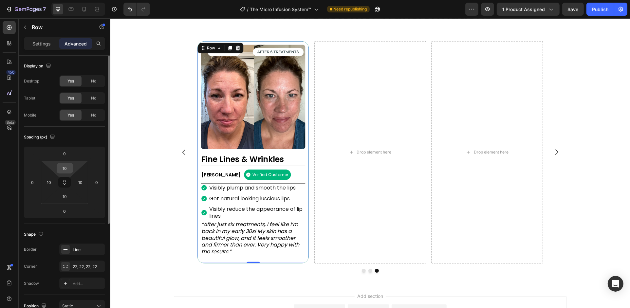
click at [67, 168] on input "10" at bounding box center [64, 168] width 13 height 10
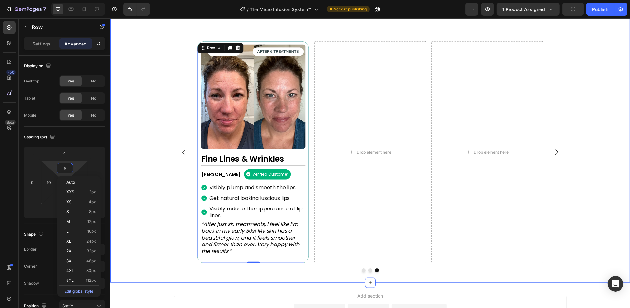
type input "10"
click at [183, 99] on div "Drop element here Drop element here Image Fine Lines & Wrinkles Heading Rebecca…" at bounding box center [370, 152] width 393 height 222
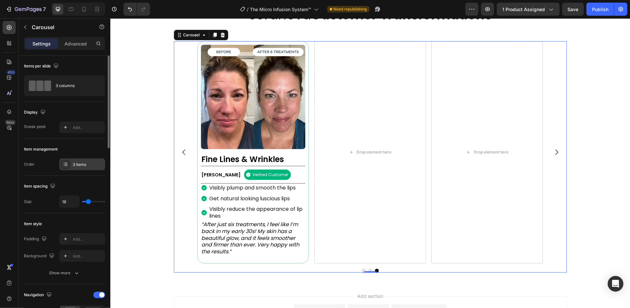
click at [92, 163] on div "3 items" at bounding box center [88, 165] width 31 height 6
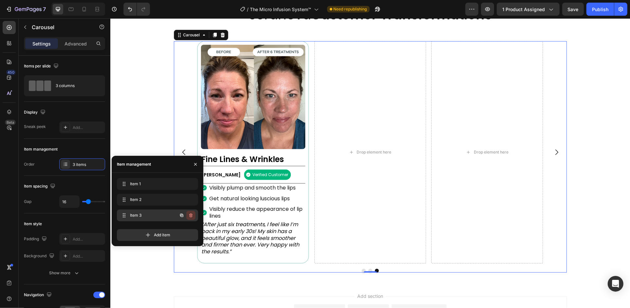
click at [191, 216] on icon "button" at bounding box center [190, 215] width 5 height 5
click at [191, 216] on div "Delete" at bounding box center [186, 215] width 12 height 6
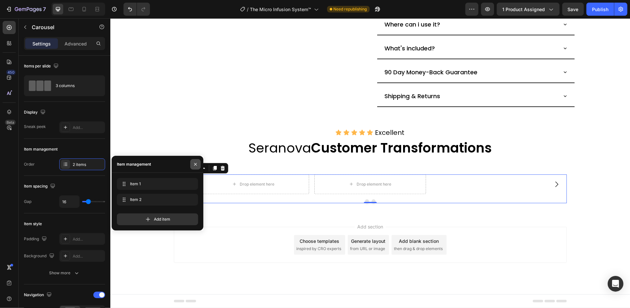
click at [197, 161] on button "button" at bounding box center [195, 164] width 10 height 10
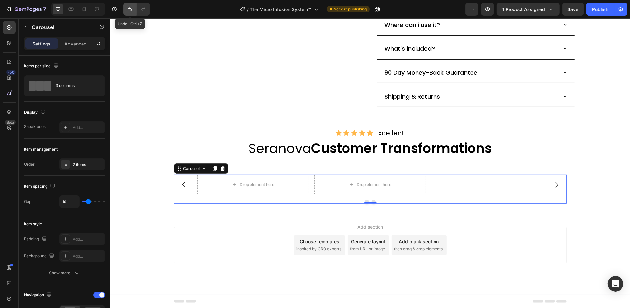
click at [129, 6] on icon "Undo/Redo" at bounding box center [130, 9] width 7 height 7
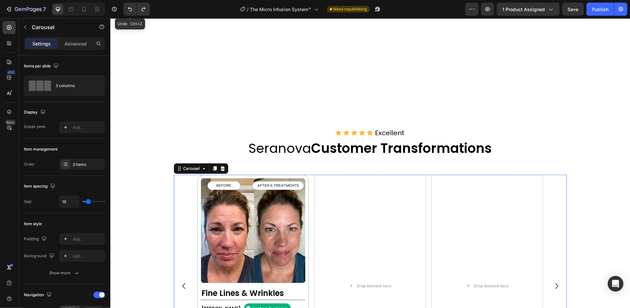
scroll to position [496, 0]
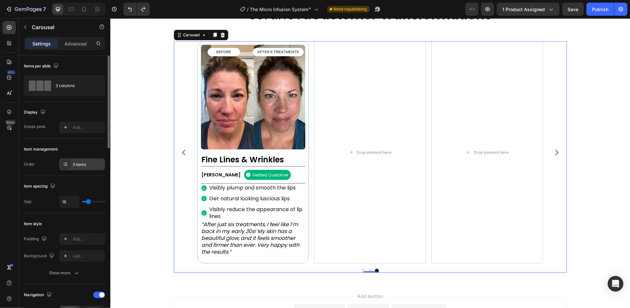
click at [92, 163] on div "3 items" at bounding box center [88, 165] width 31 height 6
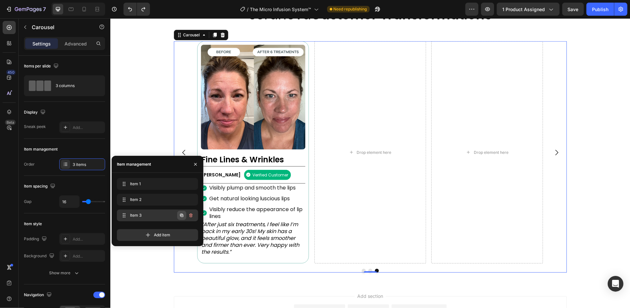
click at [182, 215] on icon "button" at bounding box center [181, 215] width 1 height 1
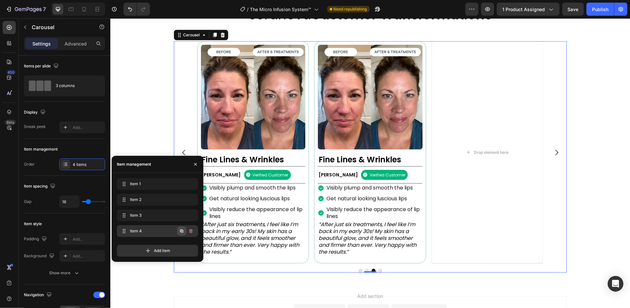
click at [181, 232] on icon "button" at bounding box center [181, 231] width 5 height 5
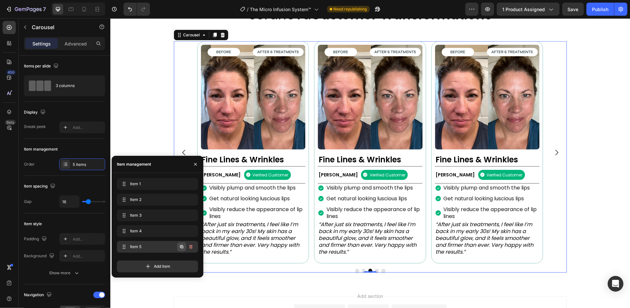
click at [181, 244] on icon "button" at bounding box center [181, 246] width 5 height 5
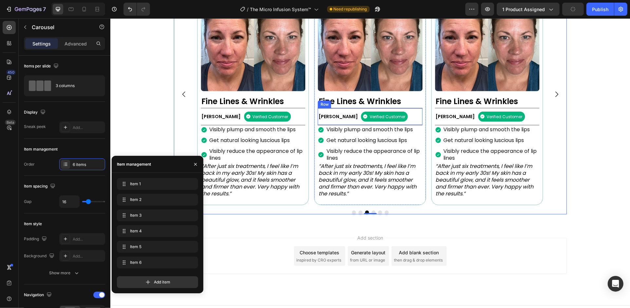
scroll to position [565, 0]
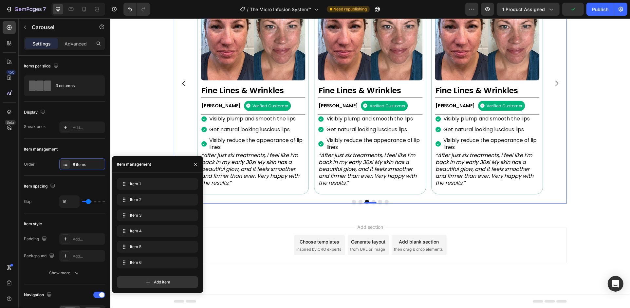
click at [352, 201] on button "Dot" at bounding box center [354, 202] width 4 height 4
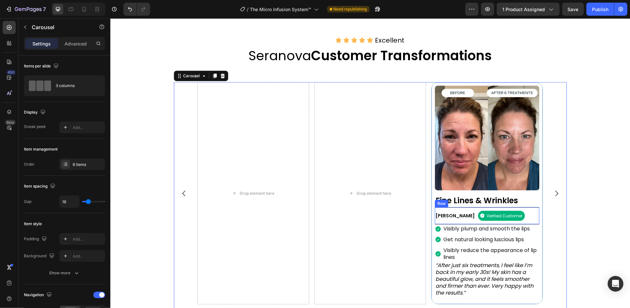
scroll to position [488, 0]
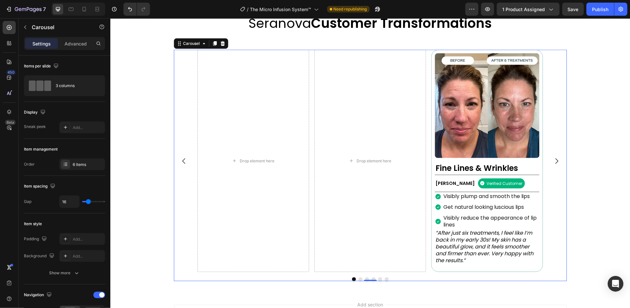
click at [552, 164] on icon "Carousel Next Arrow" at bounding box center [556, 161] width 8 height 8
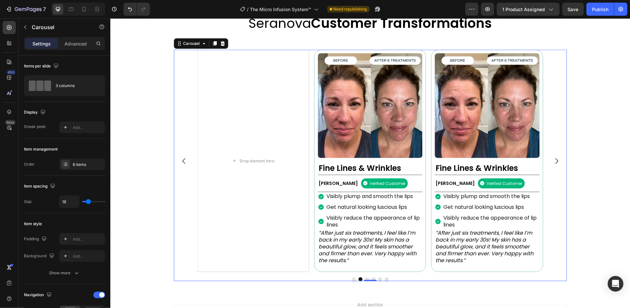
click at [552, 164] on icon "Carousel Next Arrow" at bounding box center [556, 161] width 8 height 8
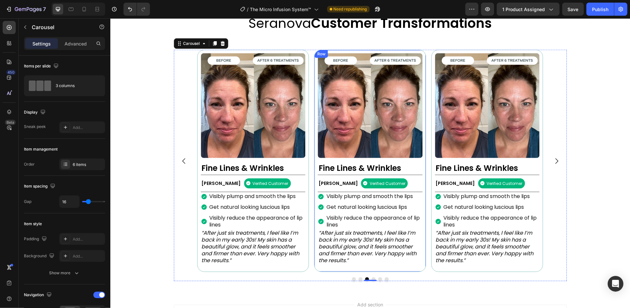
scroll to position [531, 0]
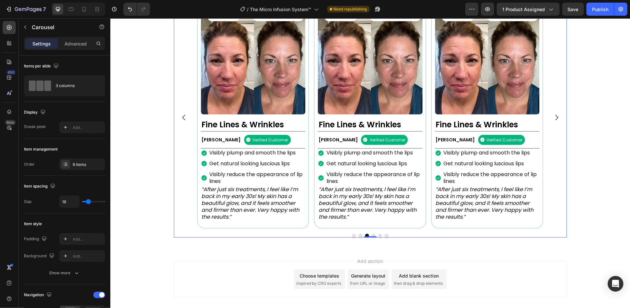
click at [371, 235] on button "Dot" at bounding box center [373, 236] width 4 height 4
click at [378, 235] on button "Dot" at bounding box center [380, 236] width 4 height 4
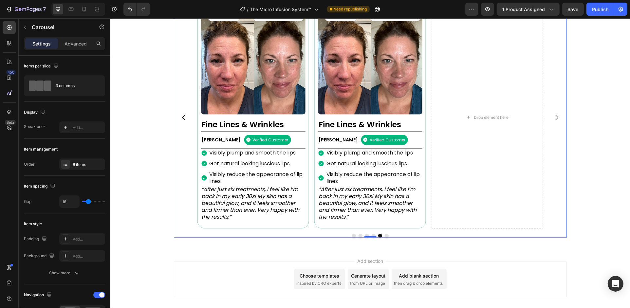
click at [384, 235] on button "Dot" at bounding box center [386, 236] width 4 height 4
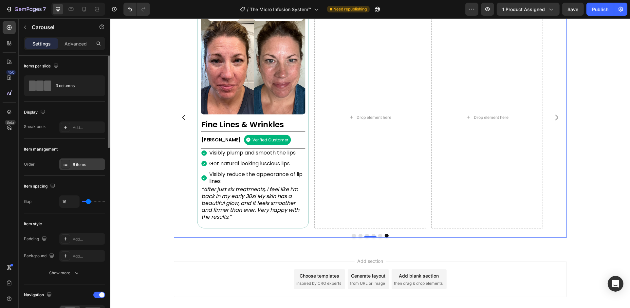
click at [83, 165] on div "6 items" at bounding box center [88, 165] width 31 height 6
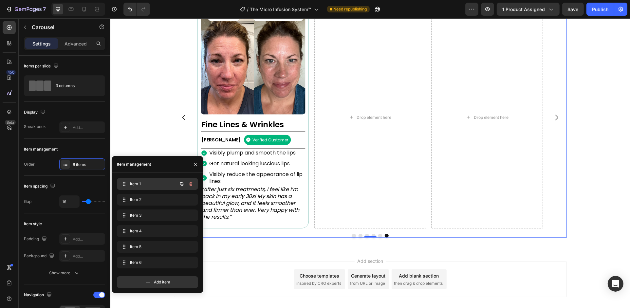
click at [158, 181] on span "Item 1" at bounding box center [148, 184] width 37 height 6
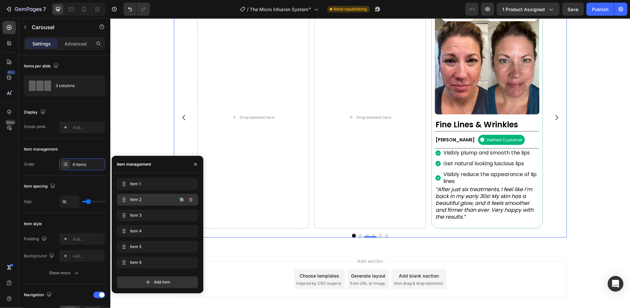
click at [156, 197] on span "Item 2" at bounding box center [148, 200] width 37 height 6
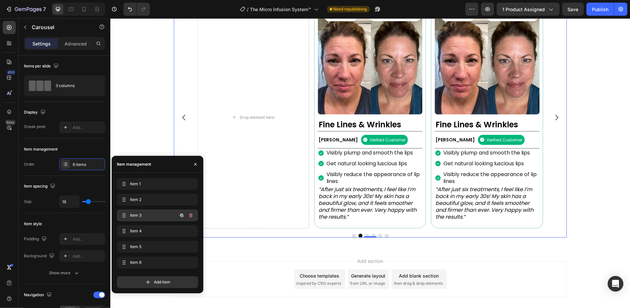
click at [154, 214] on span "Item 3" at bounding box center [148, 215] width 37 height 6
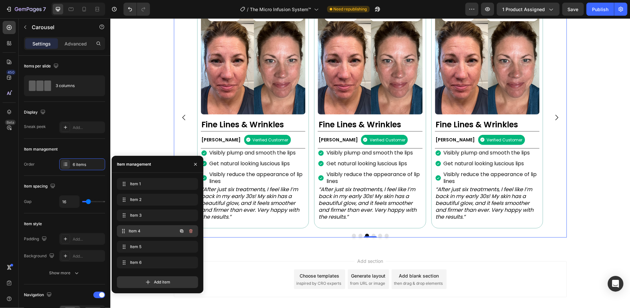
click at [151, 227] on div "Item 4 Item 4" at bounding box center [149, 231] width 58 height 9
click at [152, 246] on span "Item 5" at bounding box center [148, 247] width 37 height 6
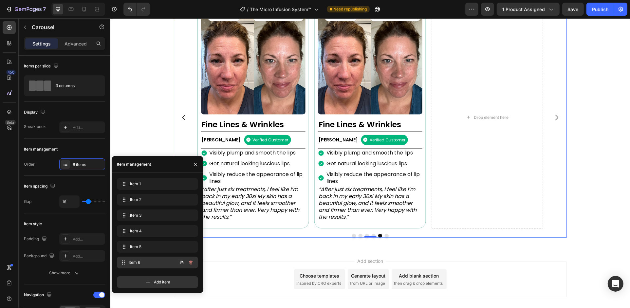
click at [156, 260] on span "Item 6" at bounding box center [153, 263] width 48 height 6
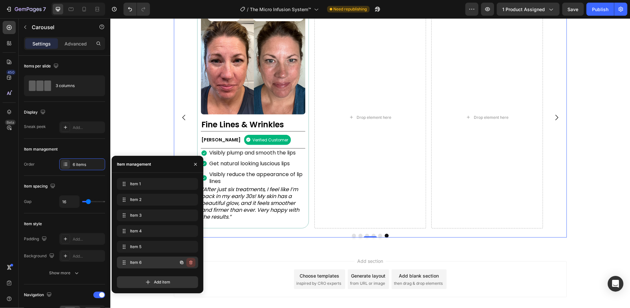
click at [192, 262] on icon "button" at bounding box center [190, 263] width 3 height 4
click at [192, 262] on div "Delete" at bounding box center [186, 263] width 12 height 6
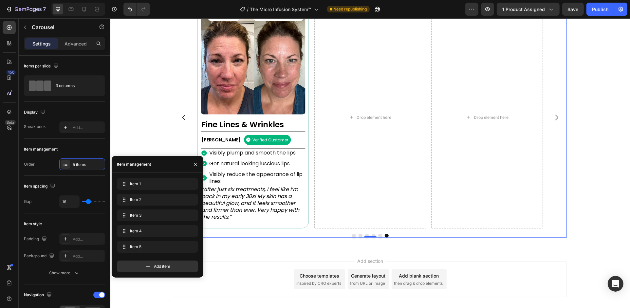
click at [192, 262] on div "Add item" at bounding box center [157, 267] width 81 height 12
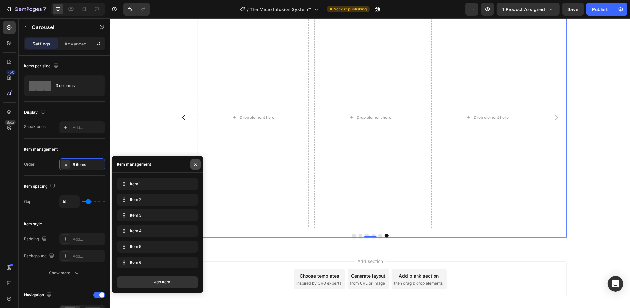
click at [193, 160] on button "button" at bounding box center [195, 164] width 10 height 10
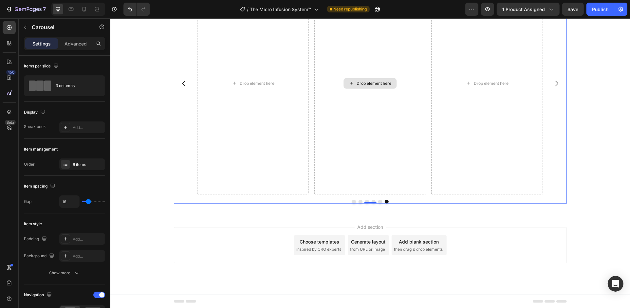
scroll to position [504, 0]
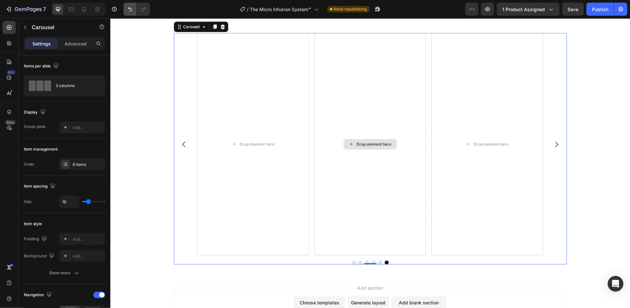
click at [132, 8] on icon "Undo/Redo" at bounding box center [130, 9] width 7 height 7
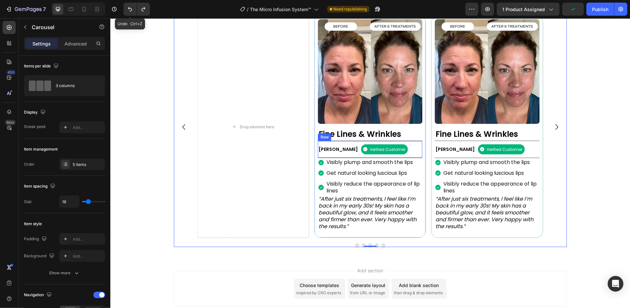
scroll to position [478, 0]
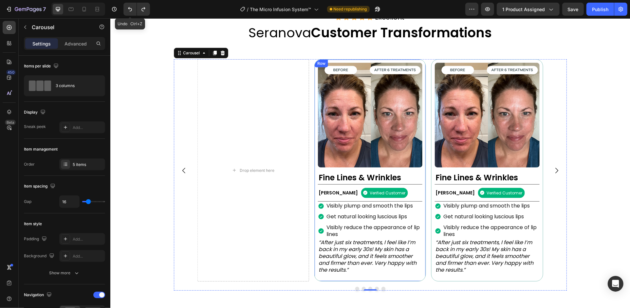
click at [314, 72] on div "Image Fine Lines & Wrinkles Heading Rebecca S. Text Block Verified Customer Ite…" at bounding box center [370, 170] width 112 height 222
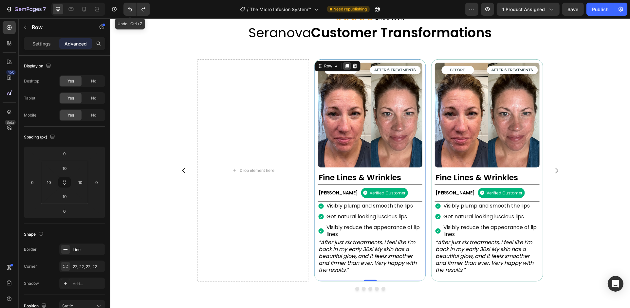
click at [345, 67] on icon at bounding box center [347, 66] width 4 height 5
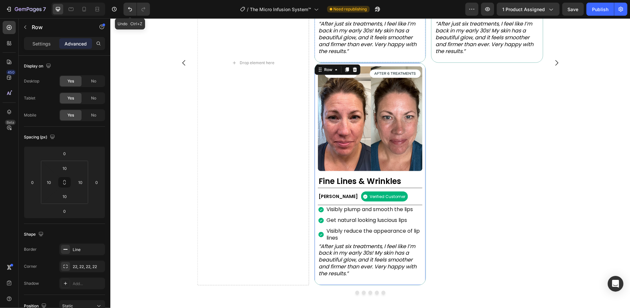
scroll to position [719, 0]
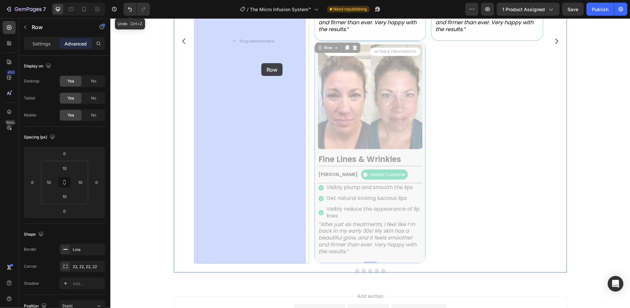
drag, startPoint x: 327, startPoint y: 47, endPoint x: 261, endPoint y: 63, distance: 67.7
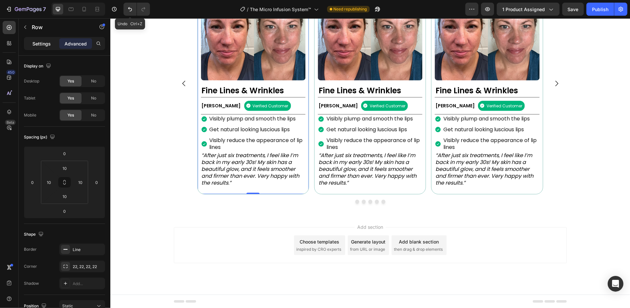
click at [49, 43] on p "Settings" at bounding box center [41, 43] width 18 height 7
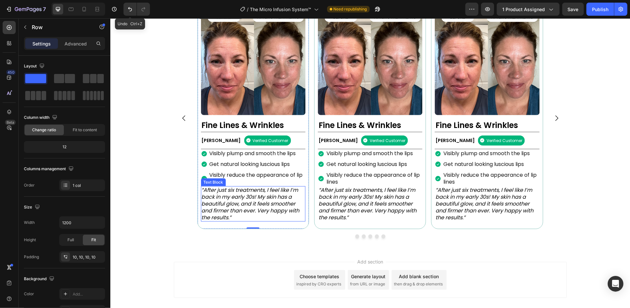
scroll to position [522, 0]
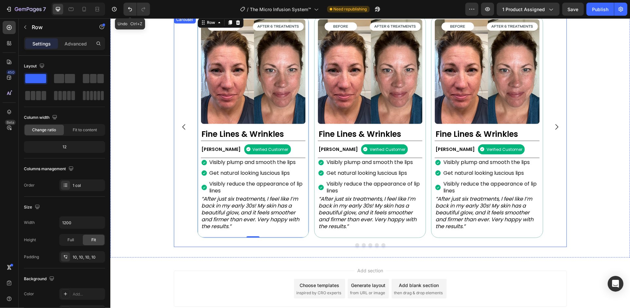
click at [175, 81] on div "Drop element here Image Fine Lines & Wrinkles Heading Rebecca S. Text Block Ver…" at bounding box center [370, 127] width 393 height 222
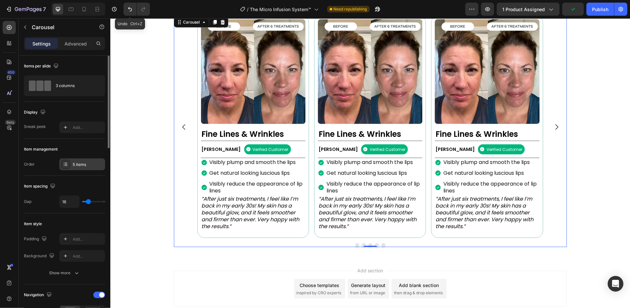
click at [94, 162] on div "5 items" at bounding box center [88, 165] width 31 height 6
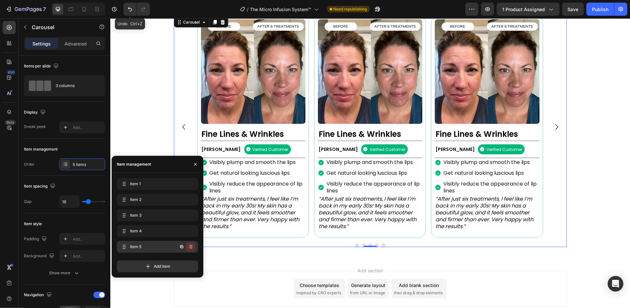
click at [188, 248] on button "button" at bounding box center [190, 246] width 9 height 9
click at [170, 249] on div "Cancel" at bounding box center [166, 247] width 13 height 6
click at [181, 248] on icon "button" at bounding box center [181, 246] width 3 height 3
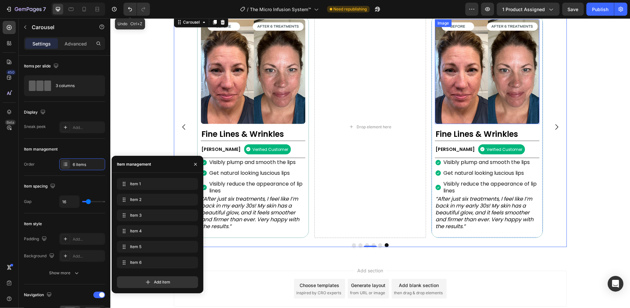
scroll to position [477, 0]
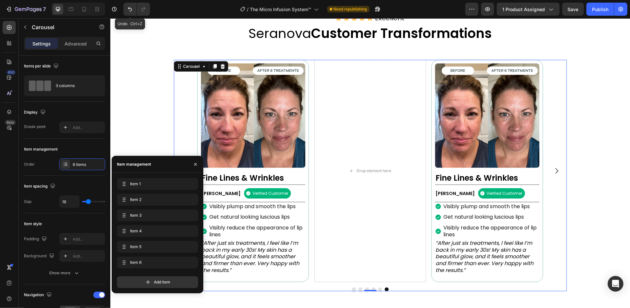
click at [425, 120] on div "Drop element here Image Fine Lines & Wrinkles Heading Rebecca S. Text Block Ver…" at bounding box center [370, 171] width 346 height 222
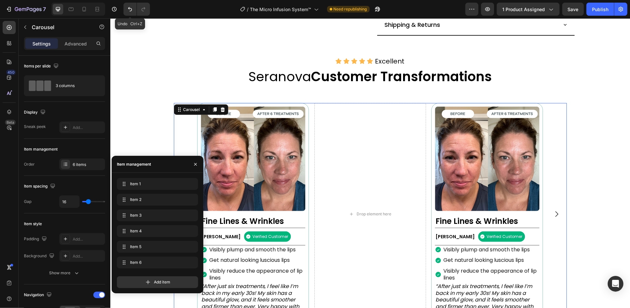
click at [431, 121] on div "Image Fine Lines & Wrinkles Heading Rebecca S. Text Block Verified Customer Ite…" at bounding box center [487, 214] width 112 height 222
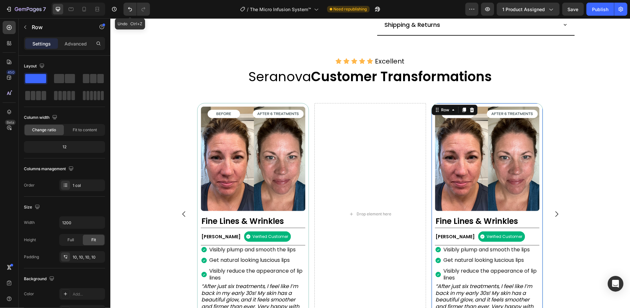
click at [431, 122] on div "Image Fine Lines & Wrinkles Heading Rebecca S. Text Block Verified Customer Ite…" at bounding box center [487, 214] width 112 height 222
click at [462, 110] on icon at bounding box center [463, 109] width 5 height 5
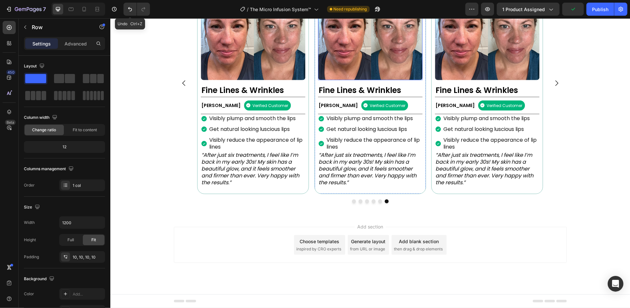
scroll to position [565, 0]
click at [352, 201] on button "Dot" at bounding box center [354, 202] width 4 height 4
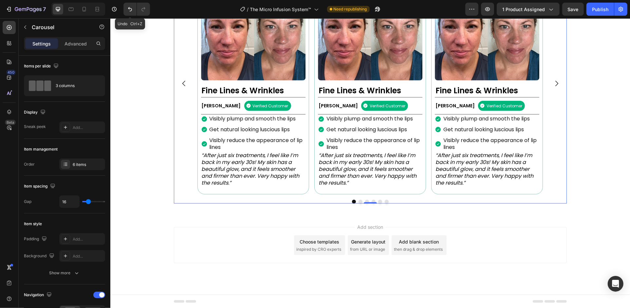
click at [354, 201] on div at bounding box center [370, 202] width 393 height 4
click at [358, 202] on button "Dot" at bounding box center [360, 202] width 4 height 4
click at [365, 200] on button "Dot" at bounding box center [367, 202] width 4 height 4
click at [371, 201] on button "Dot" at bounding box center [373, 202] width 4 height 4
click at [378, 201] on button "Dot" at bounding box center [380, 202] width 4 height 4
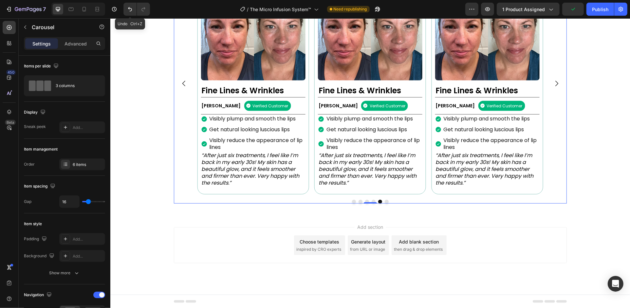
click at [380, 201] on div at bounding box center [370, 202] width 393 height 4
click at [88, 11] on div at bounding box center [84, 9] width 10 height 10
type input "100%"
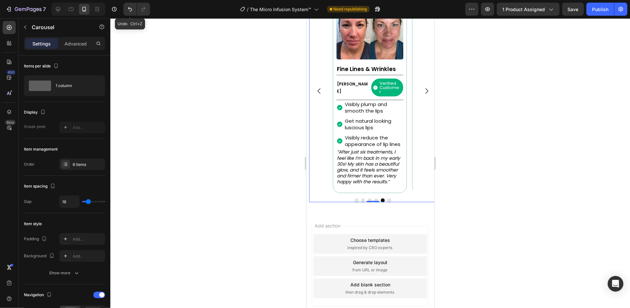
scroll to position [509, 0]
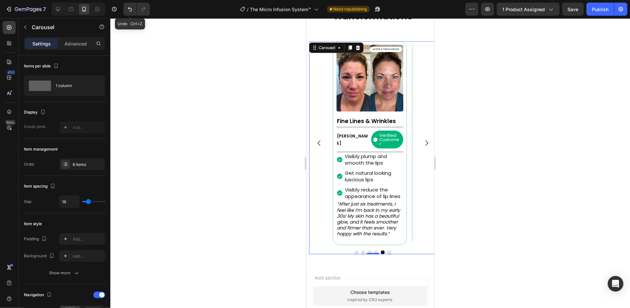
click at [354, 250] on button "Dot" at bounding box center [356, 252] width 4 height 4
click at [361, 250] on button "Dot" at bounding box center [363, 252] width 4 height 4
